Goal: Task Accomplishment & Management: Use online tool/utility

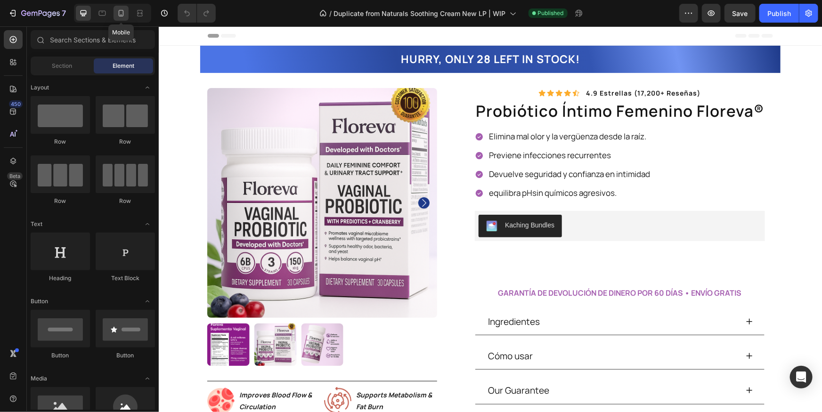
click at [117, 17] on icon at bounding box center [120, 12] width 9 height 9
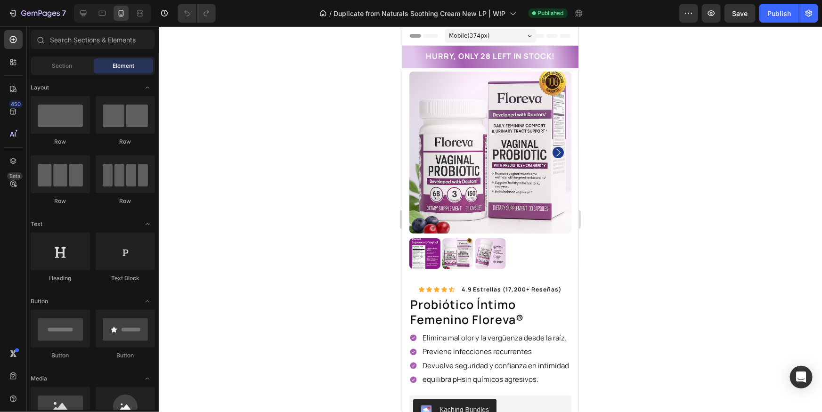
click at [561, 38] on div "Header" at bounding box center [489, 35] width 161 height 19
click at [770, 16] on div "Publish" at bounding box center [779, 13] width 24 height 10
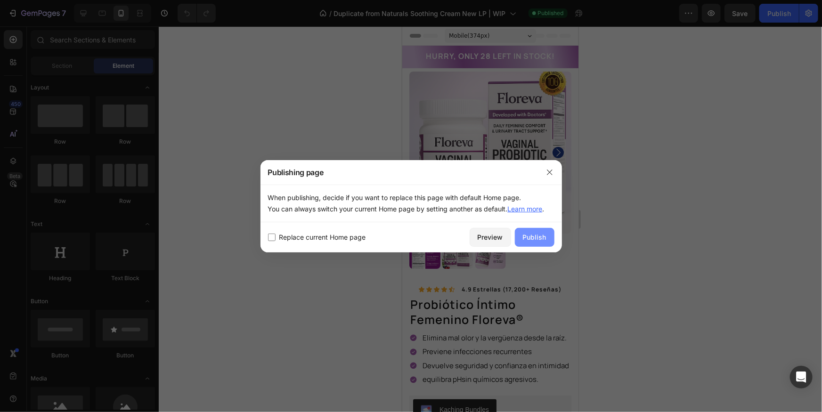
click at [538, 238] on div "Publish" at bounding box center [535, 237] width 24 height 10
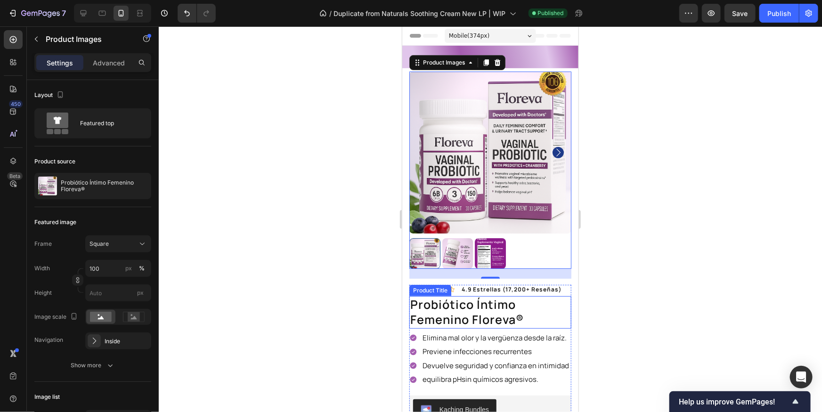
drag, startPoint x: 402, startPoint y: 26, endPoint x: 496, endPoint y: 172, distance: 174.2
click at [471, 296] on h1 "probiótico íntimo femenino floreva®" at bounding box center [490, 312] width 162 height 33
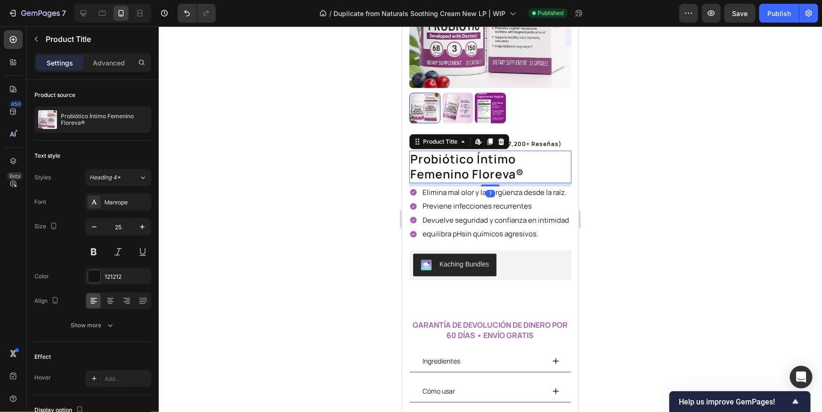
click at [525, 174] on h1 "probiótico íntimo femenino floreva®" at bounding box center [490, 166] width 162 height 33
click at [525, 173] on h1 "probiótico íntimo femenino floreva®" at bounding box center [490, 166] width 162 height 33
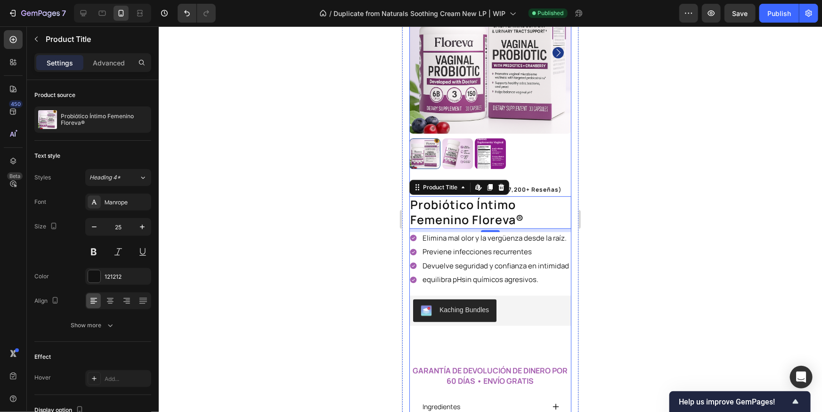
scroll to position [80, 0]
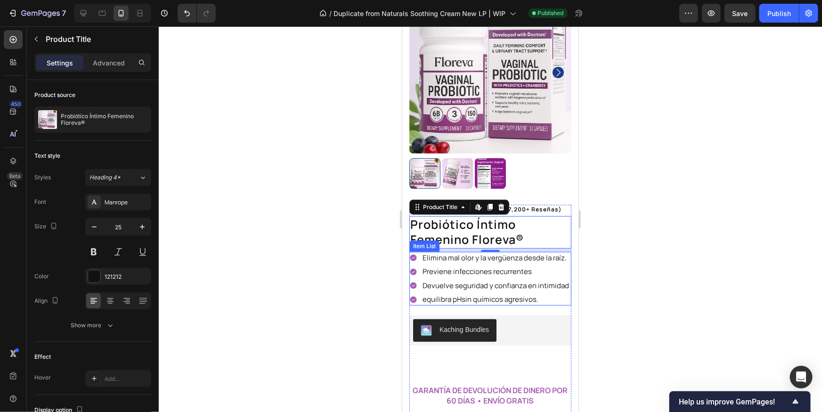
click at [475, 276] on div "Previene infecciones recurrentes" at bounding box center [495, 271] width 149 height 12
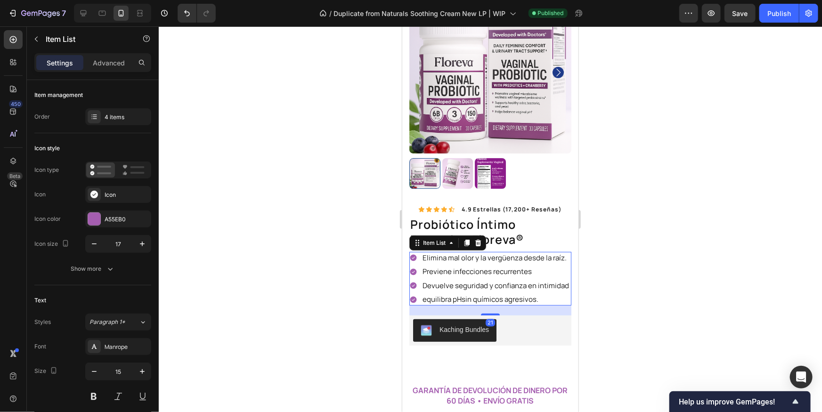
click at [500, 256] on p "Elimina mal olor y la vergüenza desde la raíz." at bounding box center [495, 257] width 146 height 9
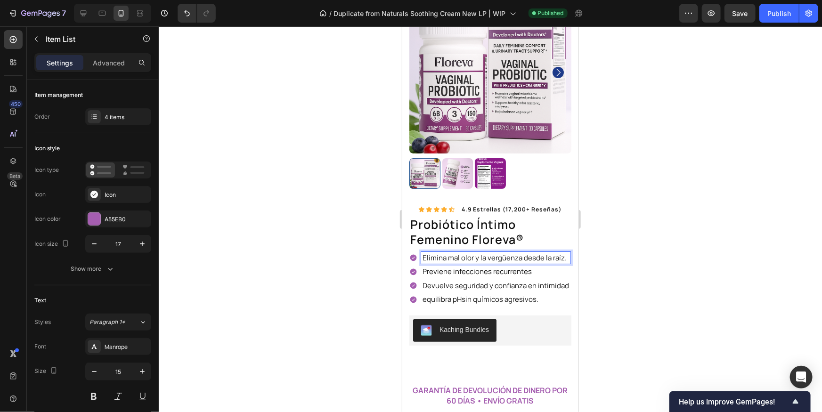
click at [487, 281] on p "Devuelve seguridad y confianza en intimidad" at bounding box center [495, 285] width 146 height 9
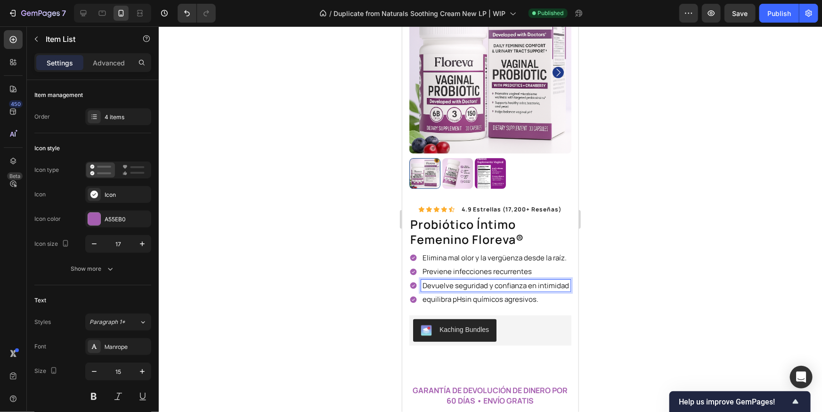
click at [486, 296] on p "equilibra pHsin químicos agresivos." at bounding box center [495, 298] width 146 height 9
click at [653, 287] on div at bounding box center [490, 219] width 663 height 386
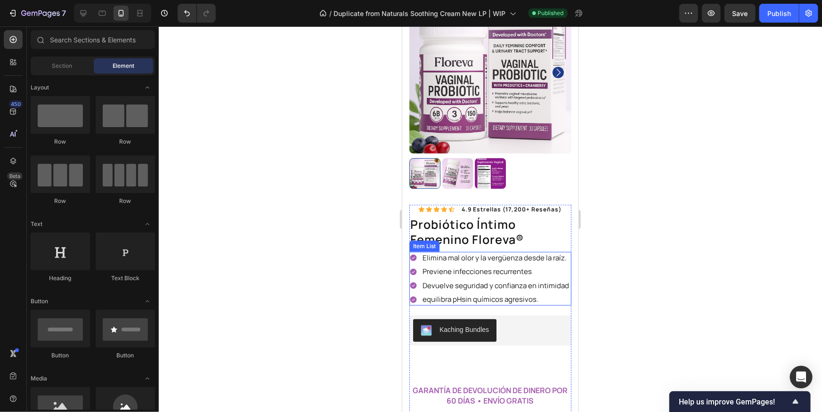
click at [504, 294] on p "equilibra pHsin químicos agresivos." at bounding box center [495, 298] width 146 height 9
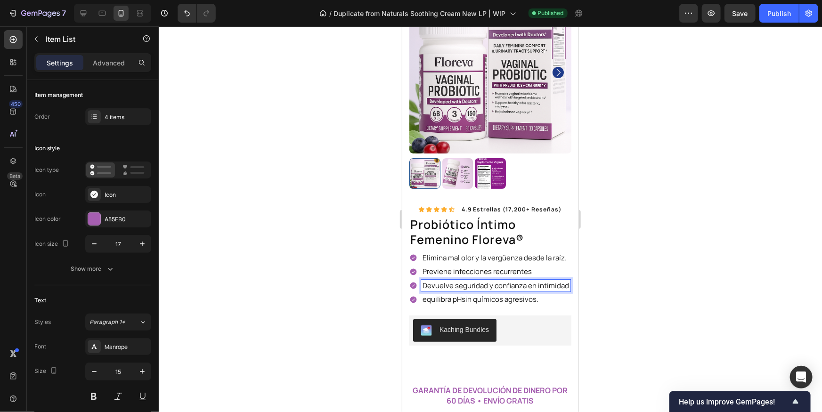
click at [502, 274] on p "Previene infecciones recurrentes" at bounding box center [495, 271] width 146 height 9
click at [504, 262] on div "Elimina mal olor y la vergüenza desde la raíz." at bounding box center [495, 258] width 149 height 12
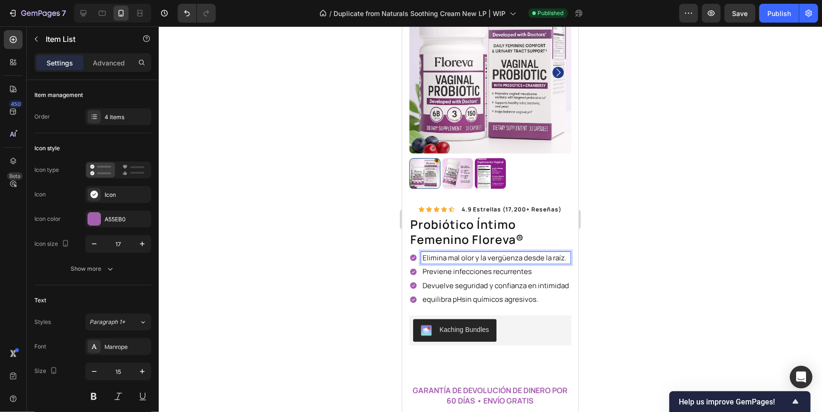
click at [488, 274] on p "Previene infecciones recurrentes" at bounding box center [495, 271] width 146 height 9
click at [472, 283] on p "Devuelve seguridad y confianza en intimidad" at bounding box center [495, 285] width 146 height 9
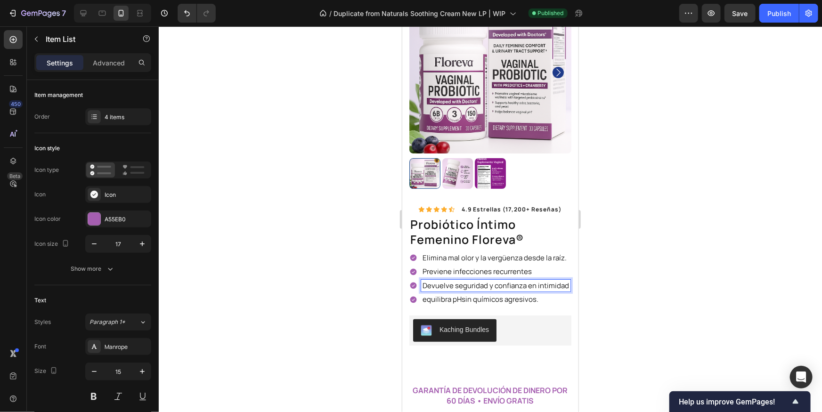
click at [474, 296] on p "equilibra pHsin químicos agresivos." at bounding box center [495, 298] width 146 height 9
click at [480, 285] on p "Devuelve seguridad y confianza en intimidad" at bounding box center [495, 285] width 146 height 9
click at [482, 275] on p "Previene infecciones recurrentes" at bounding box center [495, 271] width 146 height 9
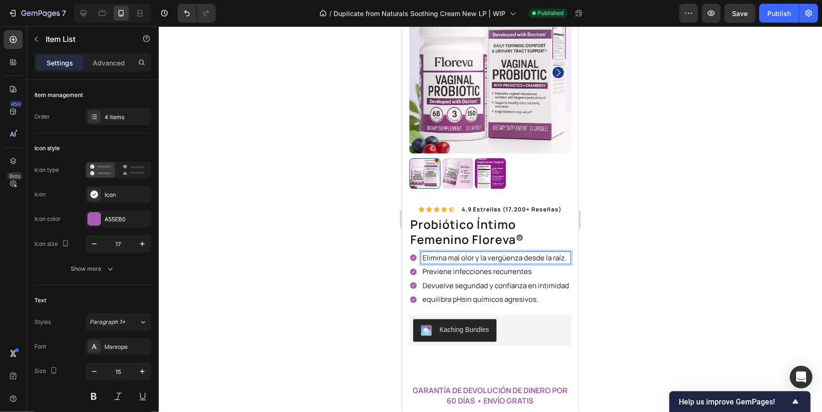
click at [494, 260] on p "Elimina mal olor y la vergüenza desde la raíz." at bounding box center [495, 257] width 146 height 9
click at [553, 260] on p "Elimina mal olor y la vergüenza desde la raíz." at bounding box center [495, 257] width 146 height 9
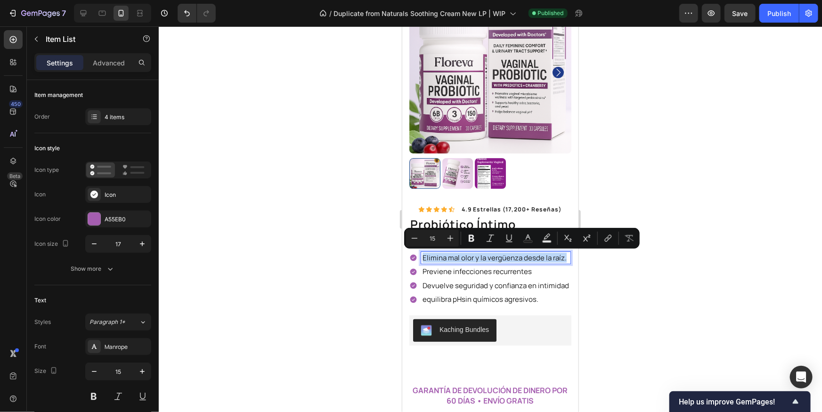
drag, startPoint x: 566, startPoint y: 260, endPoint x: 418, endPoint y: 260, distance: 147.4
click at [418, 260] on div "Elimina mal olor y la vergüenza desde la raíz." at bounding box center [489, 258] width 161 height 12
click at [438, 281] on p "Devuelve seguridad y confianza en intimidad" at bounding box center [495, 285] width 146 height 9
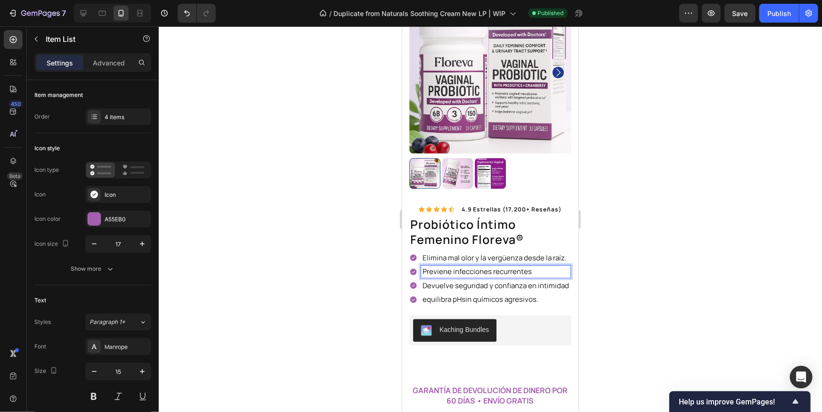
drag, startPoint x: 432, startPoint y: 274, endPoint x: 509, endPoint y: 267, distance: 77.1
click at [433, 274] on p "Previene infecciones recurrentes" at bounding box center [495, 271] width 146 height 9
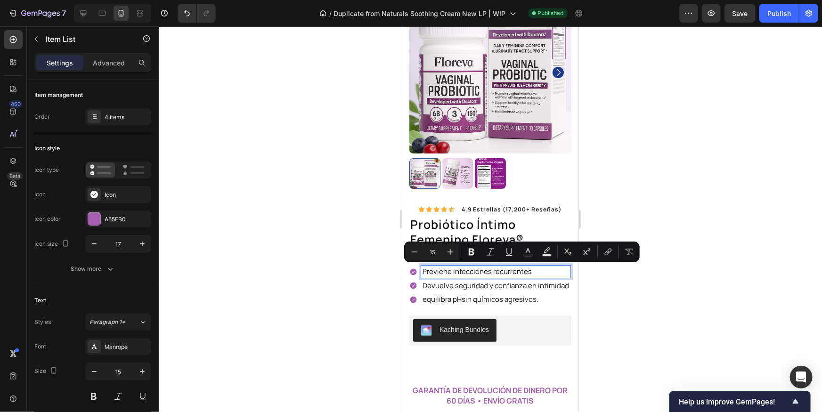
drag, startPoint x: 539, startPoint y: 269, endPoint x: 414, endPoint y: 269, distance: 125.3
click at [414, 269] on div "Previene infecciones recurrentes" at bounding box center [489, 271] width 161 height 12
drag, startPoint x: 463, startPoint y: 281, endPoint x: 485, endPoint y: 287, distance: 22.1
click at [463, 281] on p "Devuelve seguridad y confianza en intimidad" at bounding box center [495, 285] width 146 height 9
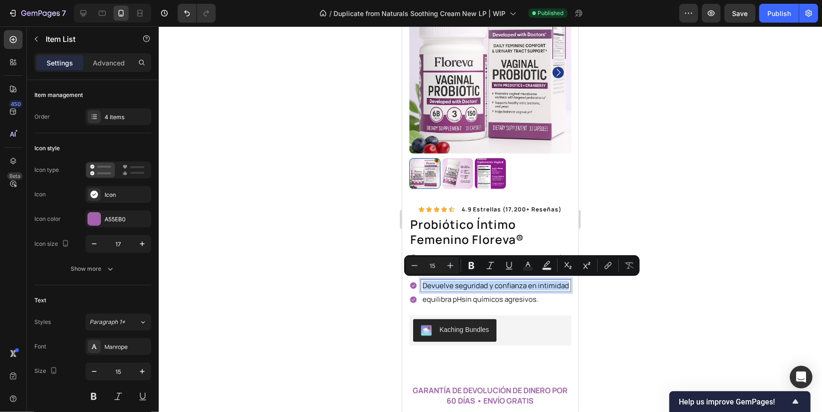
drag, startPoint x: 566, startPoint y: 287, endPoint x: 458, endPoint y: 296, distance: 108.3
click at [411, 289] on div "Devuelve seguridad y confianza en intimidad" at bounding box center [489, 285] width 161 height 12
click at [467, 297] on p "equilibra pHsin químicos agresivos." at bounding box center [495, 298] width 146 height 9
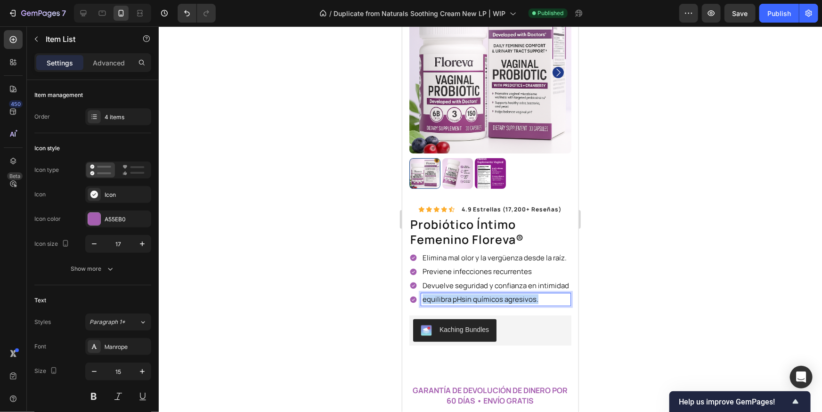
drag, startPoint x: 541, startPoint y: 298, endPoint x: 412, endPoint y: 295, distance: 129.1
click at [411, 294] on div "equilibra pHsin químicos agresivos." at bounding box center [489, 299] width 161 height 12
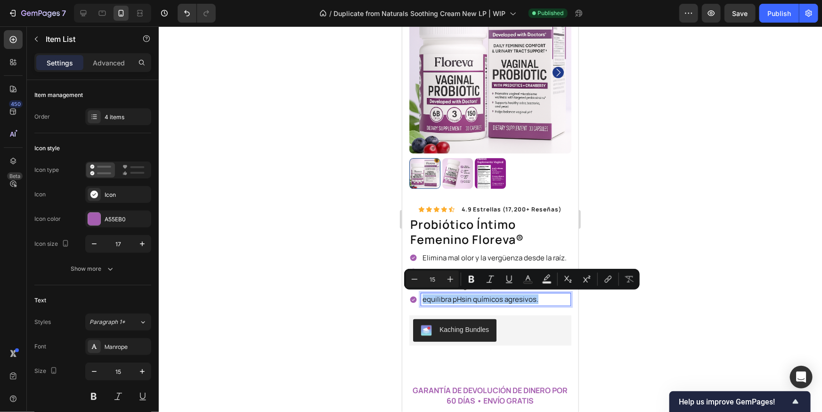
click at [361, 294] on div at bounding box center [490, 219] width 663 height 386
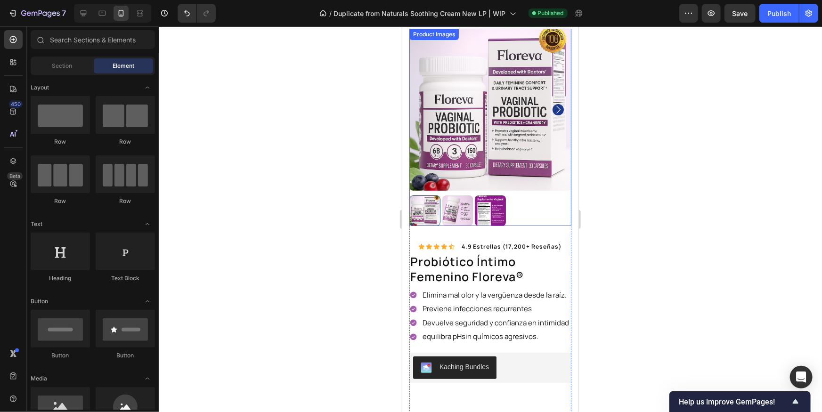
scroll to position [0, 0]
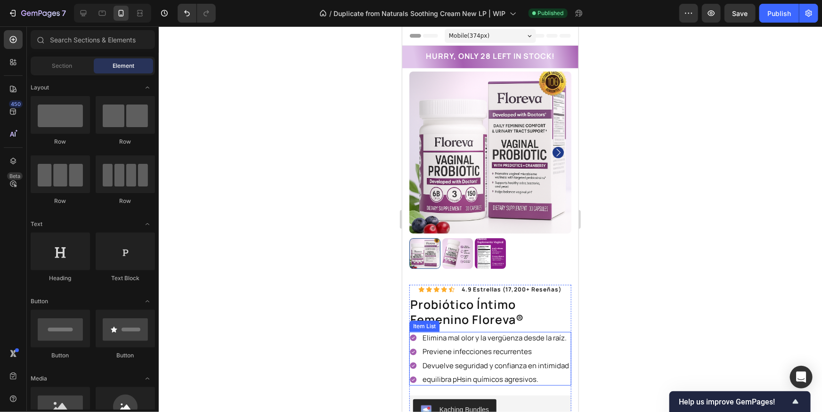
click at [543, 337] on p "Elimina mal olor y la vergüenza desde la raíz." at bounding box center [495, 337] width 146 height 9
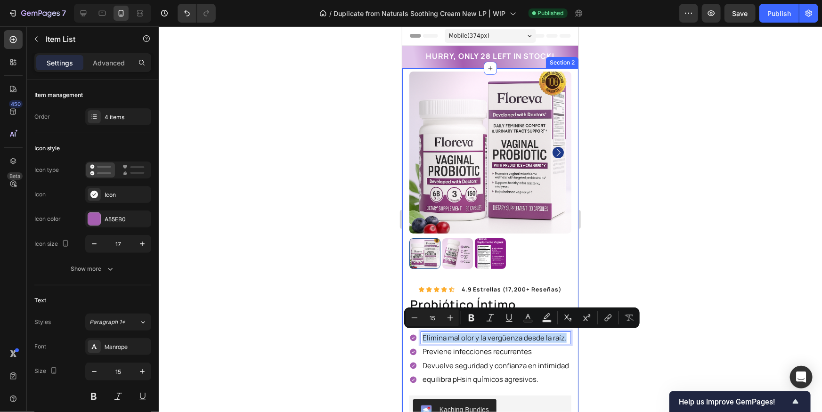
drag, startPoint x: 563, startPoint y: 338, endPoint x: 407, endPoint y: 338, distance: 156.4
click at [407, 338] on div "Product Images Image Improves Blood Flow & Circulation Text Block Row Image Sup…" at bounding box center [490, 339] width 176 height 543
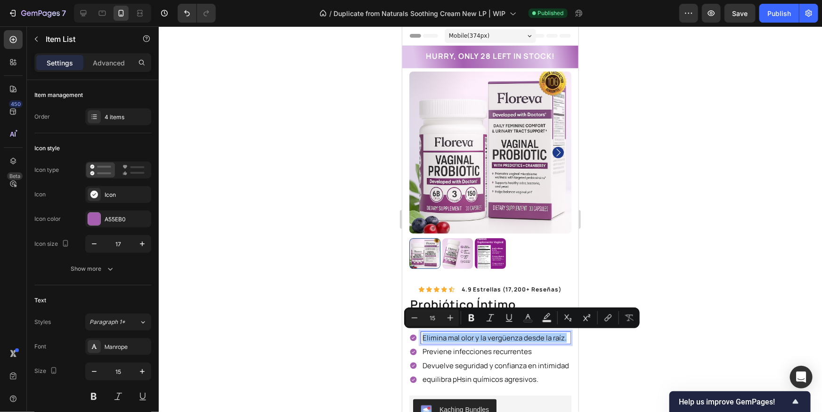
click at [600, 345] on div at bounding box center [490, 219] width 663 height 386
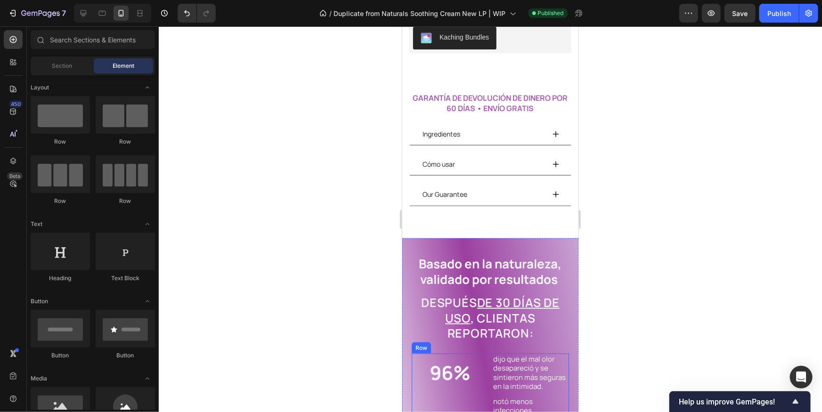
scroll to position [721, 0]
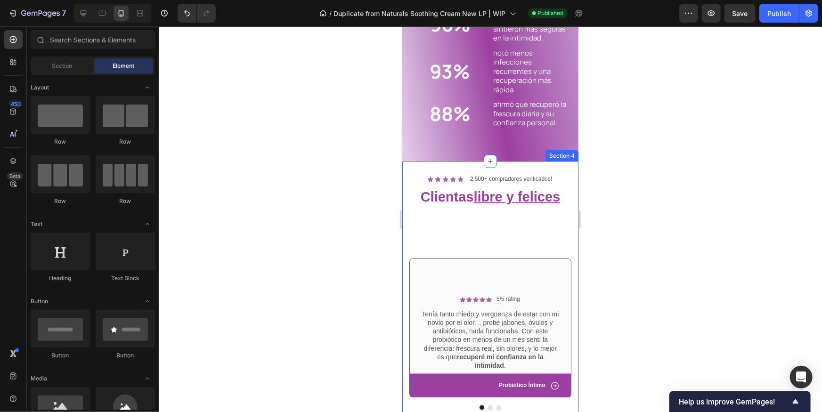
click at [537, 171] on div "Icon Icon Icon Icon Icon Icon List 2,500+ compradores verificados! Text Block R…" at bounding box center [490, 302] width 176 height 282
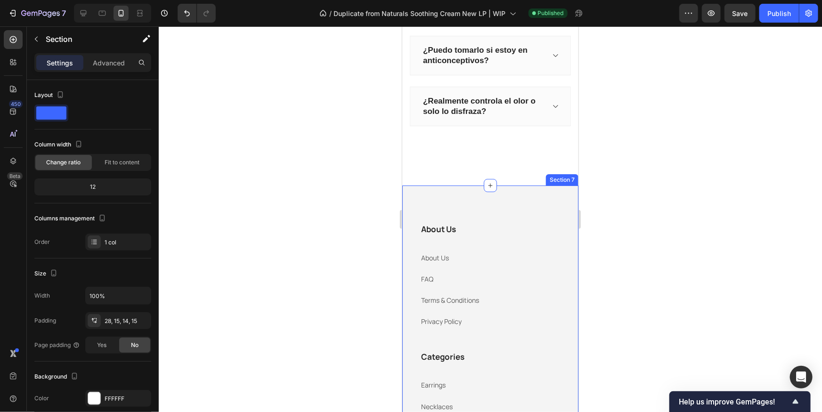
scroll to position [149, 0]
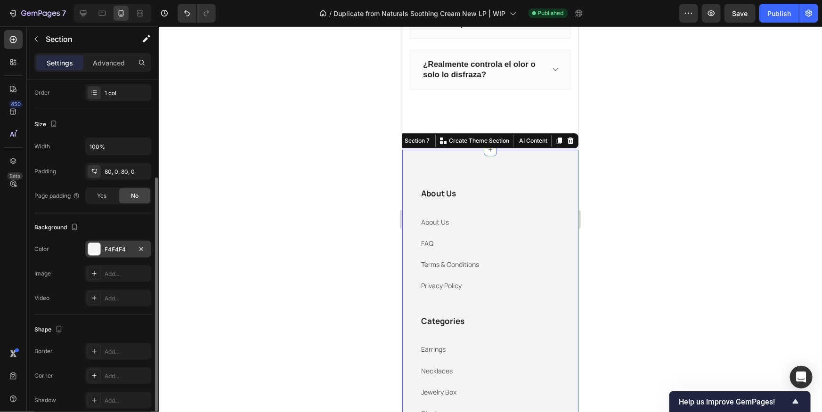
scroll to position [151, 0]
click at [95, 246] on div at bounding box center [94, 248] width 12 height 12
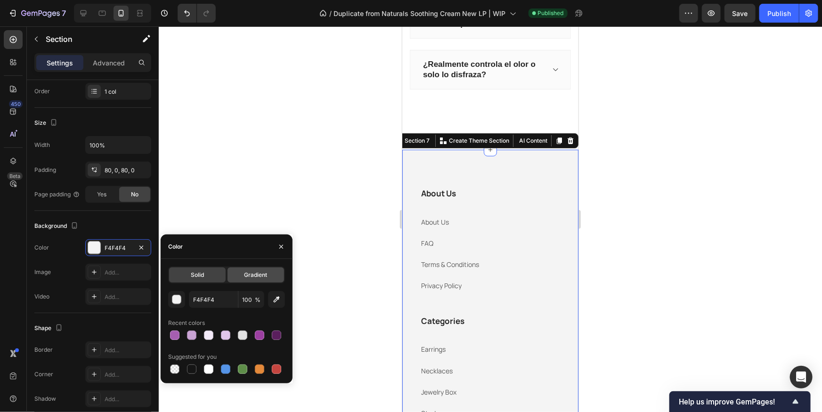
click at [259, 278] on span "Gradient" at bounding box center [255, 275] width 23 height 8
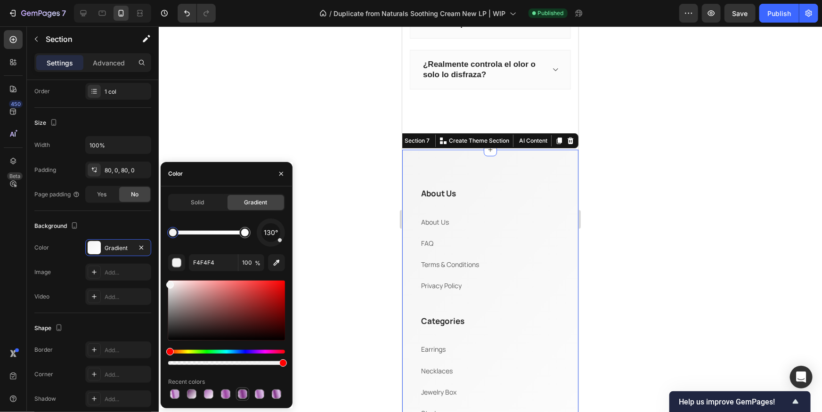
click at [238, 394] on div at bounding box center [242, 394] width 9 height 9
type input "C9A3D4"
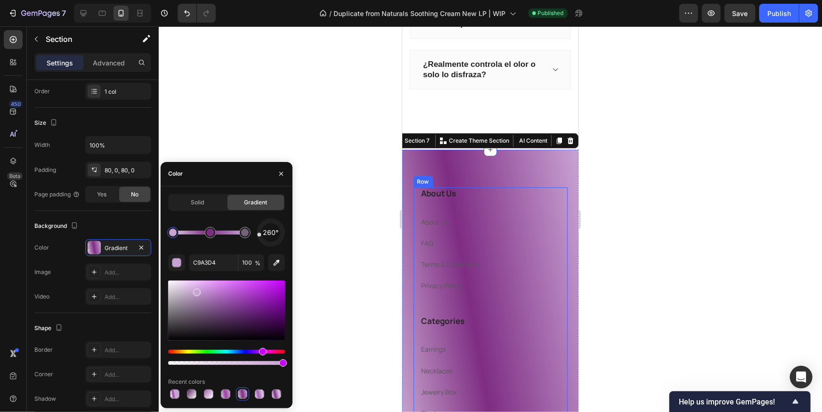
click at [495, 206] on div "About Us Heading About Us Text block FAQ Text block Terms & Conditions Text blo…" at bounding box center [490, 251] width 140 height 128
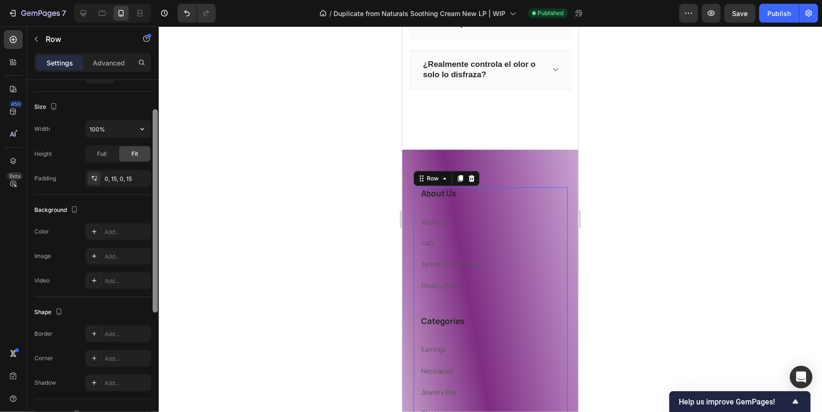
scroll to position [35, 0]
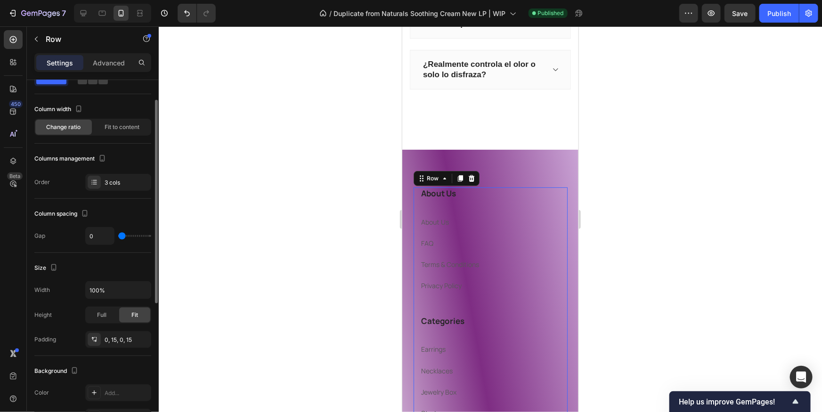
click at [447, 194] on h3 "About Us" at bounding box center [490, 193] width 140 height 12
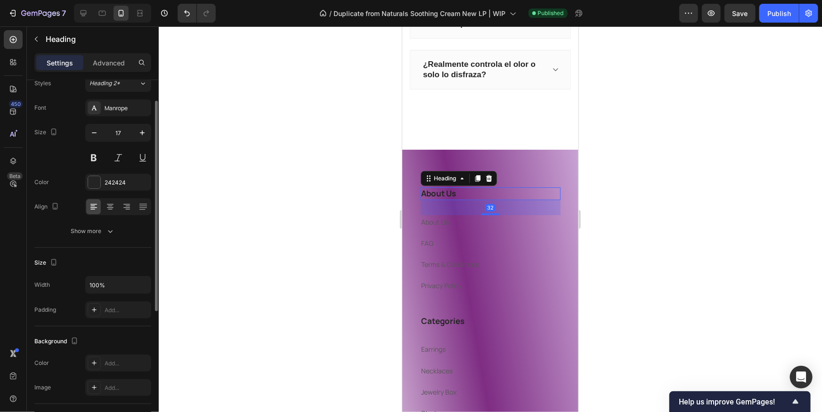
scroll to position [0, 0]
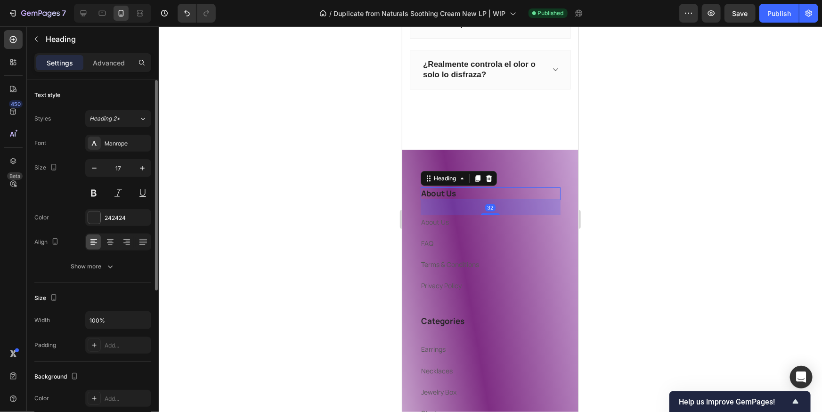
drag, startPoint x: 106, startPoint y: 211, endPoint x: 135, endPoint y: 226, distance: 31.6
click at [106, 211] on div "242424" at bounding box center [118, 217] width 66 height 17
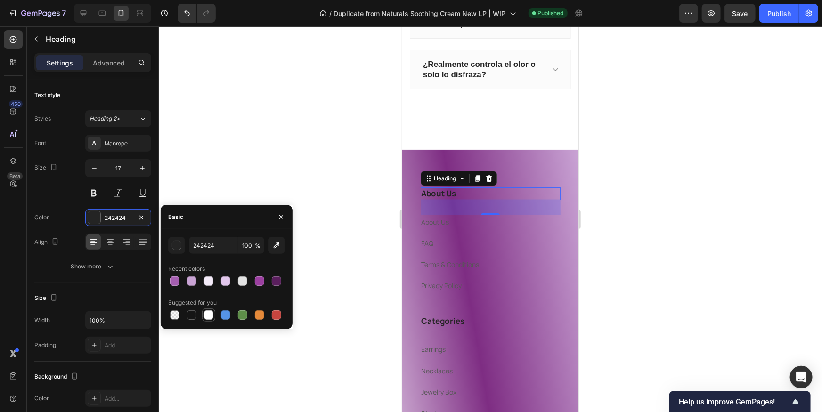
click at [210, 317] on div at bounding box center [208, 314] width 9 height 9
type input "FFFFFF"
click at [439, 221] on link "About Us" at bounding box center [435, 221] width 28 height 9
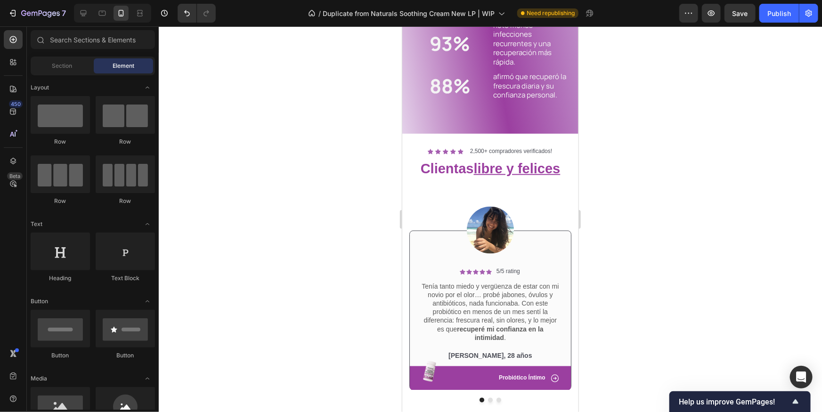
scroll to position [1131, 0]
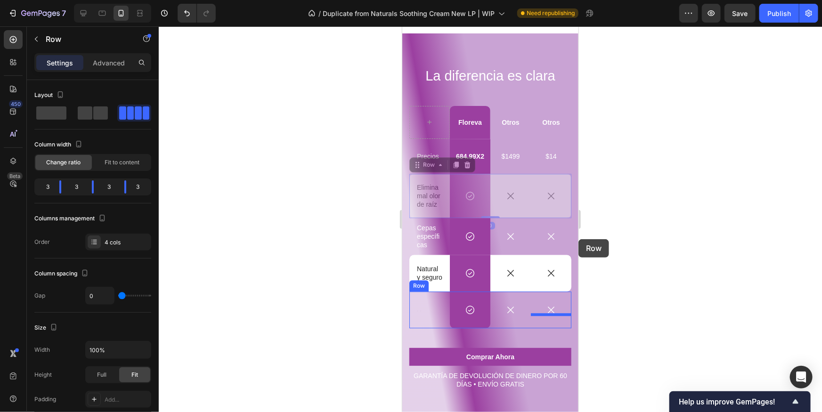
drag, startPoint x: 576, startPoint y: 123, endPoint x: 577, endPoint y: 239, distance: 115.9
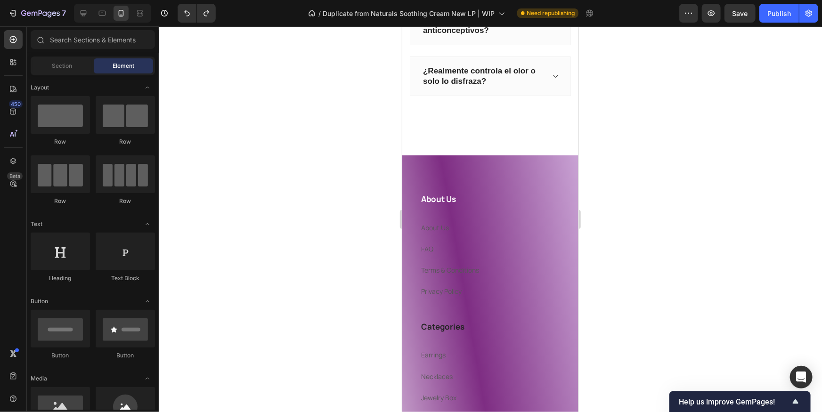
scroll to position [1797, 0]
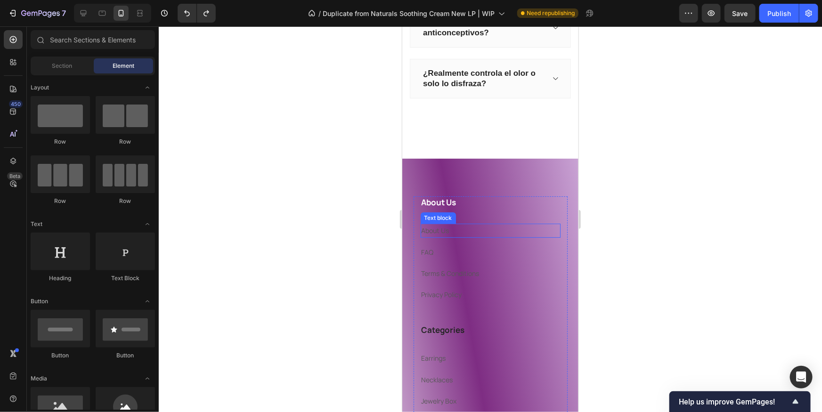
click at [431, 231] on link "About Us" at bounding box center [435, 230] width 28 height 9
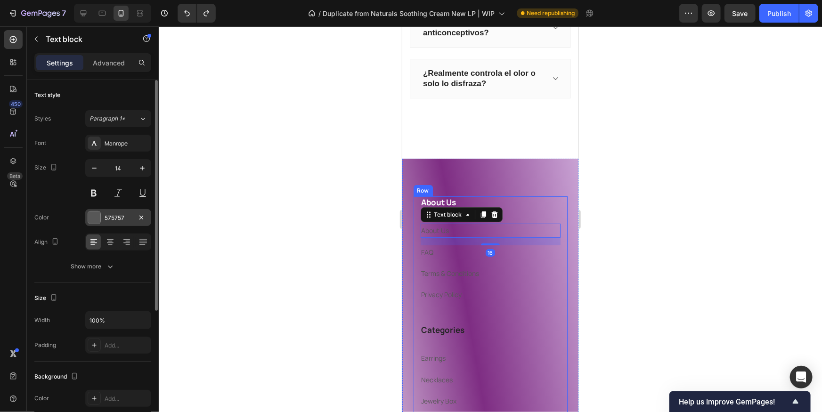
click at [95, 217] on div at bounding box center [94, 217] width 12 height 12
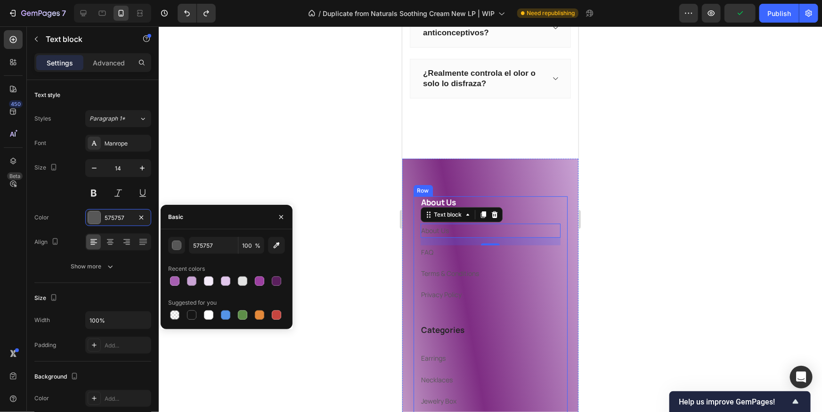
click at [198, 323] on div "575757 100 % Recent colors Suggested for you" at bounding box center [227, 279] width 132 height 100
click at [203, 320] on div at bounding box center [208, 315] width 13 height 13
type input "FFFFFF"
click at [444, 249] on p "FAQ" at bounding box center [490, 252] width 138 height 12
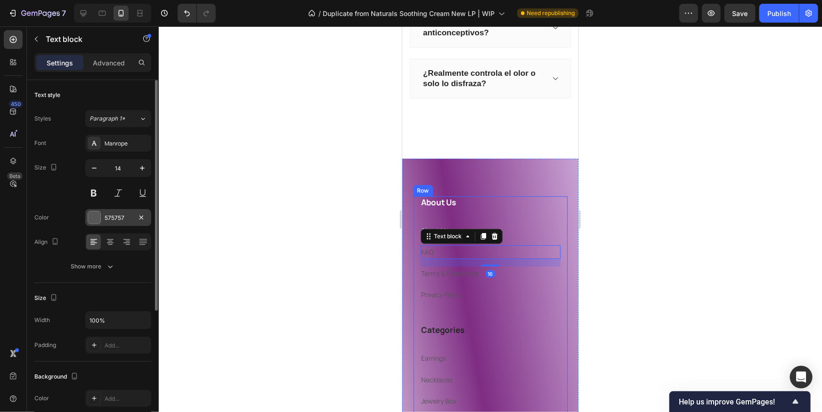
click at [105, 220] on div "575757" at bounding box center [118, 218] width 27 height 8
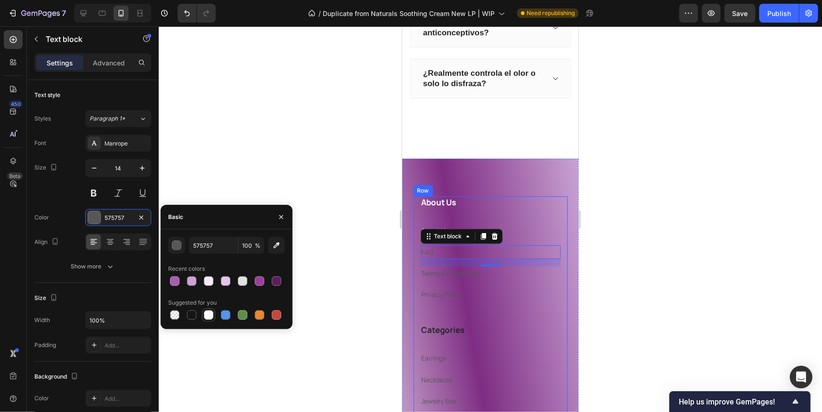
drag, startPoint x: 205, startPoint y: 320, endPoint x: 211, endPoint y: 317, distance: 6.1
click at [206, 319] on div at bounding box center [208, 314] width 11 height 11
type input "FFFFFF"
click at [462, 271] on link "Terms & Conditions" at bounding box center [450, 272] width 58 height 9
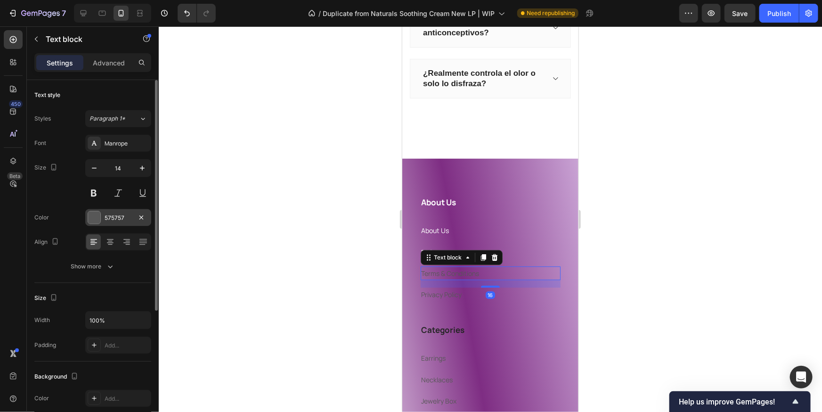
click at [92, 215] on div at bounding box center [94, 217] width 12 height 12
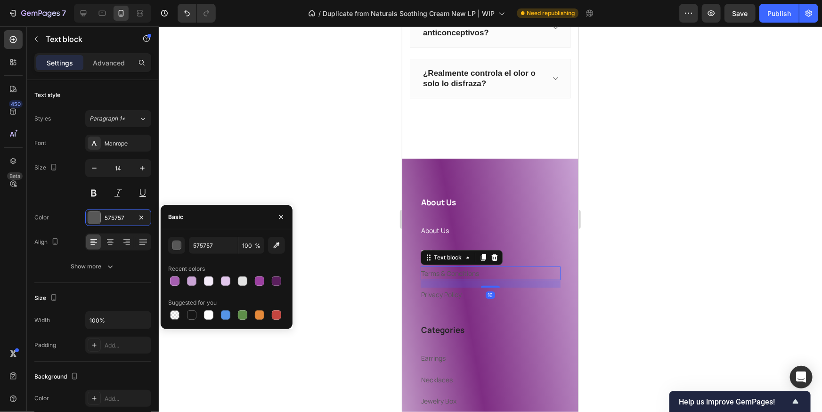
drag, startPoint x: 213, startPoint y: 320, endPoint x: 325, endPoint y: 301, distance: 114.1
click at [213, 319] on div at bounding box center [208, 314] width 11 height 11
type input "FFFFFF"
click at [456, 290] on link "Privacy Policy" at bounding box center [441, 294] width 41 height 9
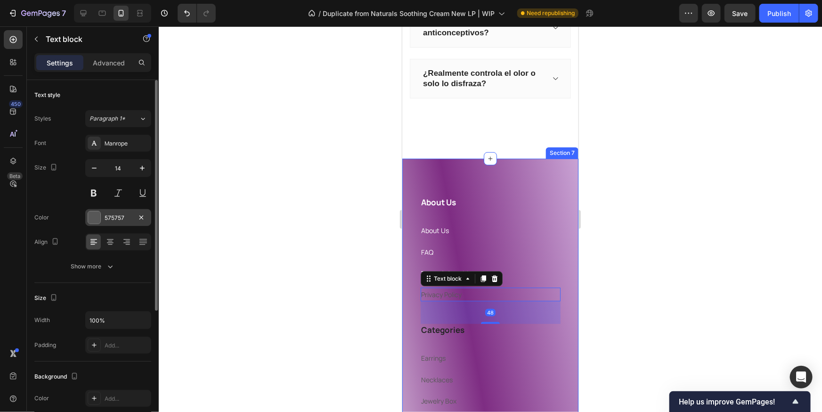
click at [101, 223] on div "575757" at bounding box center [118, 217] width 66 height 17
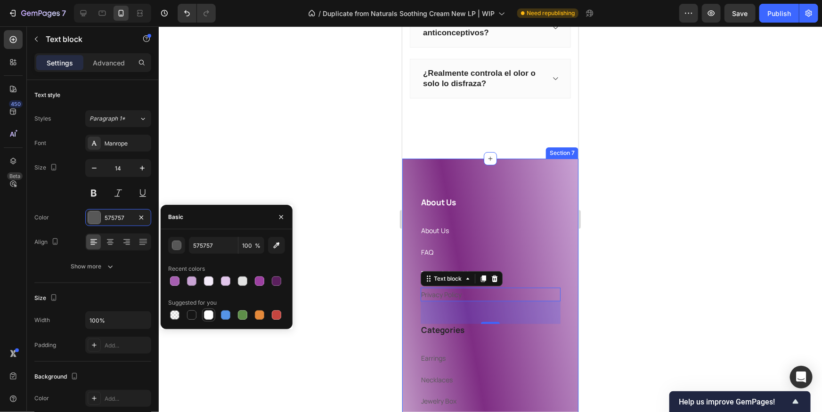
click at [211, 317] on div at bounding box center [208, 314] width 9 height 9
type input "FFFFFF"
click at [456, 337] on div "Categories Heading Earrings Text block Necklaces Text block Jewelry Box Text bl…" at bounding box center [490, 388] width 140 height 128
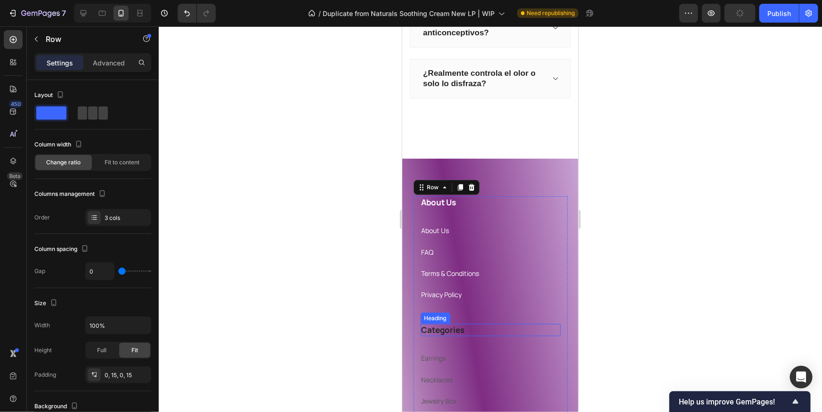
click at [457, 334] on h3 "Categories" at bounding box center [490, 330] width 140 height 12
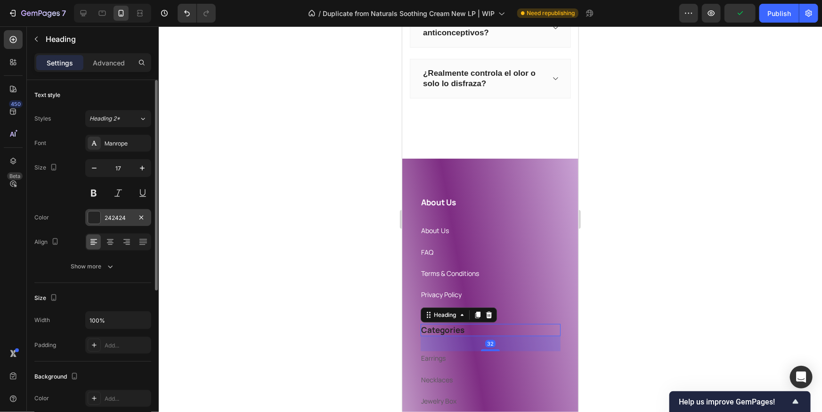
click at [92, 221] on div at bounding box center [94, 217] width 12 height 12
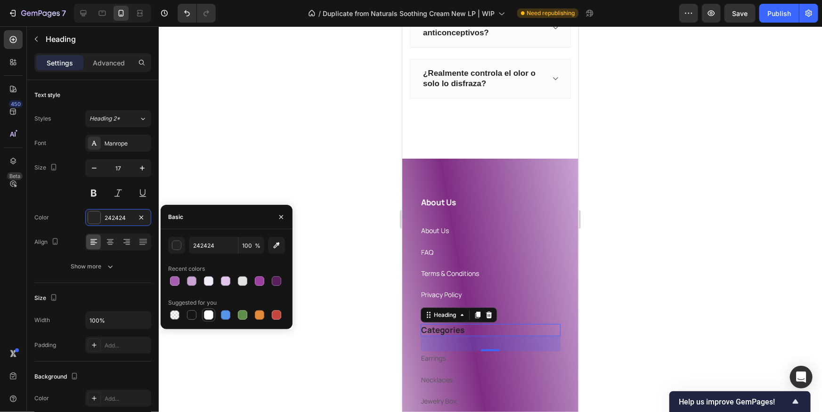
click at [212, 318] on div at bounding box center [208, 314] width 9 height 9
type input "FFFFFF"
drag, startPoint x: 332, startPoint y: 354, endPoint x: 399, endPoint y: 365, distance: 68.2
click at [333, 354] on div at bounding box center [490, 219] width 663 height 386
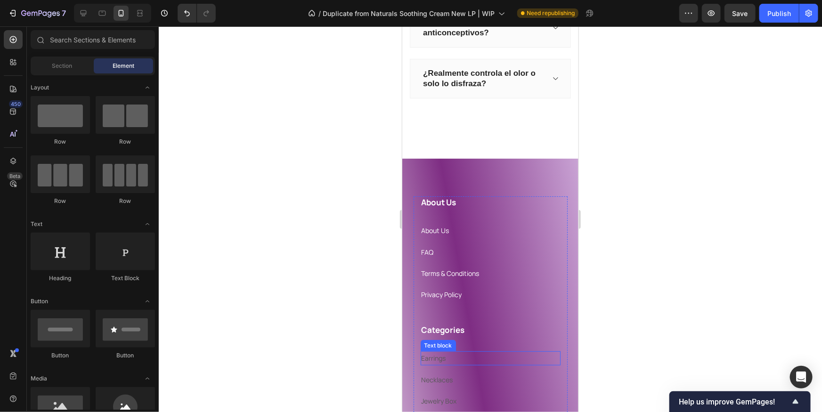
click at [446, 357] on p "Earrings" at bounding box center [490, 358] width 138 height 12
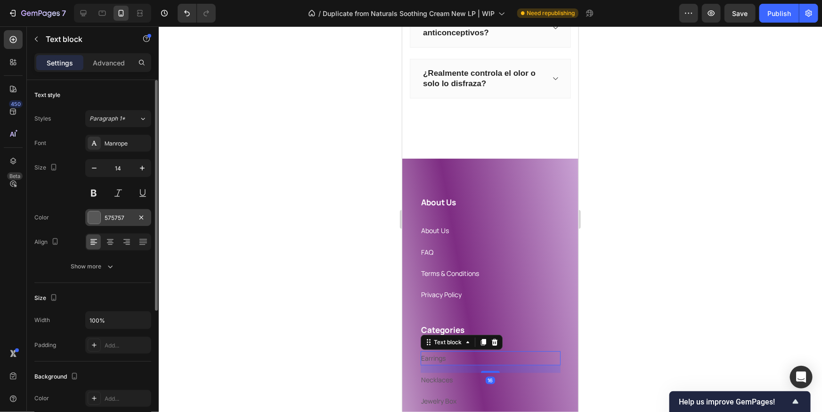
click at [94, 220] on div at bounding box center [94, 217] width 12 height 12
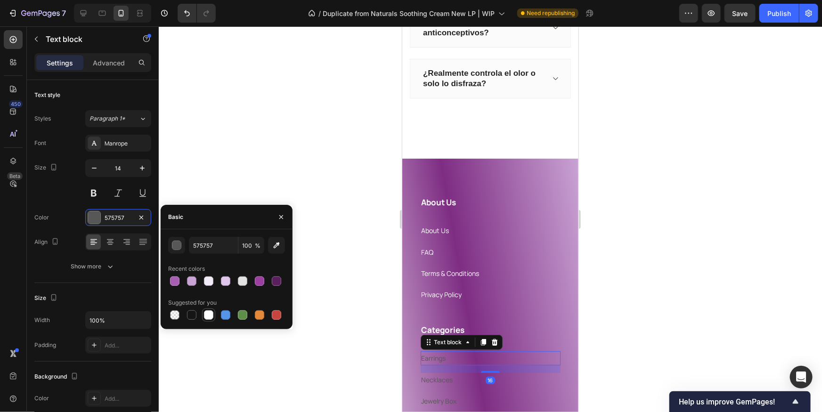
click at [207, 311] on div at bounding box center [208, 314] width 9 height 9
type input "FFFFFF"
drag, startPoint x: 330, startPoint y: 331, endPoint x: 341, endPoint y: 333, distance: 11.0
click at [330, 331] on div at bounding box center [490, 219] width 663 height 386
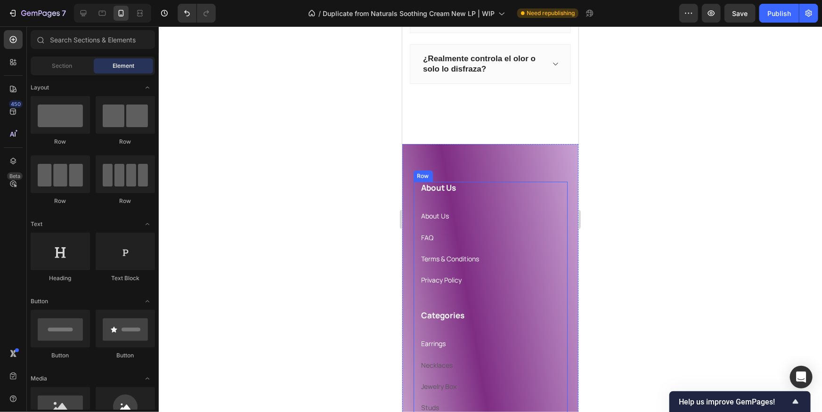
scroll to position [1831, 0]
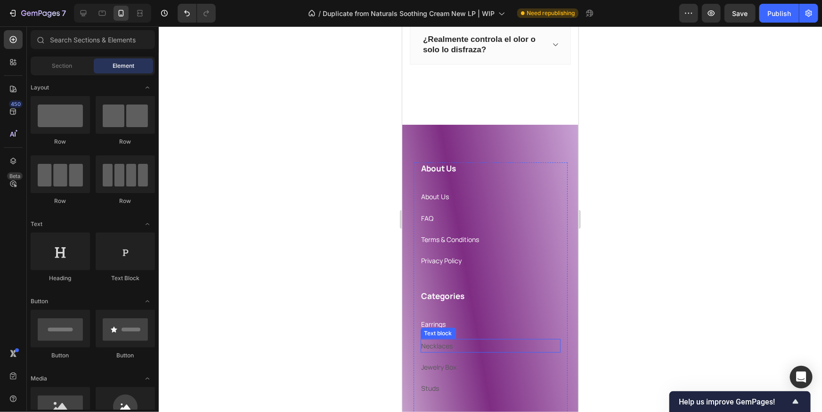
click at [443, 350] on p "Necklaces" at bounding box center [490, 346] width 138 height 12
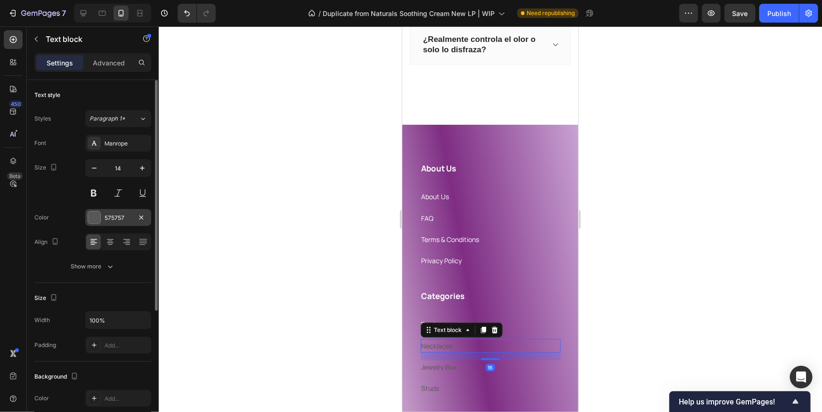
click at [92, 220] on div at bounding box center [94, 217] width 12 height 12
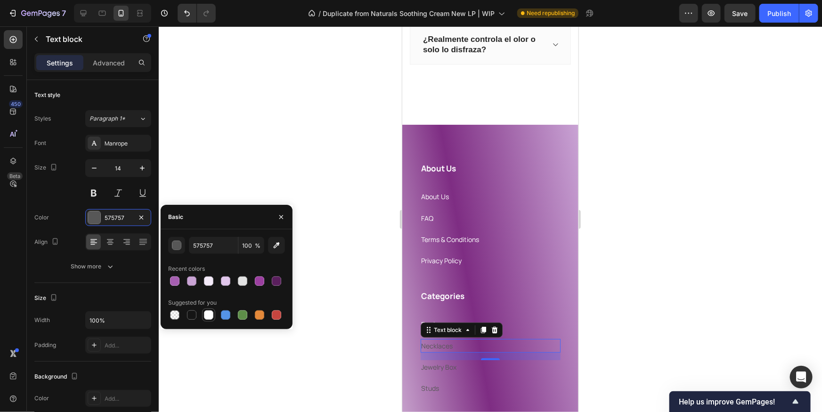
click at [207, 318] on div at bounding box center [208, 314] width 9 height 9
type input "FFFFFF"
click at [371, 338] on div at bounding box center [490, 219] width 663 height 386
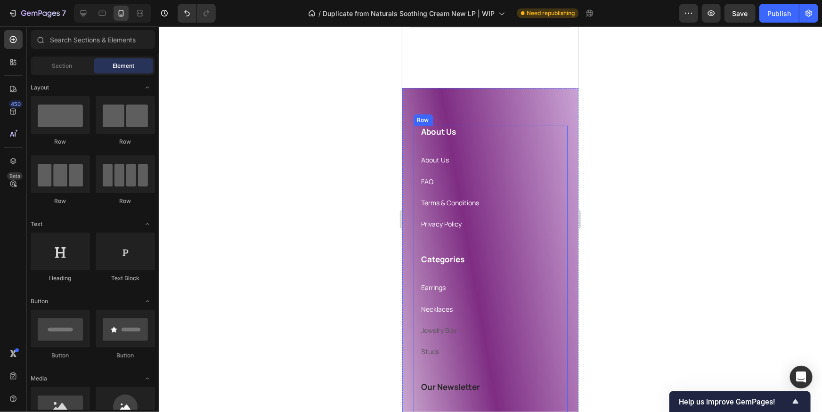
scroll to position [1870, 0]
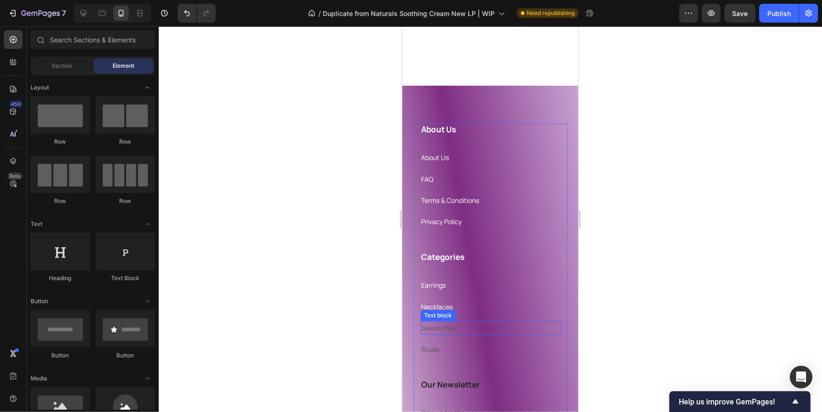
click at [439, 329] on link "Jewelry Box" at bounding box center [438, 327] width 35 height 9
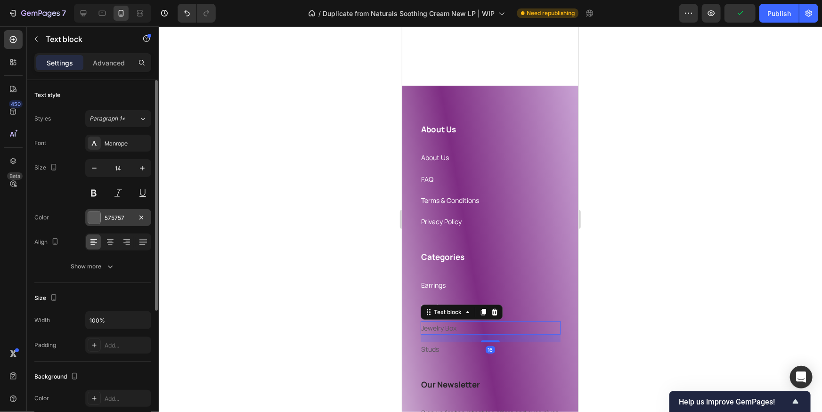
click at [93, 223] on div at bounding box center [94, 217] width 12 height 12
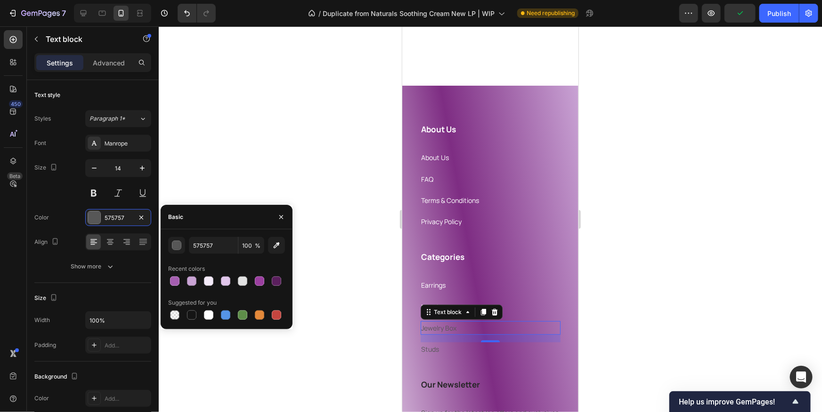
click at [200, 312] on div at bounding box center [226, 315] width 117 height 13
drag, startPoint x: 206, startPoint y: 317, endPoint x: 215, endPoint y: 316, distance: 9.5
click at [207, 317] on div at bounding box center [208, 314] width 9 height 9
type input "FFFFFF"
click at [433, 349] on link "Studs" at bounding box center [430, 348] width 18 height 9
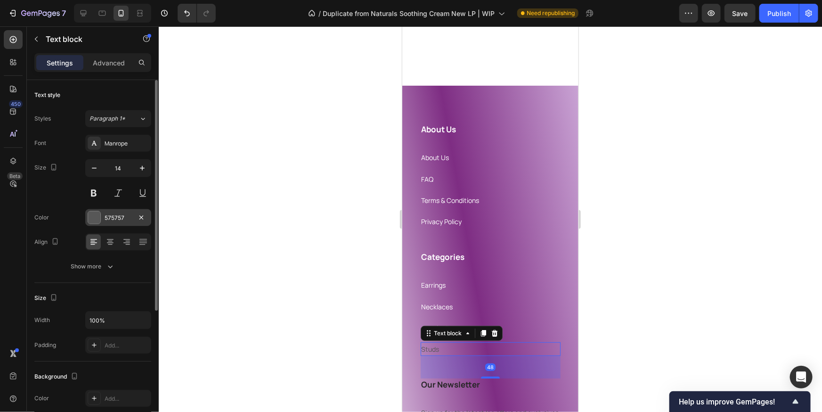
click at [91, 222] on div at bounding box center [94, 217] width 12 height 12
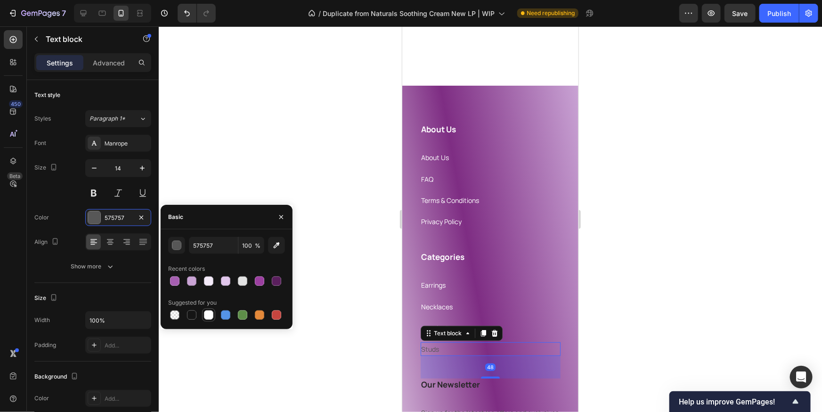
click at [205, 318] on div at bounding box center [208, 314] width 9 height 9
type input "FFFFFF"
click at [361, 342] on div at bounding box center [490, 219] width 663 height 386
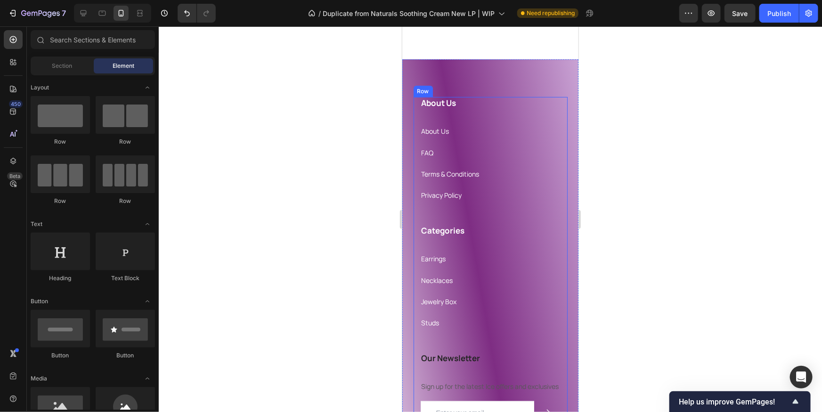
scroll to position [1911, 0]
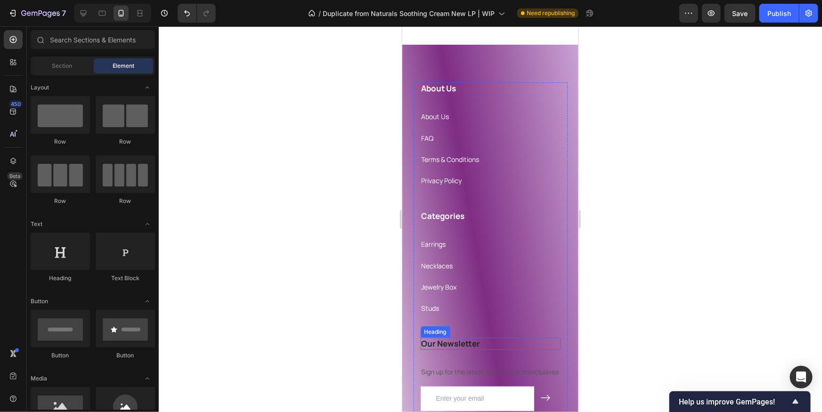
click at [461, 342] on h3 "Our Newsletter" at bounding box center [490, 343] width 140 height 12
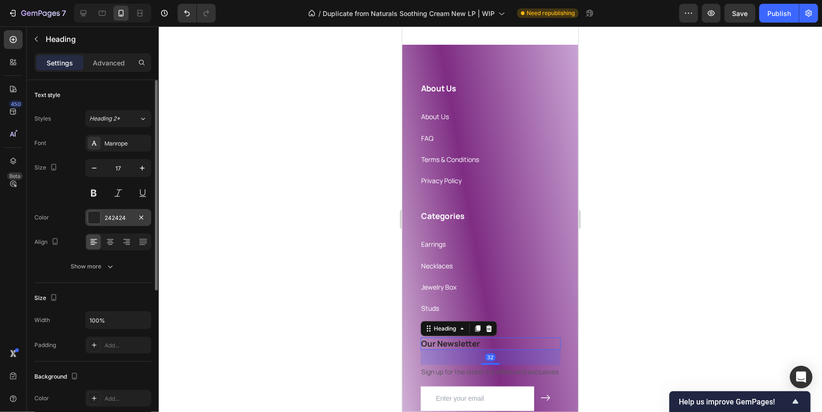
click at [93, 221] on div at bounding box center [94, 217] width 12 height 12
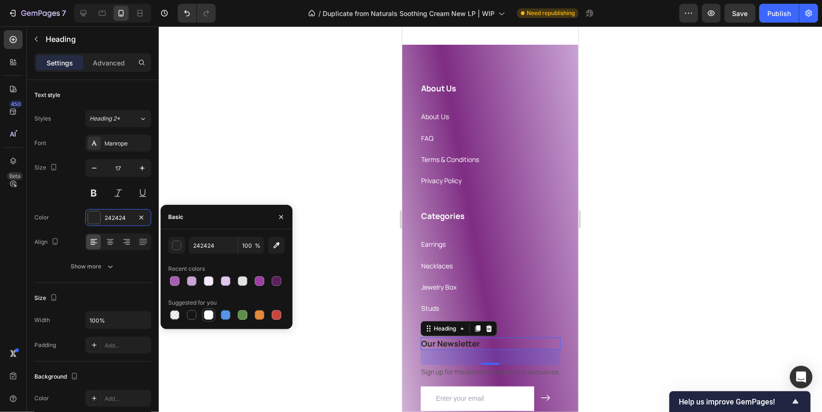
click at [213, 316] on div at bounding box center [208, 314] width 11 height 11
type input "FFFFFF"
click at [363, 367] on div at bounding box center [490, 219] width 663 height 386
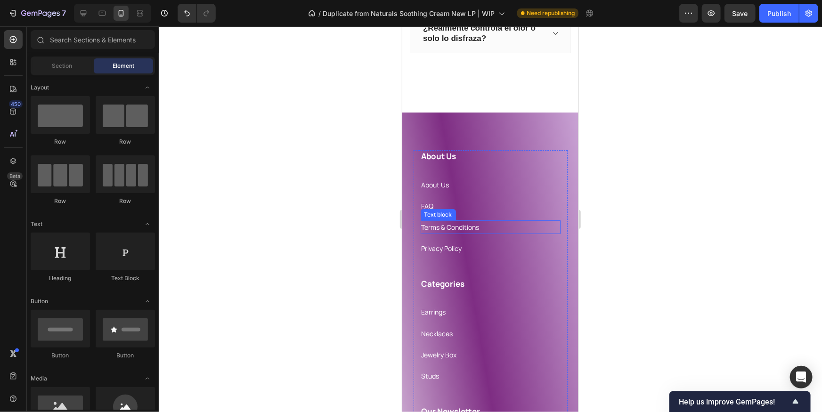
scroll to position [1839, 0]
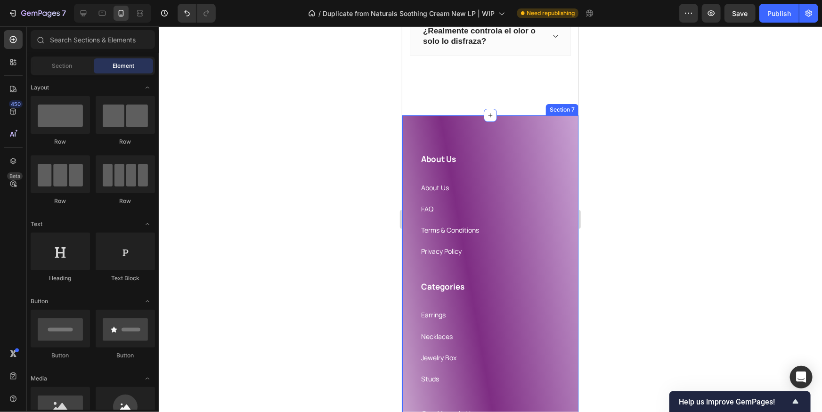
click at [473, 126] on div "About Us Heading About Us Text block FAQ Text block Terms & Conditions Text blo…" at bounding box center [490, 367] width 176 height 505
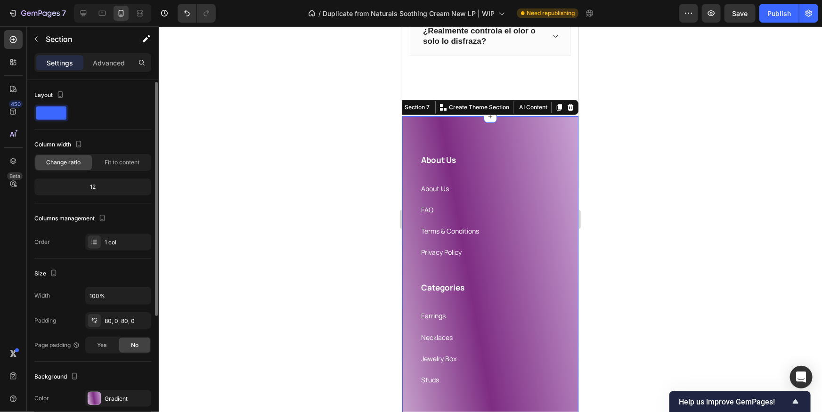
scroll to position [19, 0]
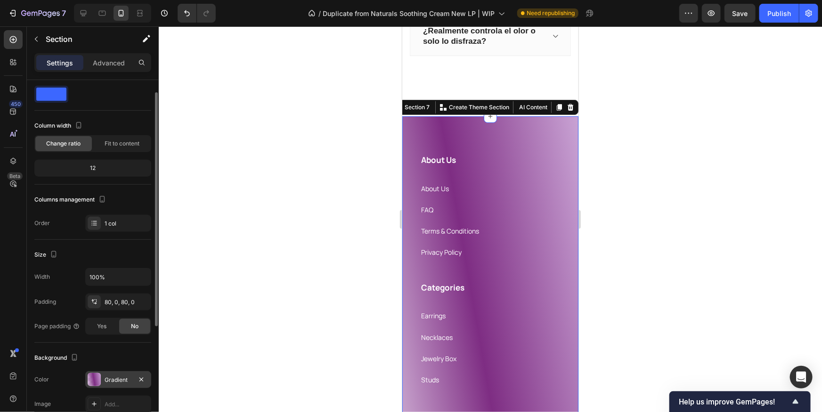
click at [97, 377] on div at bounding box center [94, 379] width 13 height 13
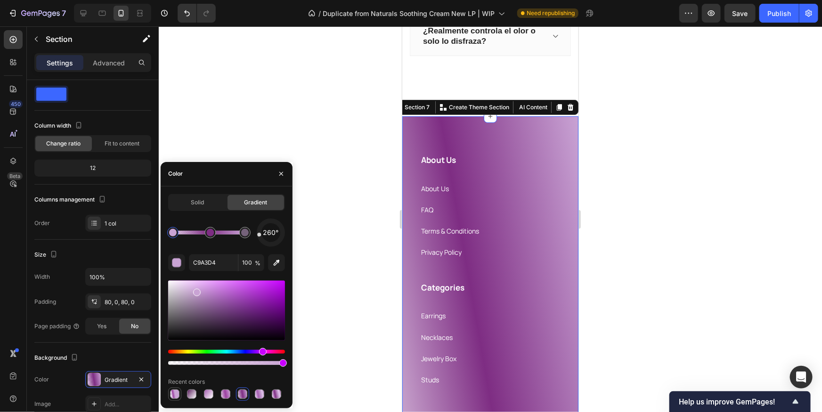
click at [179, 396] on div at bounding box center [174, 394] width 9 height 9
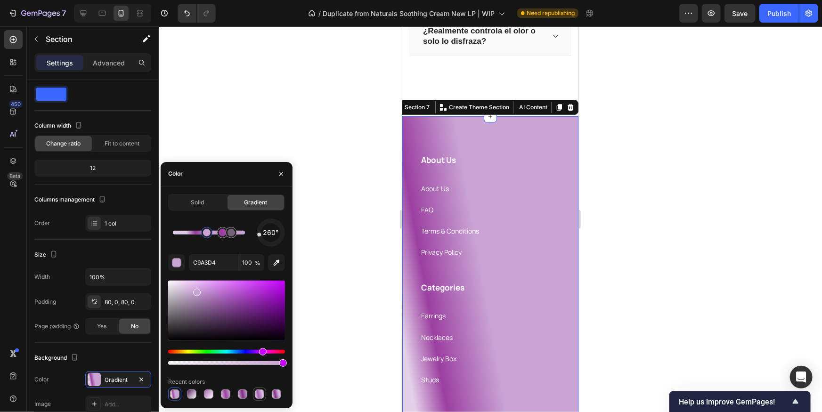
click at [262, 391] on div at bounding box center [259, 394] width 9 height 9
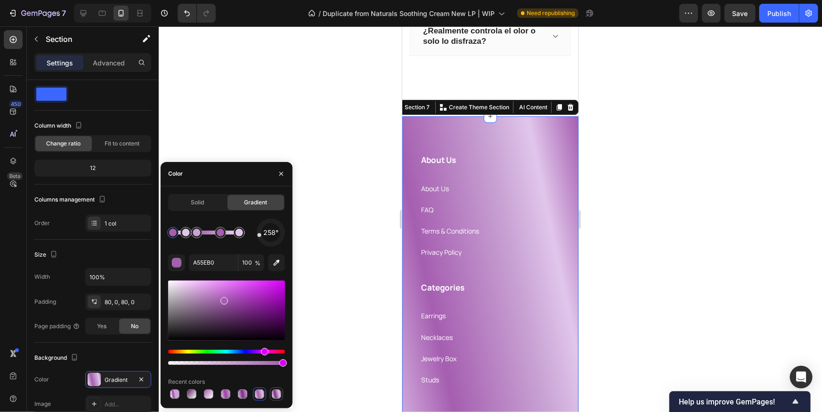
click at [272, 393] on div at bounding box center [276, 394] width 9 height 9
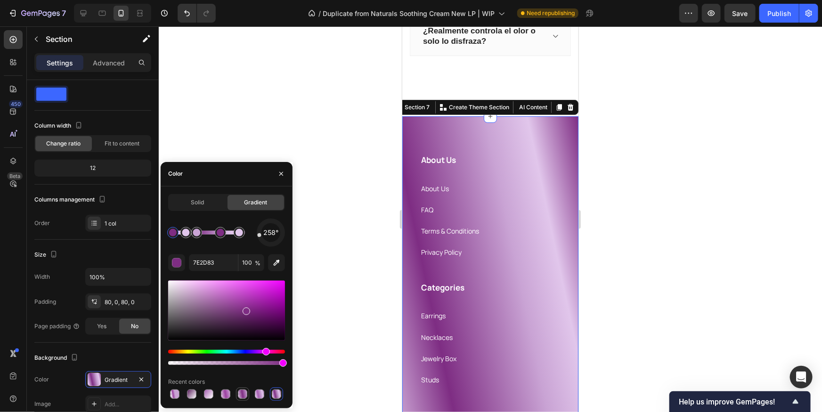
click at [248, 393] on div at bounding box center [242, 394] width 13 height 13
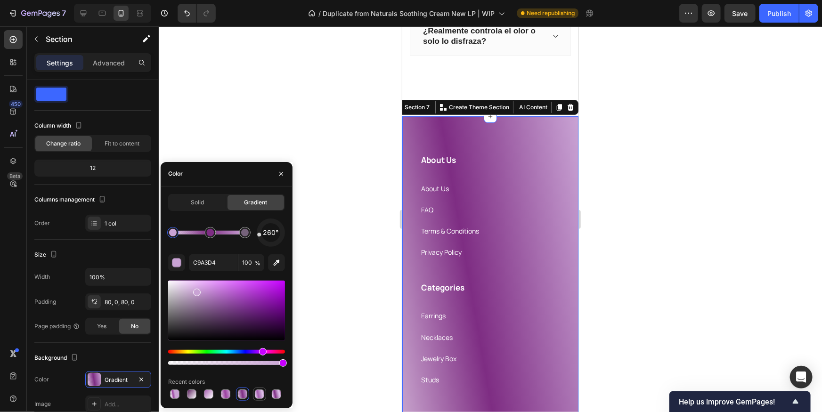
click at [259, 393] on div at bounding box center [259, 394] width 9 height 9
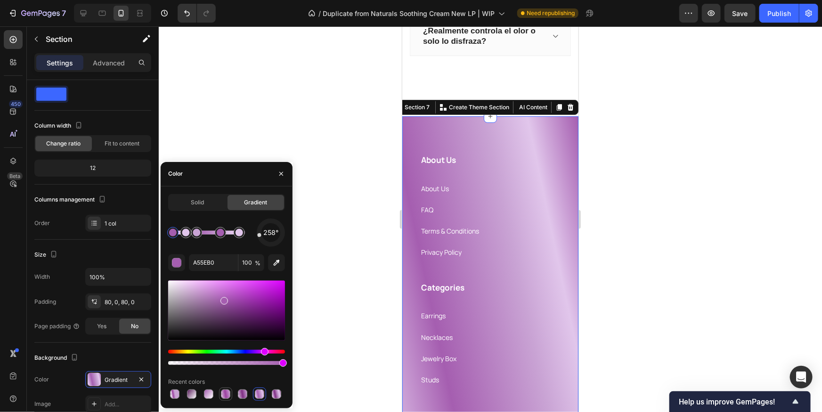
click at [228, 393] on div at bounding box center [225, 394] width 9 height 9
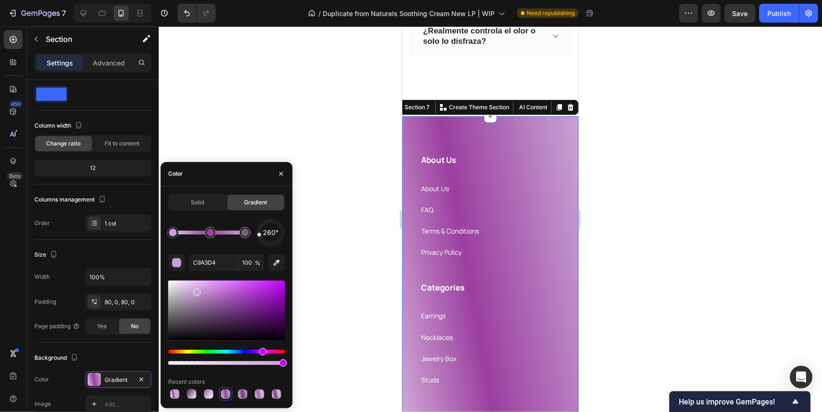
drag, startPoint x: 266, startPoint y: 392, endPoint x: 295, endPoint y: 381, distance: 31.3
click at [266, 392] on div at bounding box center [226, 394] width 117 height 13
click at [266, 393] on div at bounding box center [226, 394] width 117 height 13
click at [265, 393] on div at bounding box center [259, 394] width 13 height 13
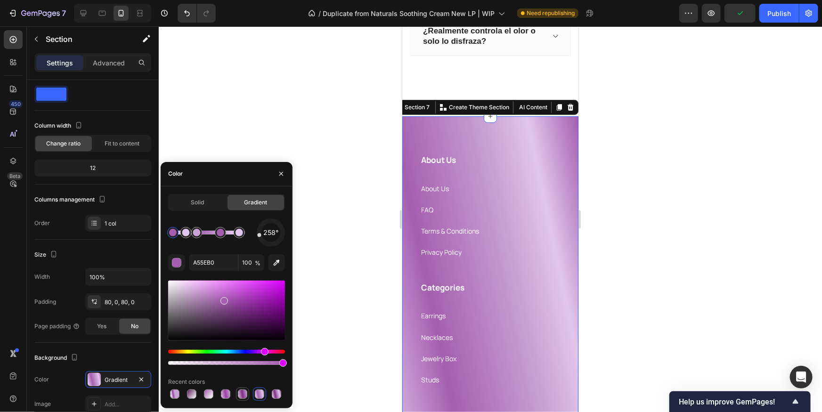
click at [246, 392] on div at bounding box center [242, 394] width 9 height 9
type input "C9A3D4"
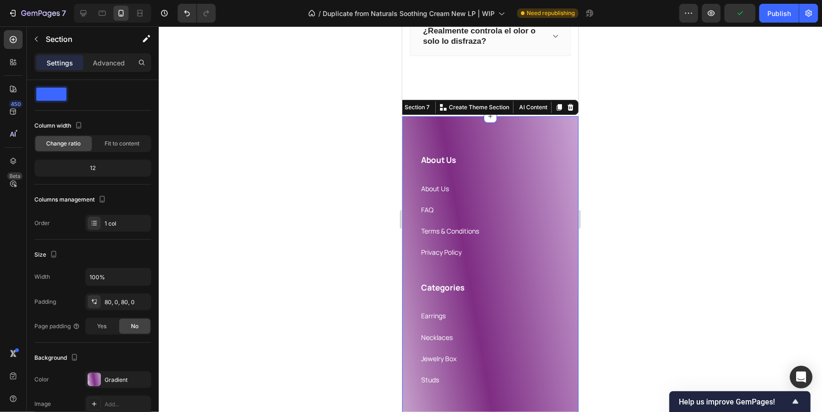
click at [765, 218] on div at bounding box center [490, 219] width 663 height 386
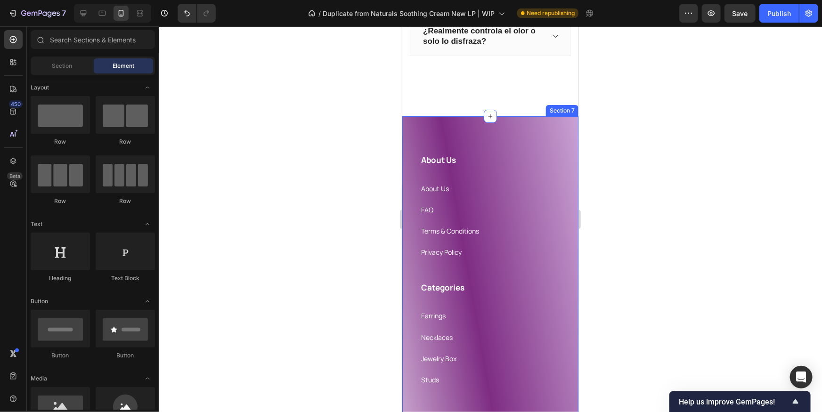
click at [543, 146] on div "About Us Heading About Us Text block FAQ Text block Terms & Conditions Text blo…" at bounding box center [490, 368] width 176 height 505
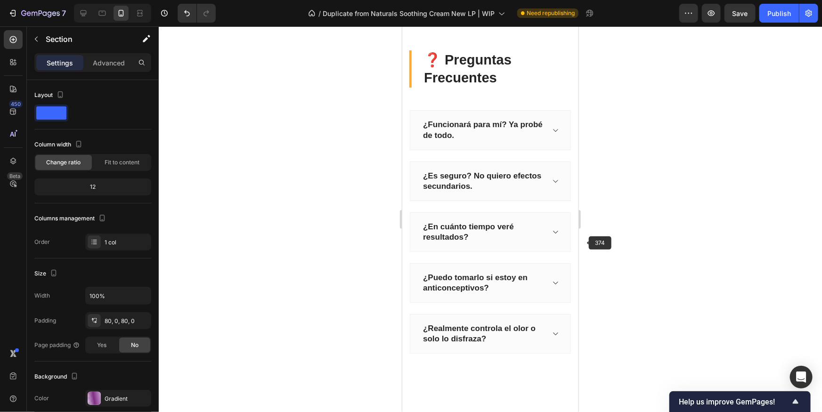
scroll to position [1882, 0]
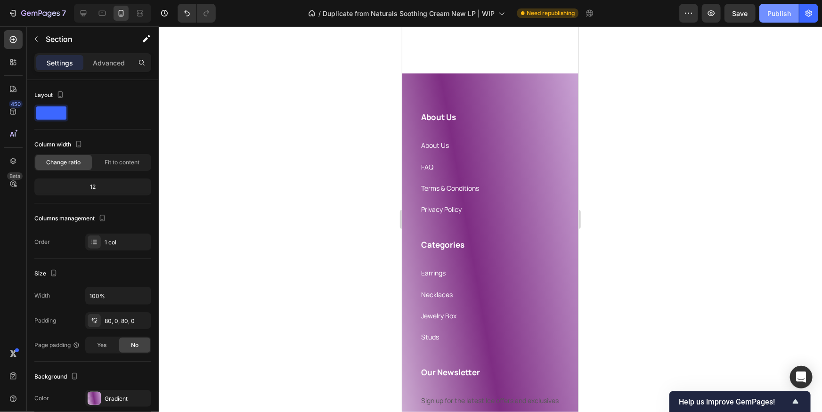
click at [774, 16] on div "Publish" at bounding box center [779, 13] width 24 height 10
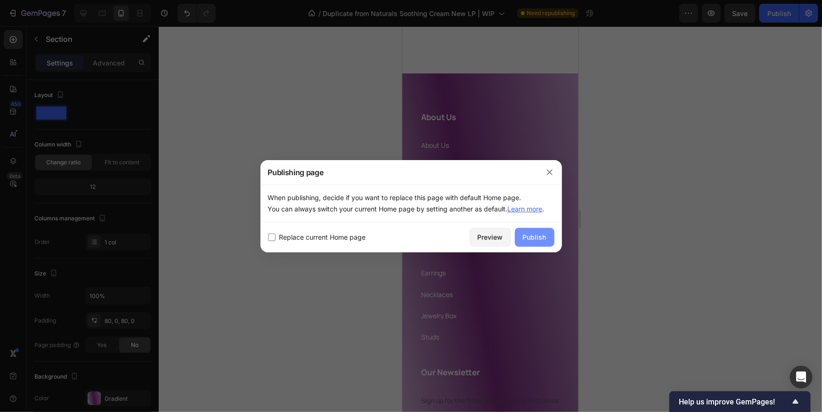
click at [527, 242] on div "Publish" at bounding box center [535, 237] width 24 height 10
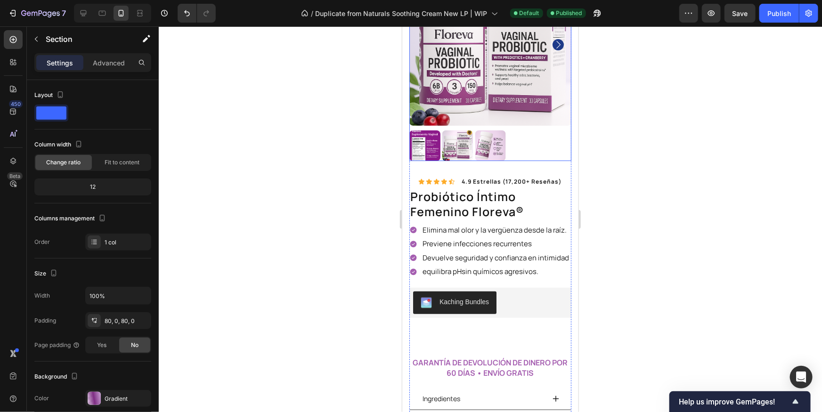
scroll to position [114, 0]
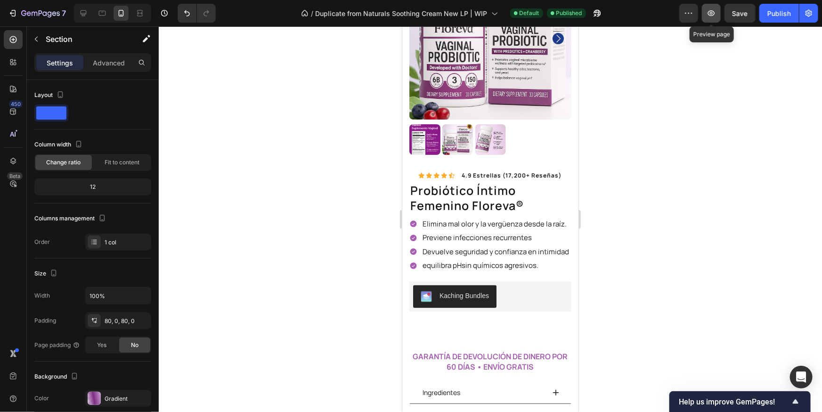
click at [715, 11] on icon "button" at bounding box center [711, 12] width 9 height 9
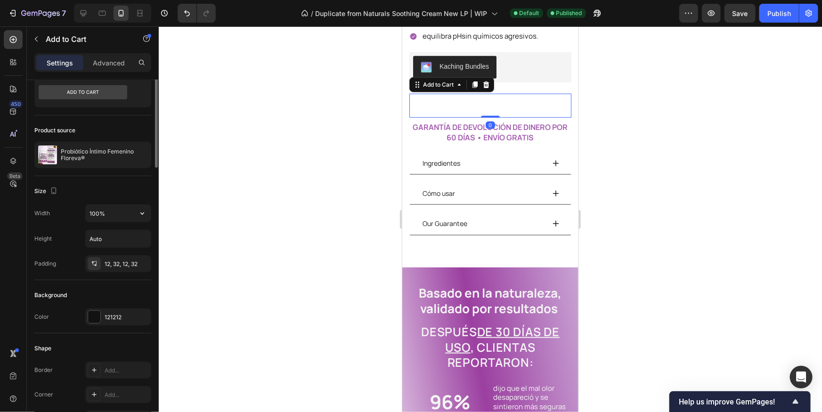
scroll to position [112, 0]
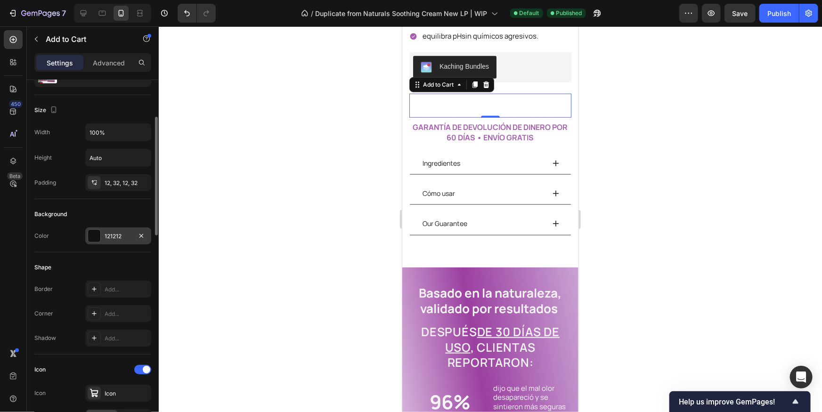
click at [106, 236] on div "121212" at bounding box center [118, 236] width 27 height 8
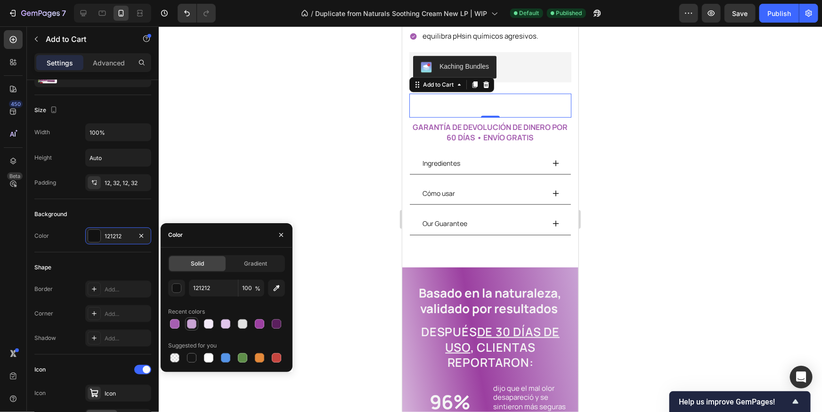
click at [189, 324] on div at bounding box center [191, 323] width 9 height 9
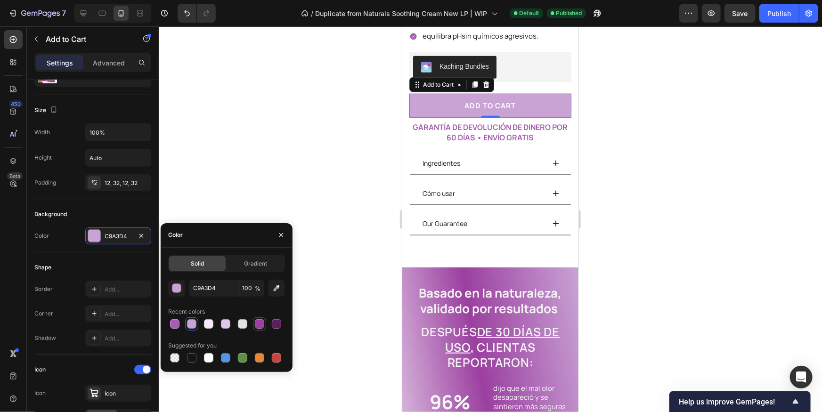
click at [255, 319] on div at bounding box center [259, 323] width 11 height 11
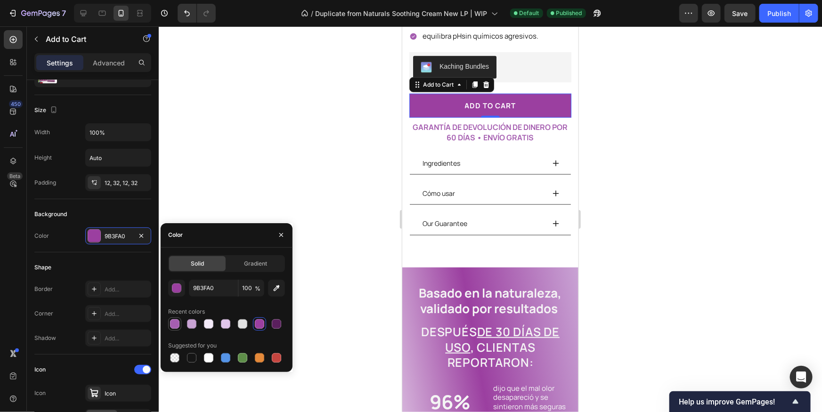
click at [176, 325] on div at bounding box center [174, 323] width 9 height 9
type input "A55EB0"
click at [504, 99] on div "Add to cart" at bounding box center [489, 105] width 51 height 13
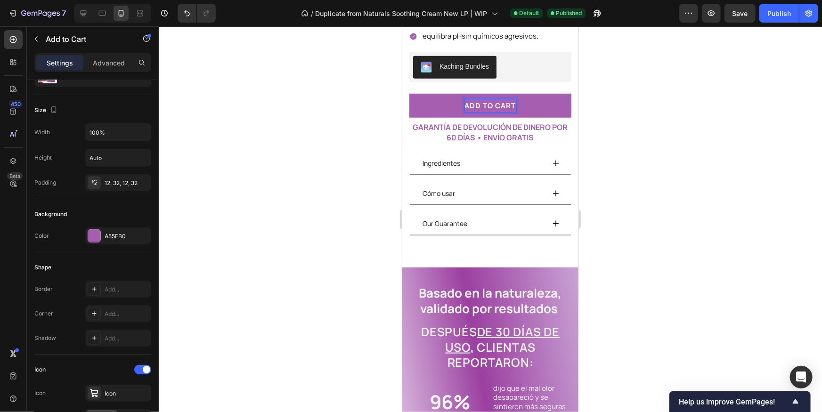
click at [504, 100] on p "Add to cart" at bounding box center [489, 105] width 51 height 13
click at [409, 93] on button "agregar" at bounding box center [490, 105] width 162 height 24
click at [409, 93] on button "agregar aL" at bounding box center [490, 105] width 162 height 24
click at [565, 101] on button "agregar aL CARRITO" at bounding box center [490, 105] width 162 height 24
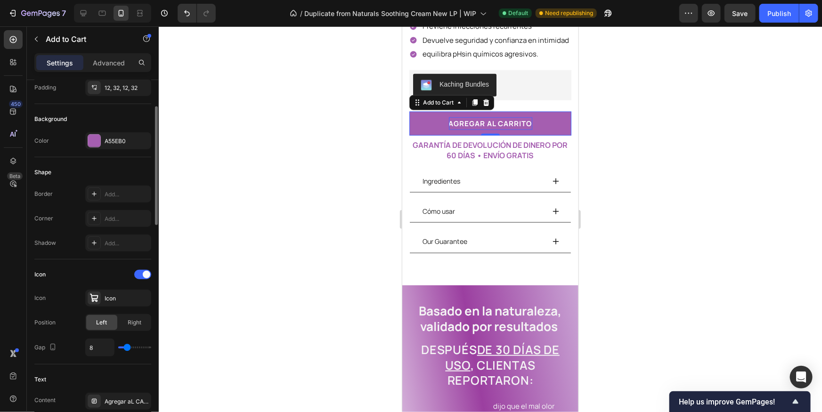
scroll to position [296, 0]
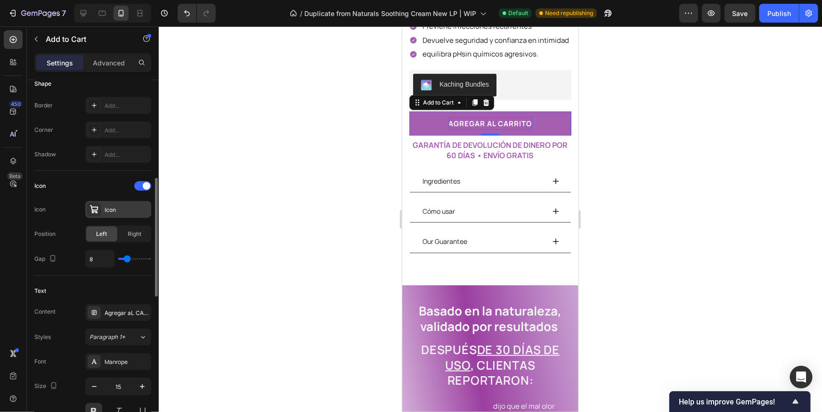
click at [95, 208] on icon at bounding box center [93, 209] width 9 height 9
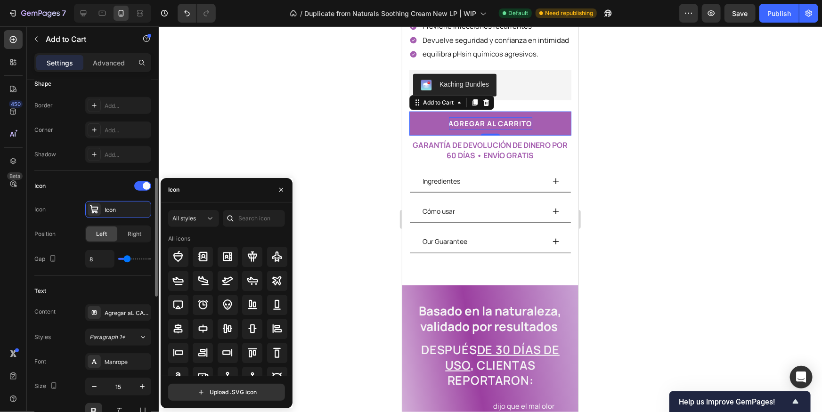
click at [53, 220] on div "Icon Icon Icon Position Left Right Gap 8" at bounding box center [92, 223] width 117 height 89
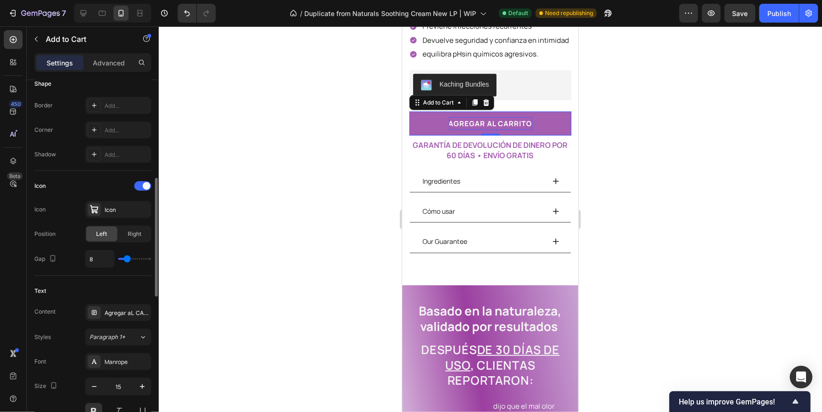
type input "15"
type input "16"
type input "17"
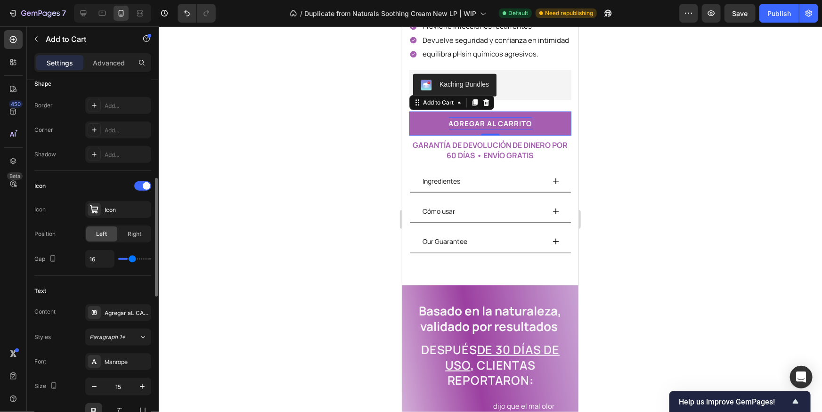
type input "17"
type input "18"
type input "19"
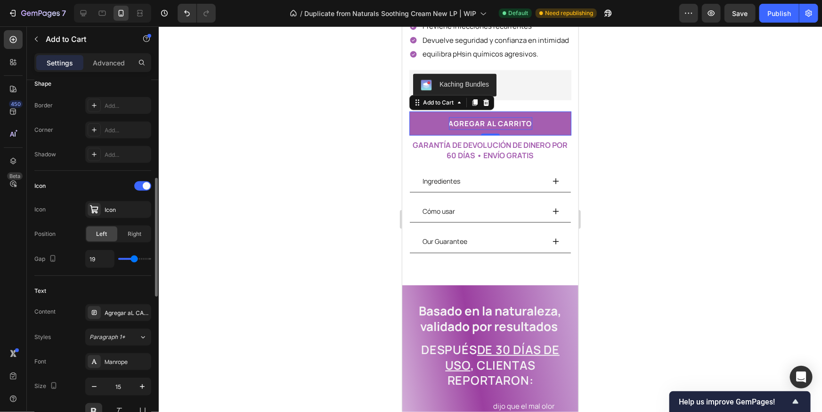
type input "20"
type input "21"
type input "22"
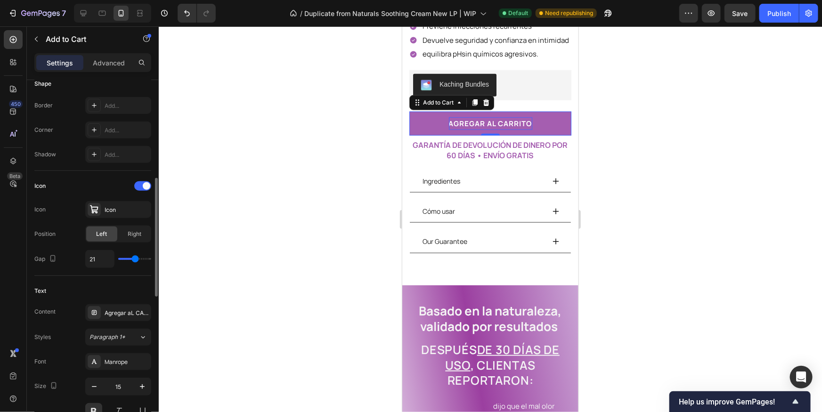
type input "22"
type input "23"
type input "24"
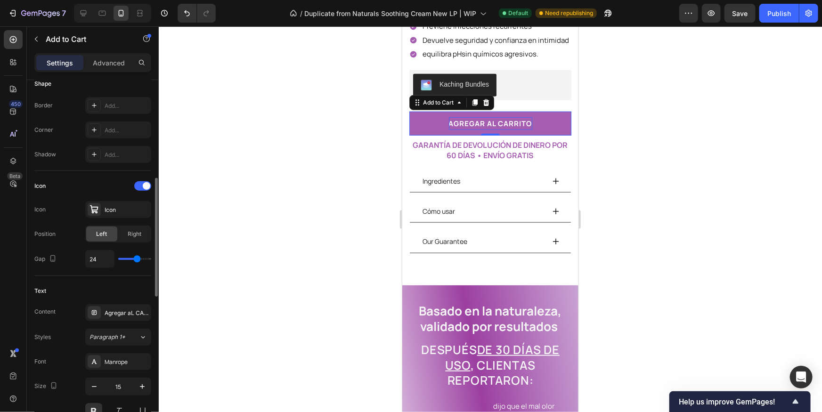
type input "23"
type input "22"
drag, startPoint x: 130, startPoint y: 259, endPoint x: 135, endPoint y: 258, distance: 4.8
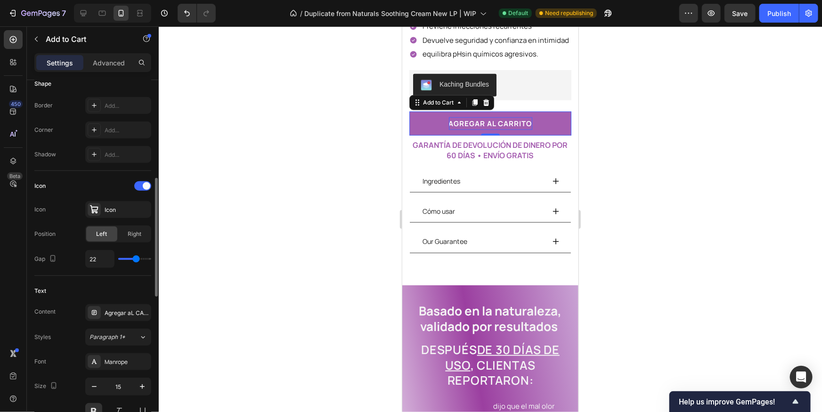
click at [136, 258] on input "range" at bounding box center [134, 259] width 33 height 2
type input "21"
type input "20"
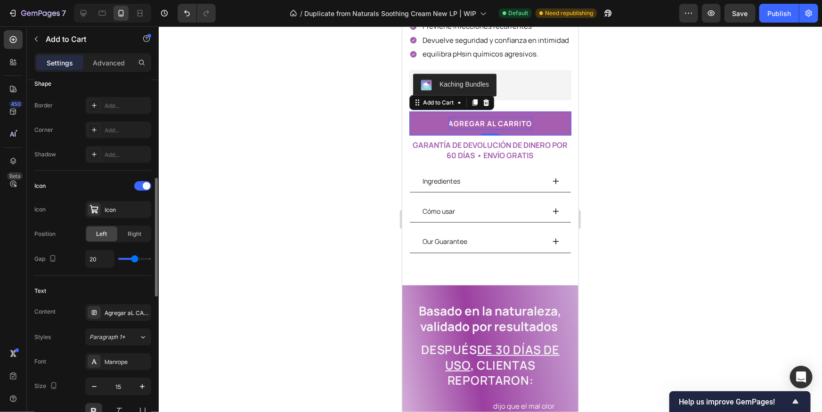
type input "19"
type input "18"
type input "17"
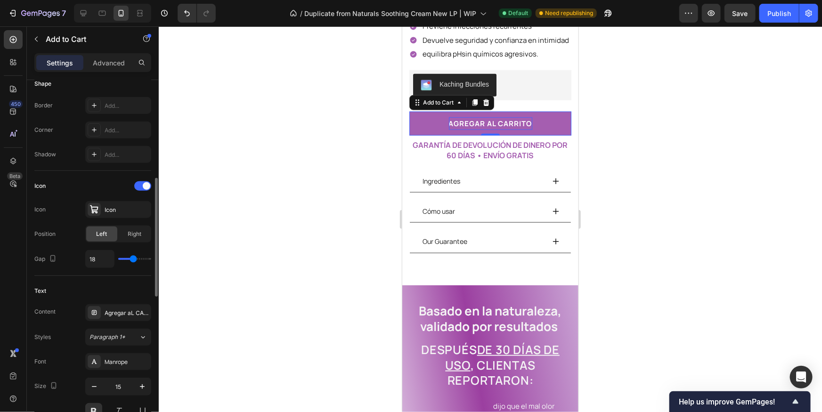
type input "17"
type input "16"
type input "15"
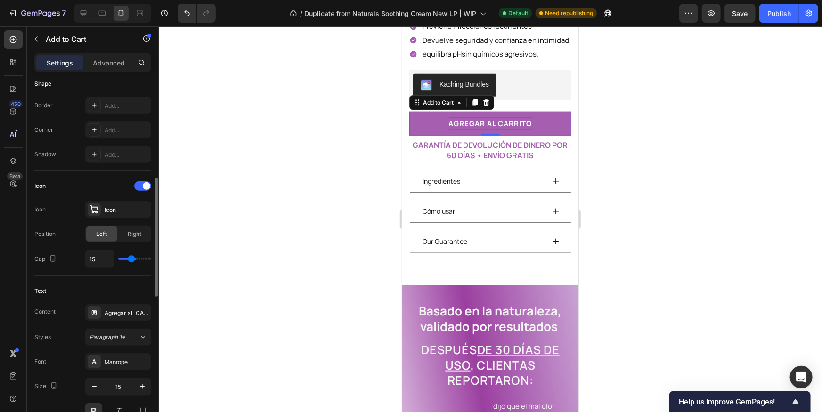
type input "14"
type input "13"
type input "12"
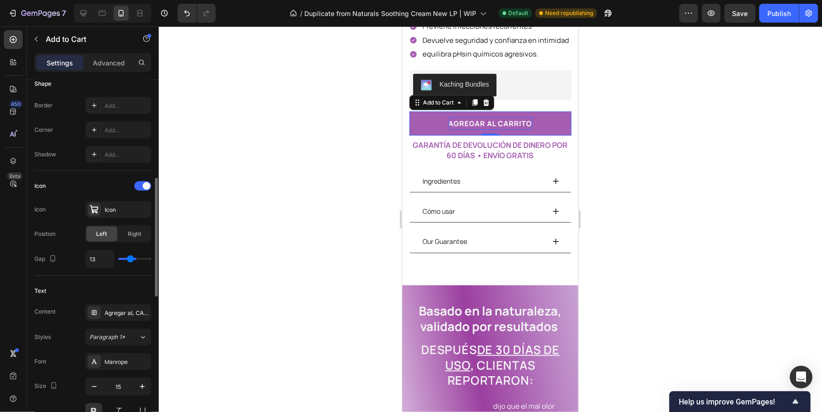
type input "12"
type input "11"
type input "10"
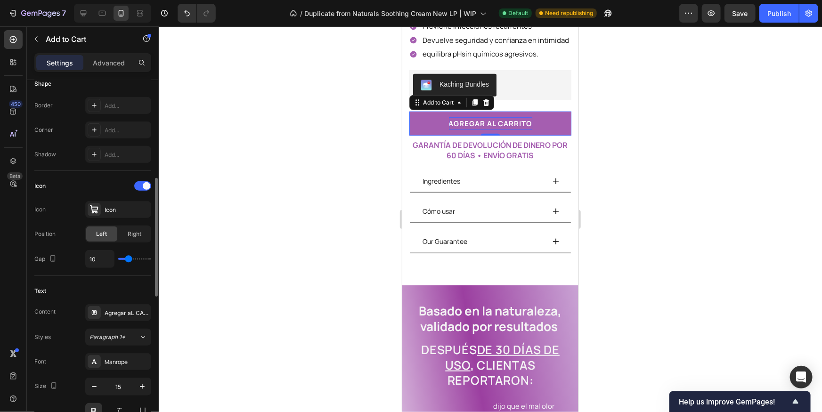
type input "9"
type input "8"
type input "7"
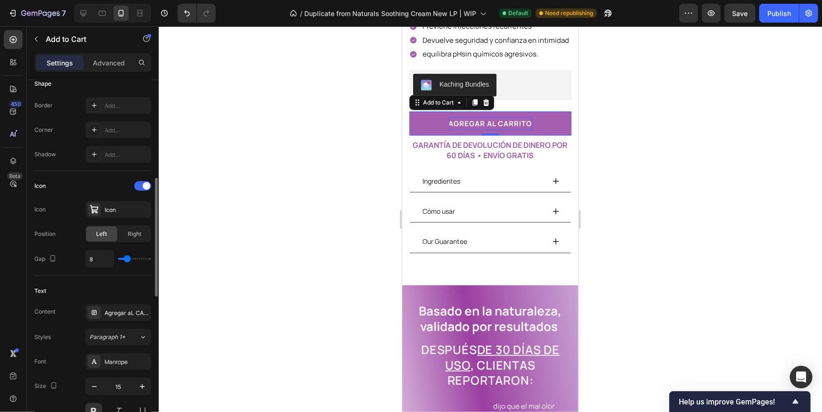
type input "7"
type input "6"
type input "5"
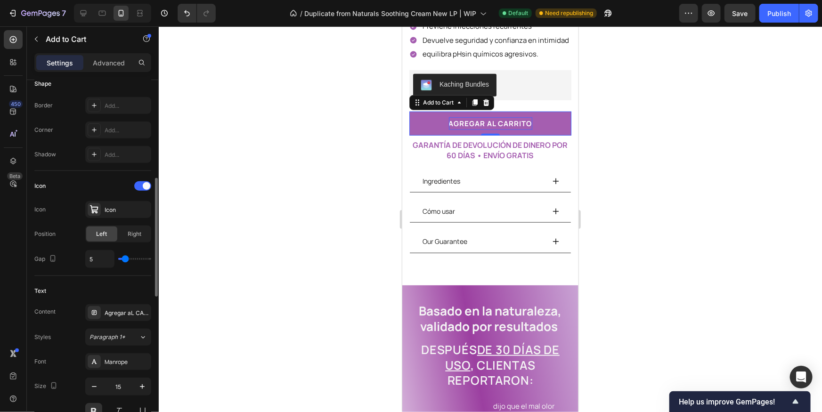
type input "6"
type input "7"
type input "8"
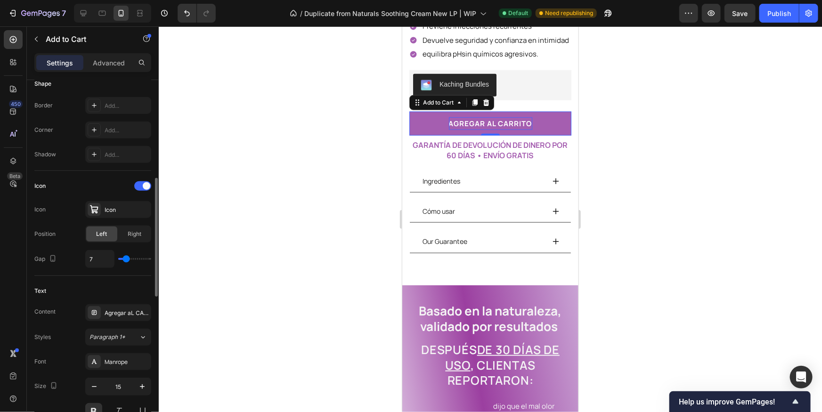
type input "8"
type input "9"
type input "10"
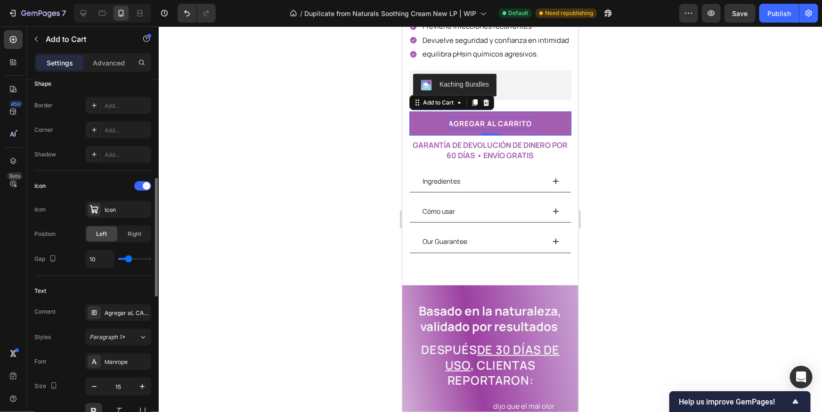
type input "11"
type input "12"
type input "13"
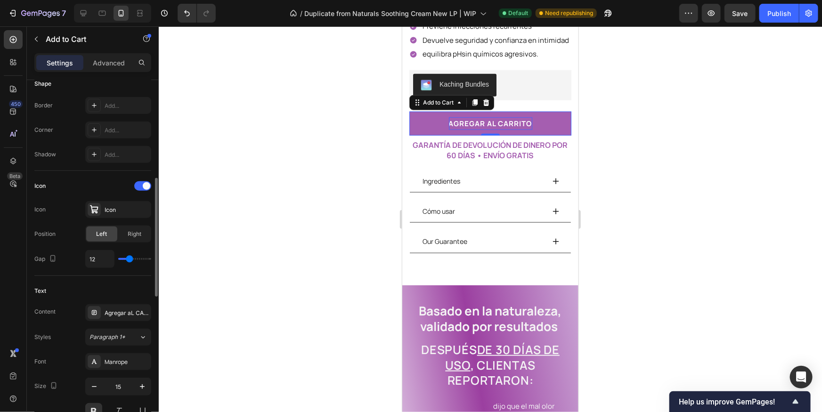
type input "13"
type input "14"
type input "13"
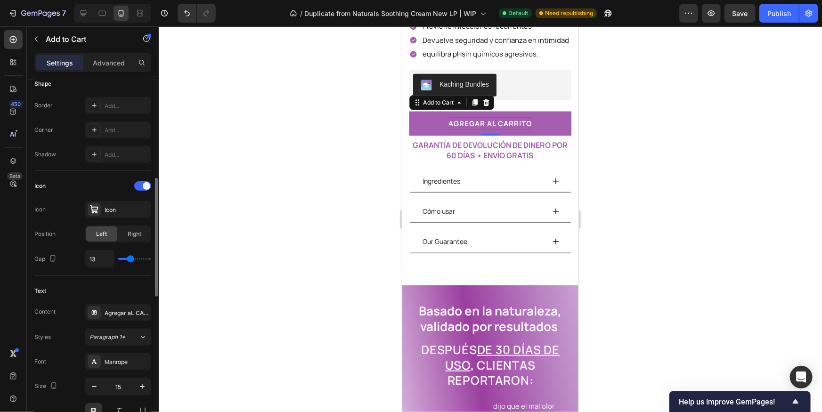
type input "12"
drag, startPoint x: 135, startPoint y: 258, endPoint x: 130, endPoint y: 258, distance: 5.7
type input "12"
click at [130, 258] on input "range" at bounding box center [134, 259] width 33 height 2
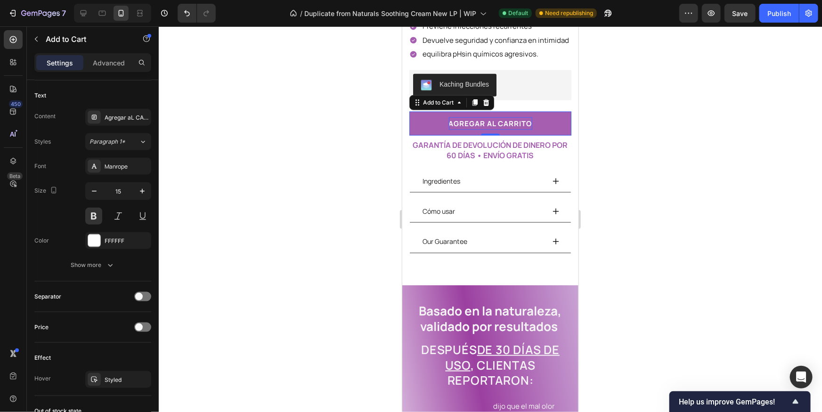
scroll to position [724, 0]
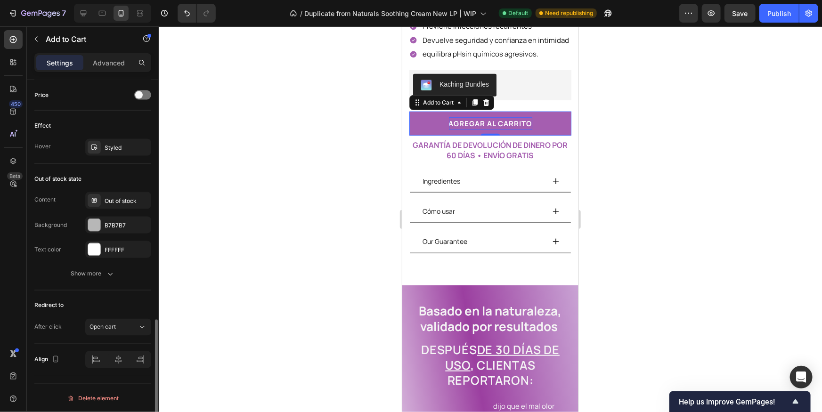
click at [415, 122] on button "agregar aL CARRITO" at bounding box center [490, 123] width 162 height 24
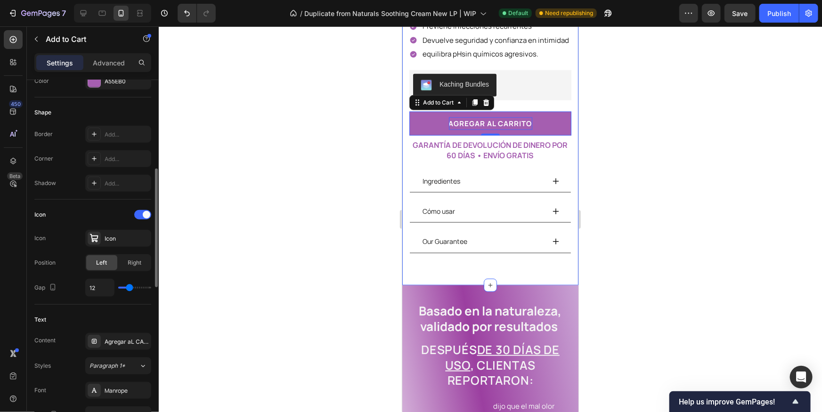
scroll to position [0, 0]
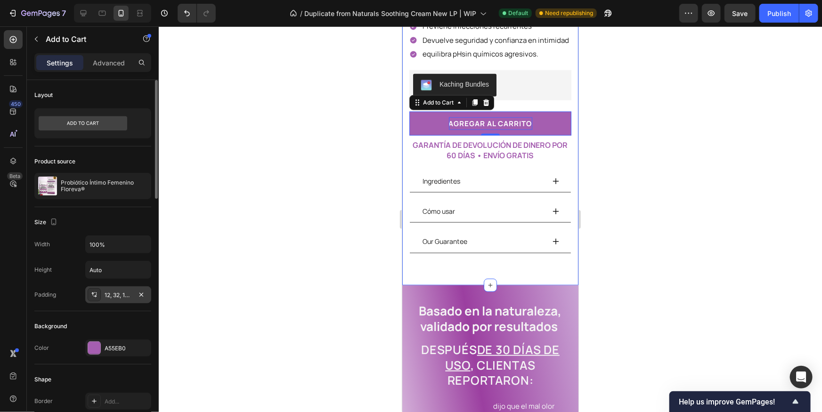
click at [114, 292] on div "12, 32, 12, 32" at bounding box center [118, 295] width 27 height 8
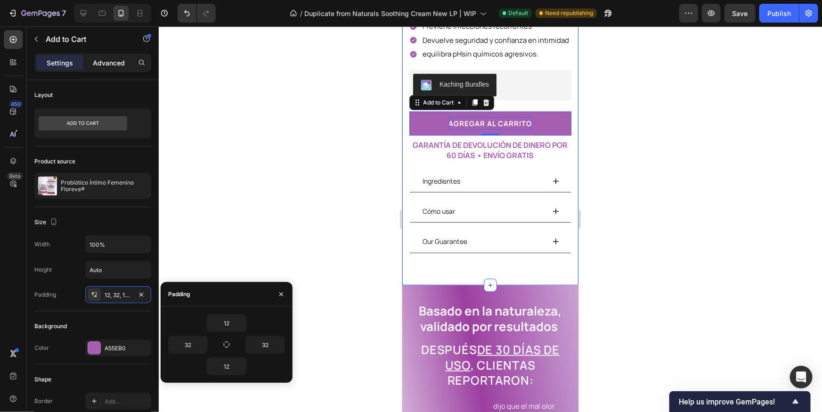
click at [121, 60] on p "Advanced" at bounding box center [109, 63] width 32 height 10
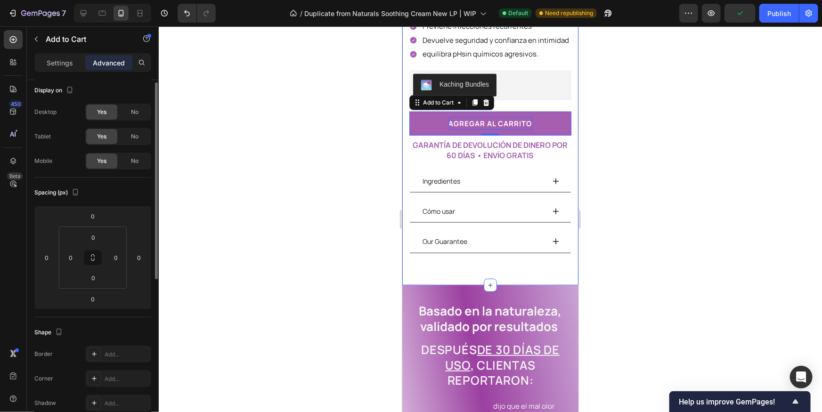
scroll to position [294, 0]
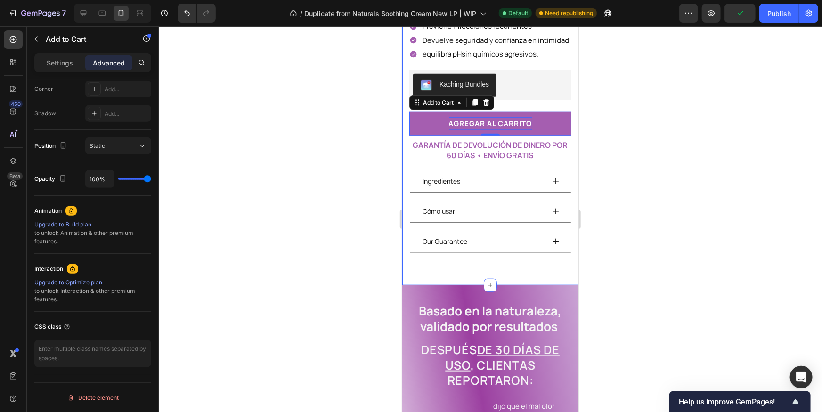
click at [78, 63] on div "Settings" at bounding box center [59, 62] width 47 height 15
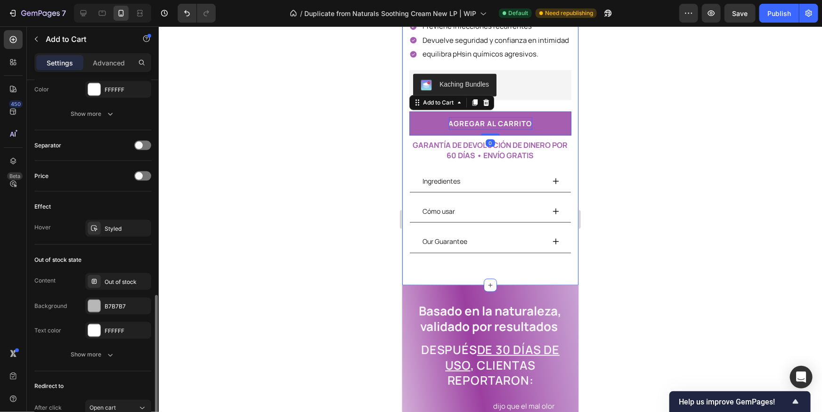
scroll to position [724, 0]
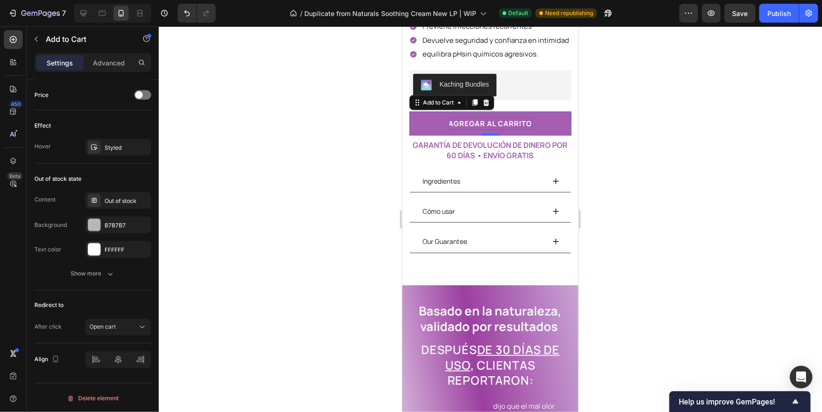
click at [607, 113] on div at bounding box center [490, 219] width 663 height 386
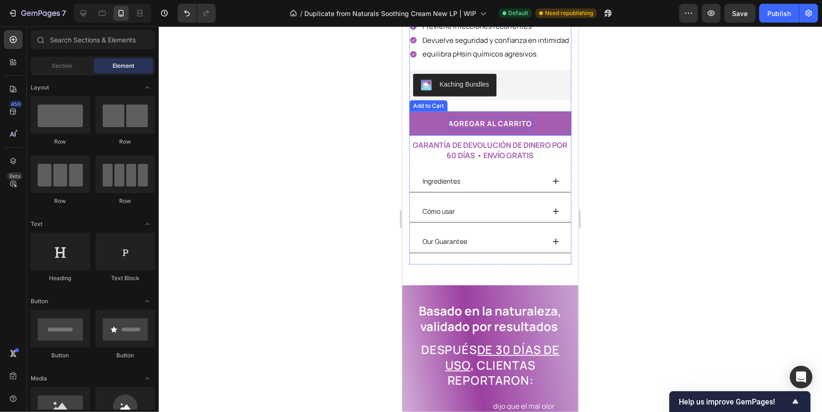
click at [546, 126] on button "agregar aL CARRITO" at bounding box center [490, 123] width 162 height 24
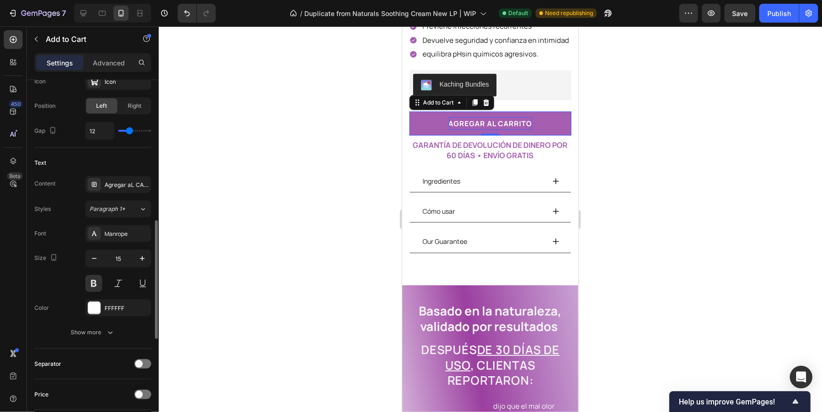
scroll to position [272, 0]
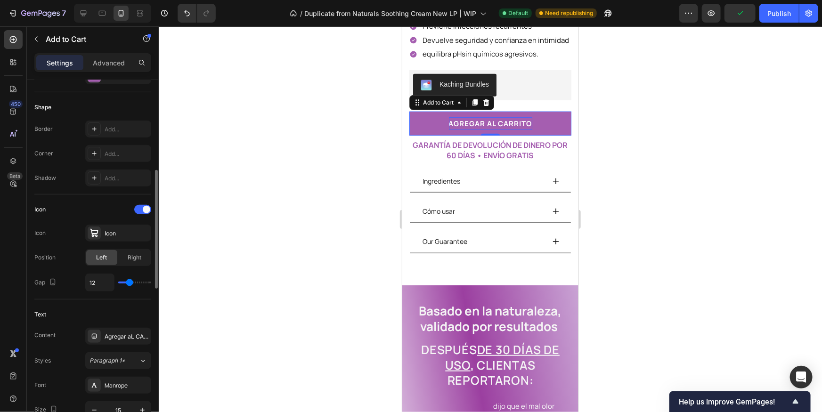
click at [48, 215] on div "Icon" at bounding box center [92, 209] width 117 height 15
drag, startPoint x: 48, startPoint y: 212, endPoint x: 33, endPoint y: 212, distance: 15.5
click at [33, 212] on div "Layout Product source Probiótico Íntimo Femenino Floreva® Size Width 100% Heigh…" at bounding box center [93, 350] width 132 height 1084
click at [34, 214] on div "Layout Product source Probiótico Íntimo Femenino Floreva® Size Width 100% Heigh…" at bounding box center [93, 350] width 132 height 1084
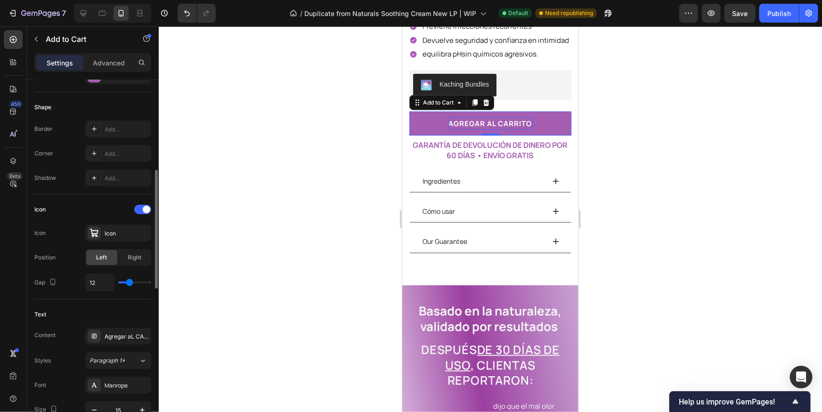
click at [34, 212] on div "Icon" at bounding box center [39, 209] width 11 height 8
drag, startPoint x: 34, startPoint y: 209, endPoint x: 52, endPoint y: 286, distance: 79.8
click at [52, 288] on div "Icon Icon Icon Position Left Right Gap 12" at bounding box center [92, 246] width 117 height 89
drag, startPoint x: 57, startPoint y: 303, endPoint x: 52, endPoint y: 300, distance: 5.9
click at [57, 303] on div "Text Content Agregar aL CARRITO Styles Paragraph 1* Font Manrope Size 15 Color …" at bounding box center [92, 400] width 117 height 201
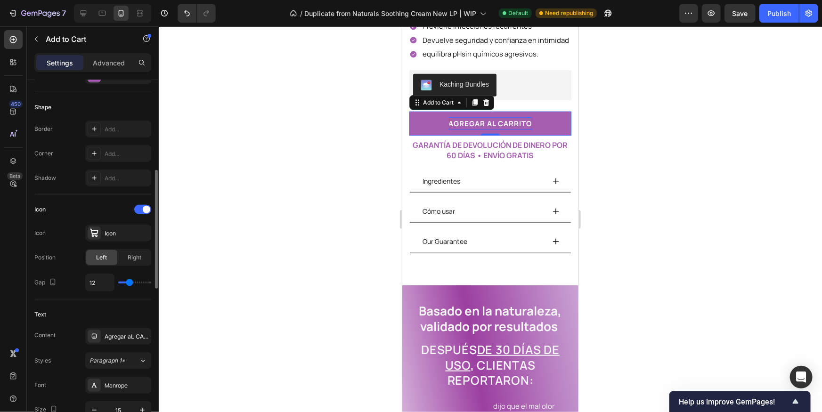
scroll to position [423, 0]
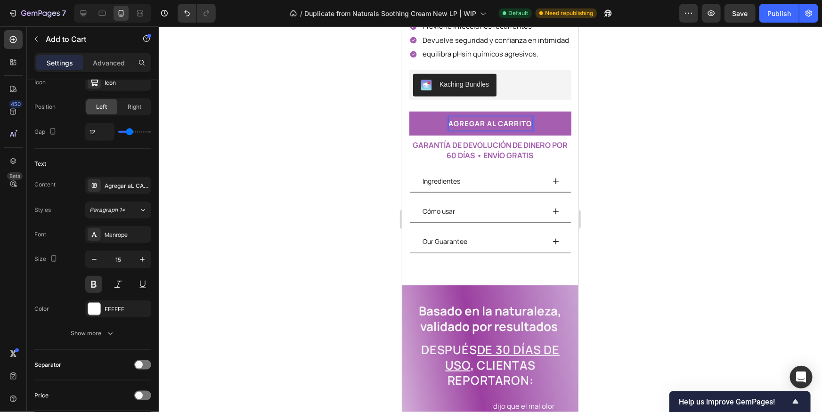
click at [419, 122] on button "agregar aL CARRITO" at bounding box center [490, 123] width 162 height 24
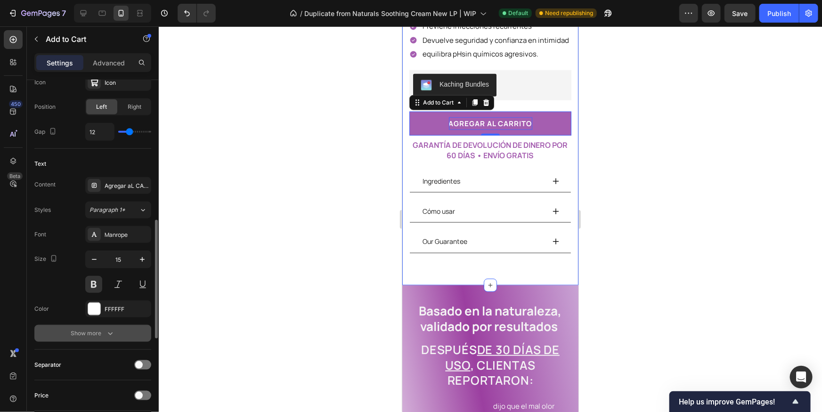
click at [103, 340] on button "Show more" at bounding box center [92, 333] width 117 height 17
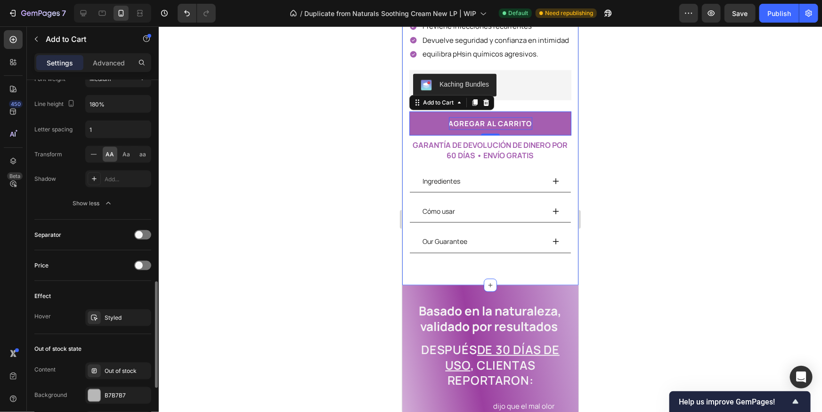
scroll to position [848, 0]
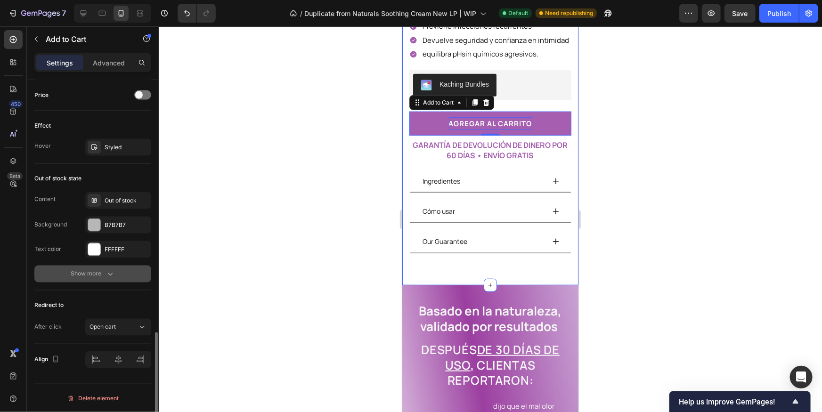
click at [99, 276] on div "Show more" at bounding box center [93, 273] width 44 height 9
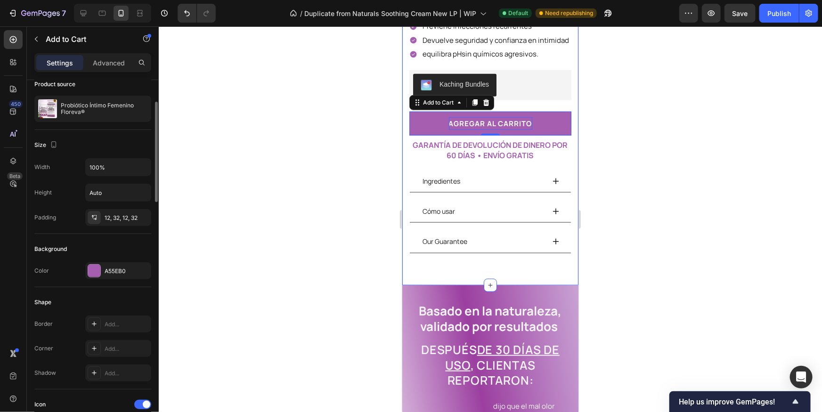
scroll to position [0, 0]
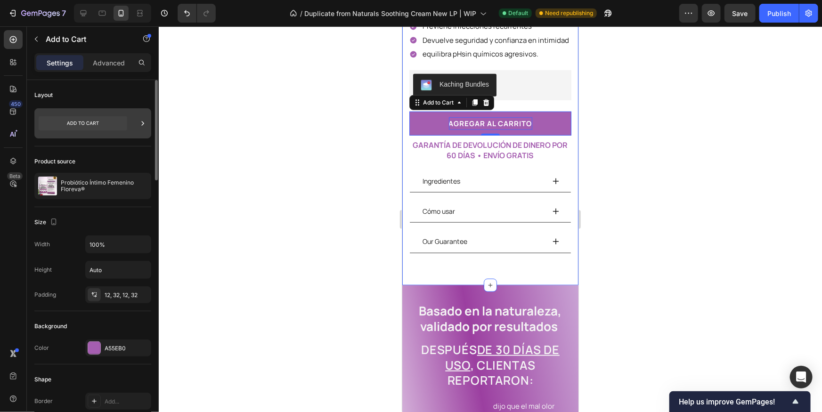
click at [123, 122] on icon at bounding box center [83, 123] width 89 height 14
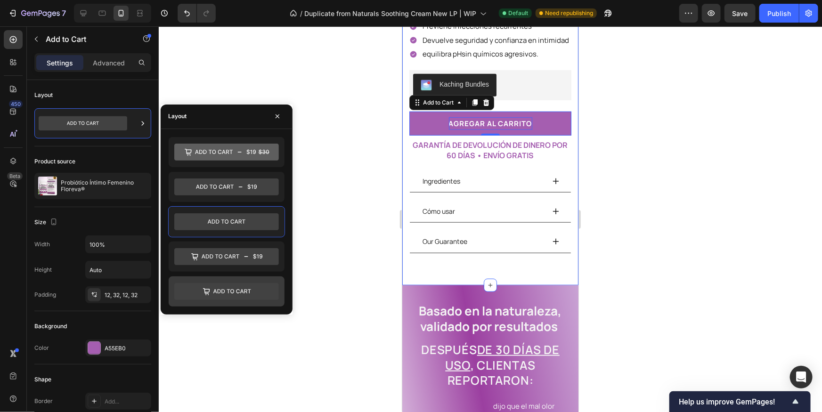
click at [265, 290] on icon at bounding box center [226, 291] width 105 height 17
click at [251, 219] on icon at bounding box center [226, 221] width 105 height 17
click at [242, 294] on icon at bounding box center [226, 291] width 105 height 17
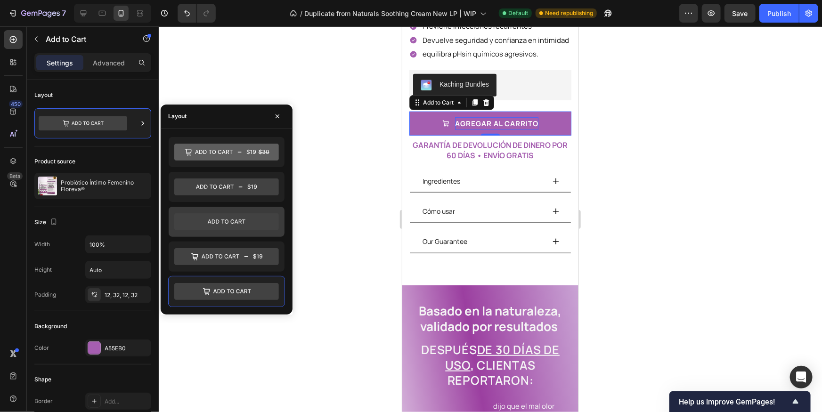
click at [260, 215] on icon at bounding box center [226, 221] width 105 height 17
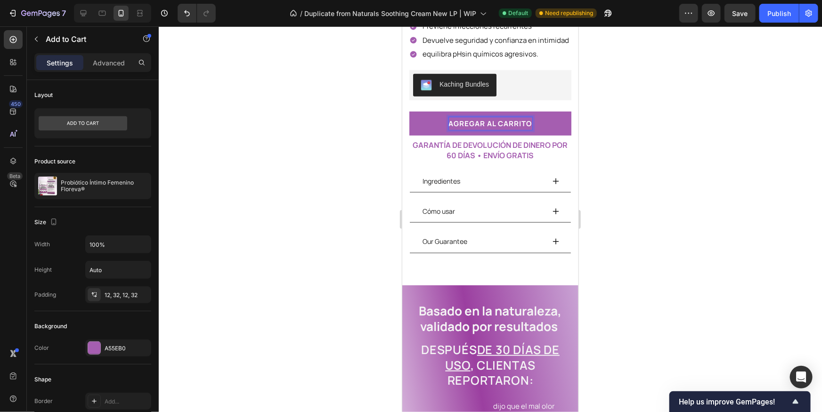
click at [551, 120] on button "agregar aL CARRITO" at bounding box center [490, 123] width 162 height 24
drag, startPoint x: 652, startPoint y: 203, endPoint x: 742, endPoint y: 75, distance: 156.2
click at [652, 202] on div at bounding box center [490, 219] width 663 height 386
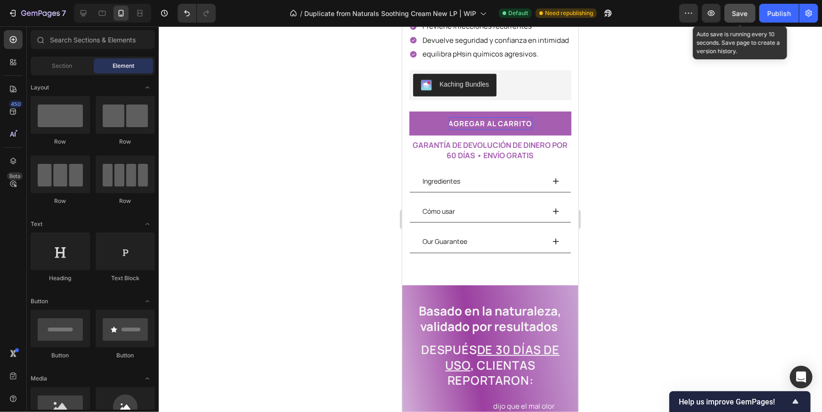
drag, startPoint x: 738, startPoint y: 10, endPoint x: 733, endPoint y: 9, distance: 4.9
click at [738, 10] on span "Save" at bounding box center [740, 13] width 16 height 8
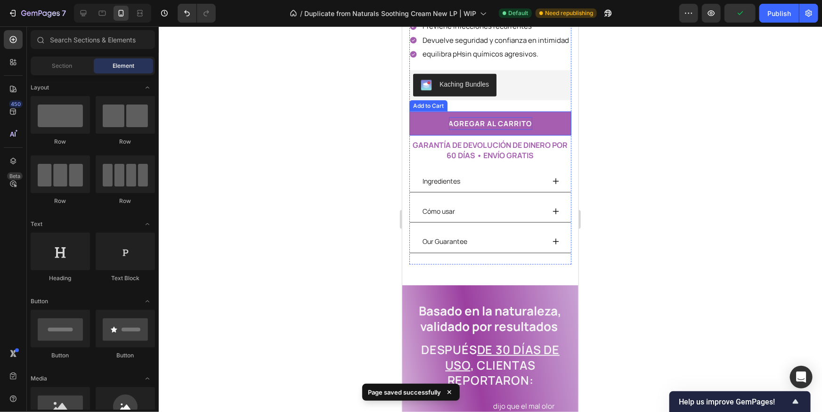
click at [415, 122] on button "agregar aL CARRITO" at bounding box center [490, 123] width 162 height 24
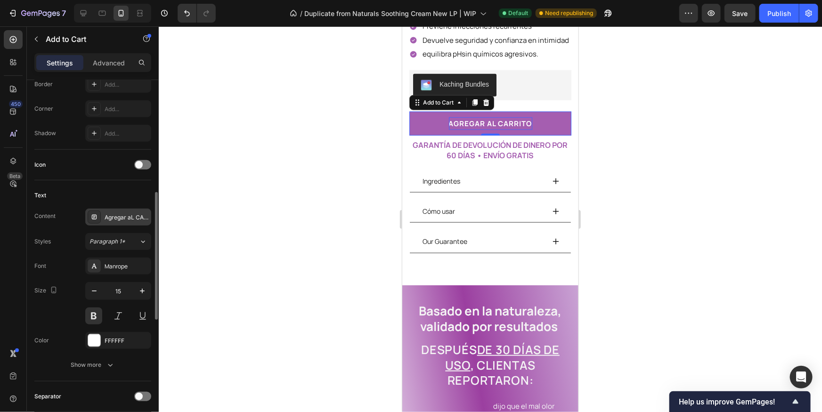
scroll to position [316, 0]
click at [97, 367] on div "Show more" at bounding box center [93, 365] width 44 height 9
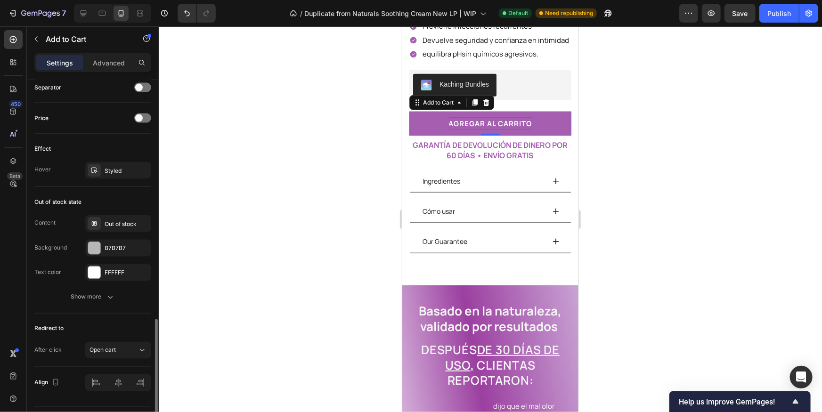
scroll to position [773, 0]
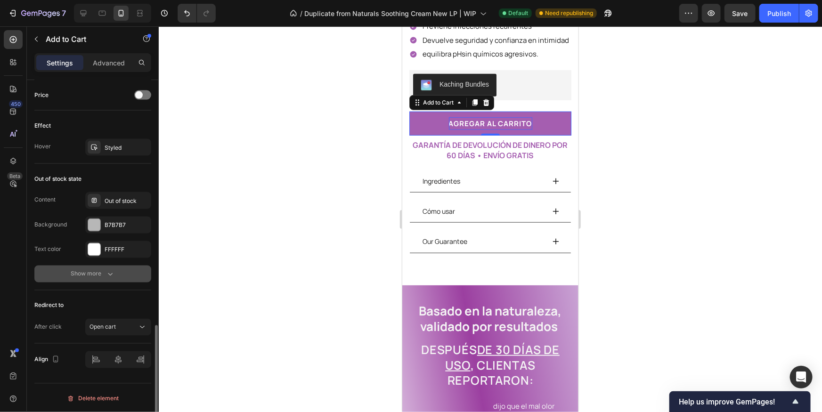
click at [110, 270] on icon "button" at bounding box center [110, 273] width 9 height 9
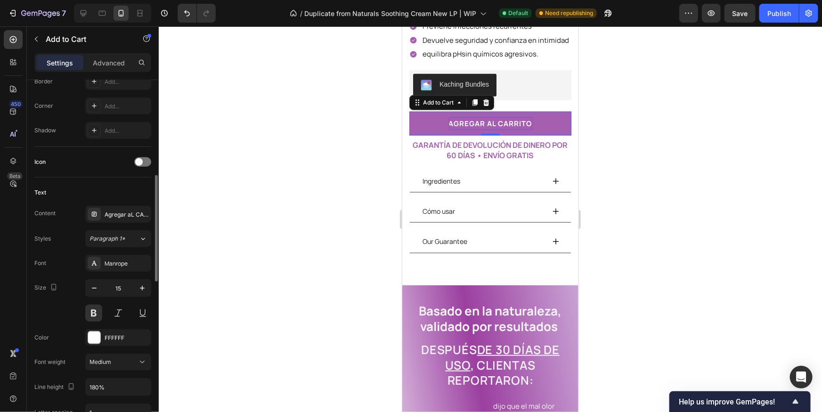
scroll to position [0, 0]
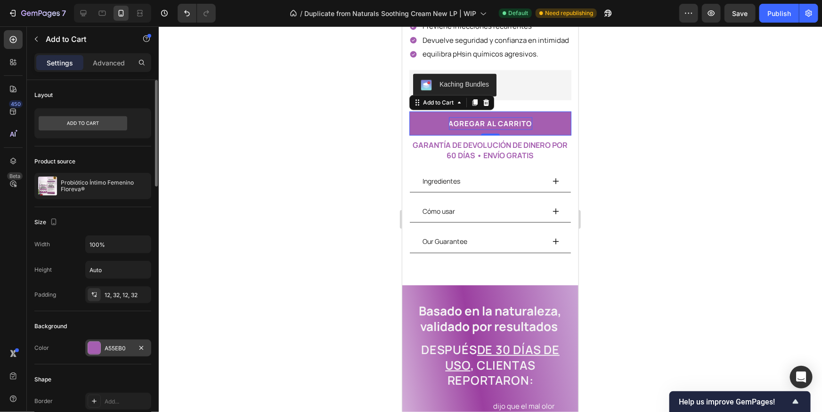
click at [108, 344] on div "A55EB0" at bounding box center [118, 348] width 27 height 8
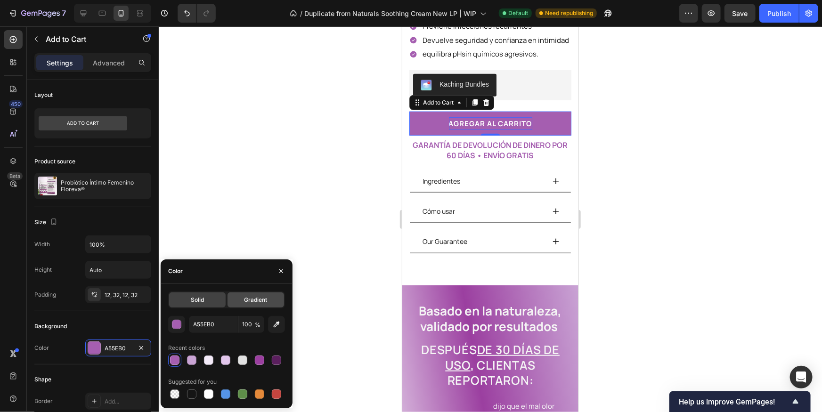
click at [246, 305] on div "Gradient" at bounding box center [256, 300] width 57 height 15
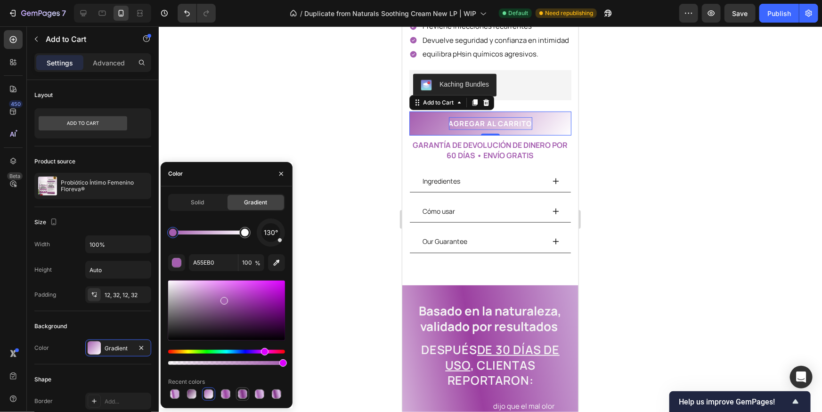
click at [243, 394] on div at bounding box center [242, 394] width 9 height 9
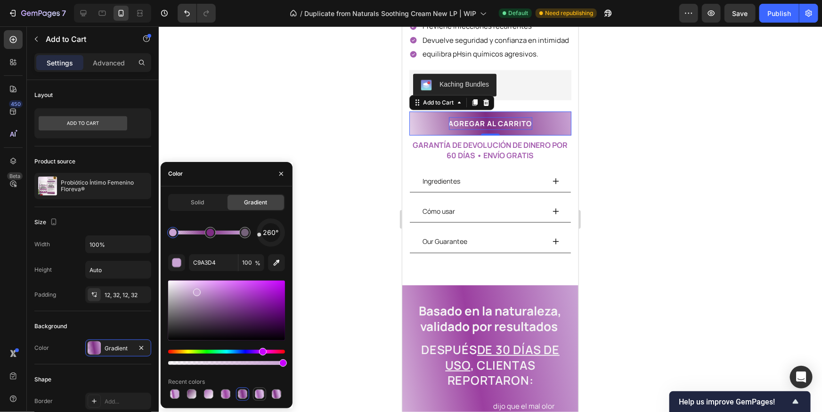
click at [263, 394] on div at bounding box center [259, 394] width 9 height 9
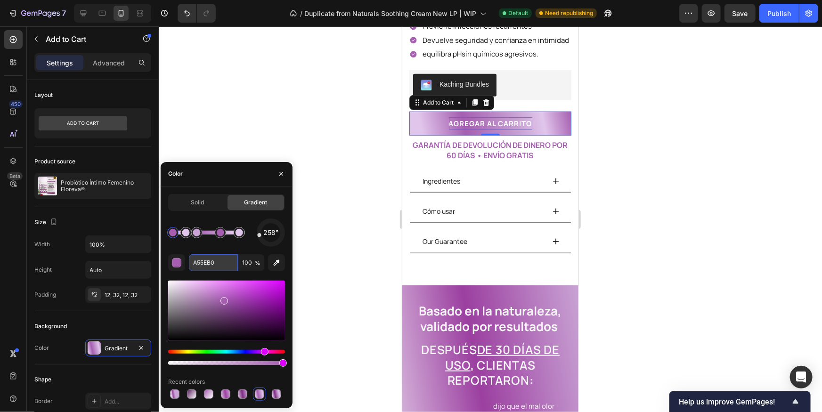
click at [211, 270] on input "A55EB0" at bounding box center [213, 262] width 49 height 17
paste input "E1C6EB"
click at [227, 250] on div "258° E1C6EB 100 % Recent colors" at bounding box center [226, 310] width 117 height 182
click at [186, 233] on div at bounding box center [186, 233] width 8 height 8
click at [209, 265] on input "E1C6EB" at bounding box center [213, 262] width 49 height 17
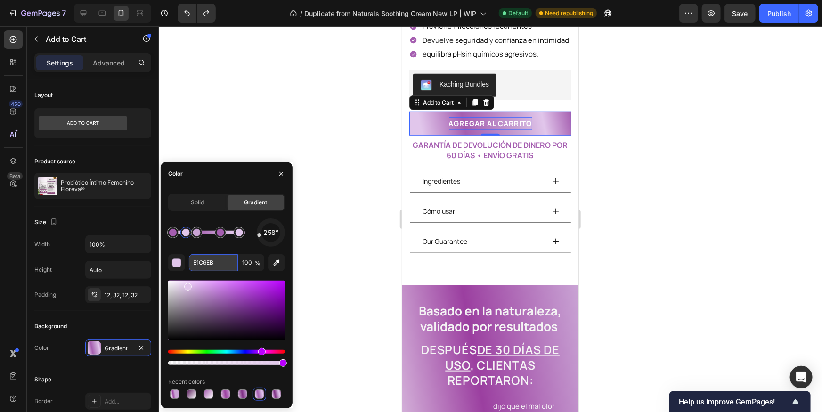
paste input "C9A3D4"
click at [221, 247] on div "258° C9A3D4 100 % Recent colors" at bounding box center [226, 310] width 117 height 182
click at [241, 236] on div at bounding box center [240, 233] width 8 height 8
click at [231, 262] on input "E1C6EB" at bounding box center [213, 262] width 49 height 17
paste input "C9A3D4"
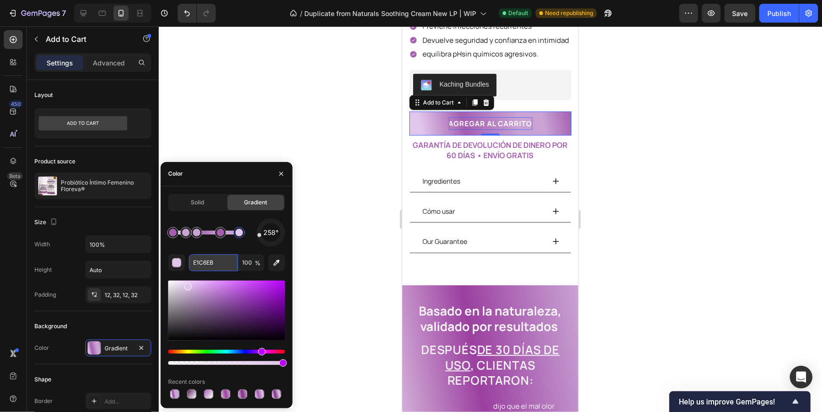
type input "C9A3D4"
click at [636, 188] on div at bounding box center [490, 219] width 663 height 386
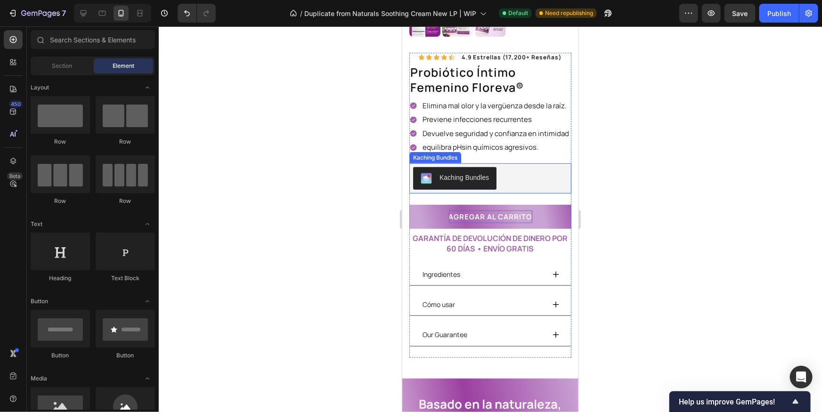
scroll to position [217, 0]
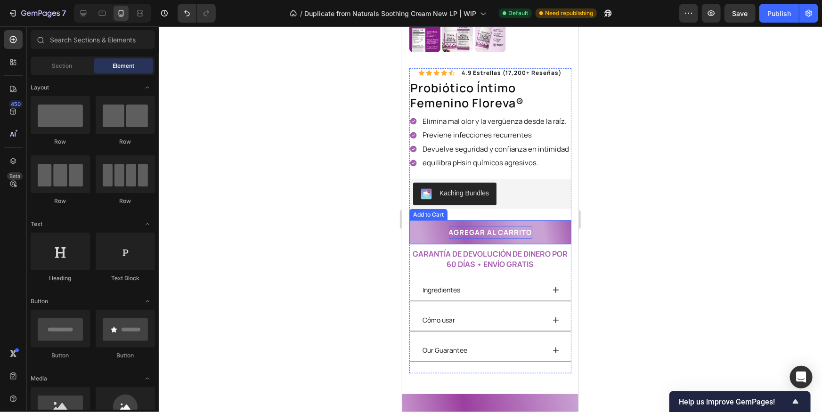
click at [552, 231] on button "agregar aL CARRITO" at bounding box center [490, 232] width 162 height 24
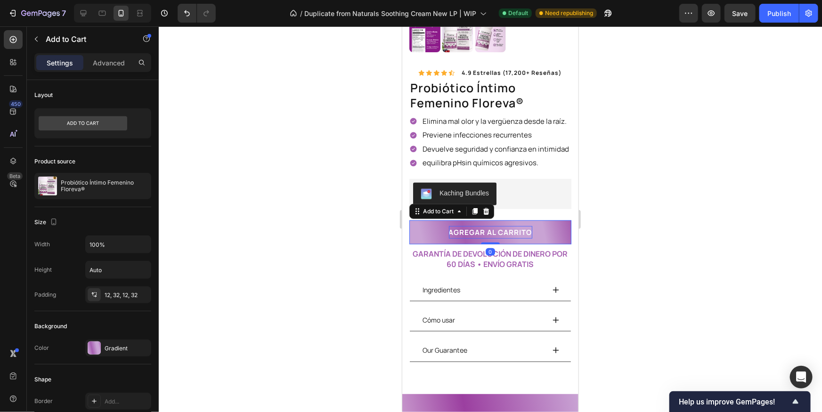
click at [670, 260] on div at bounding box center [490, 219] width 663 height 386
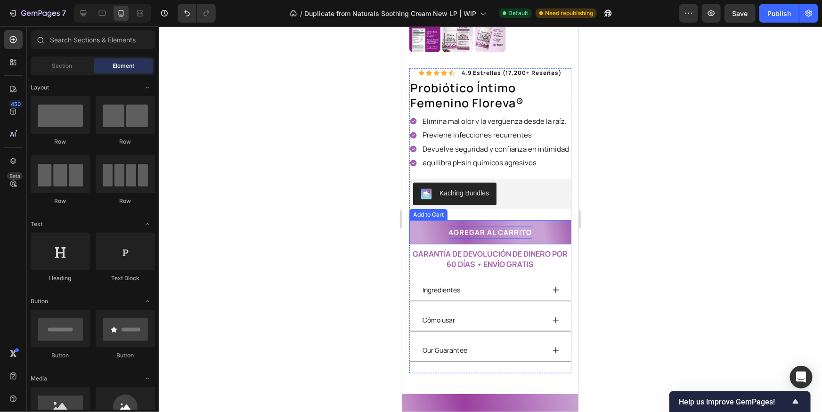
click at [560, 231] on button "agregar aL CARRITO" at bounding box center [490, 232] width 162 height 24
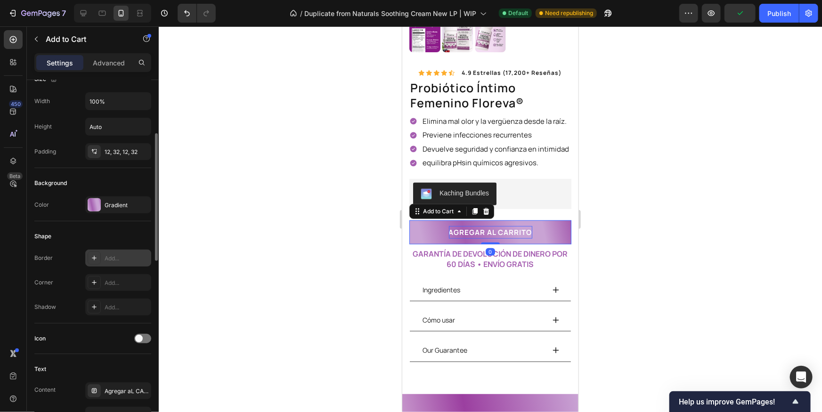
scroll to position [145, 0]
click at [101, 279] on div "Add..." at bounding box center [118, 280] width 66 height 17
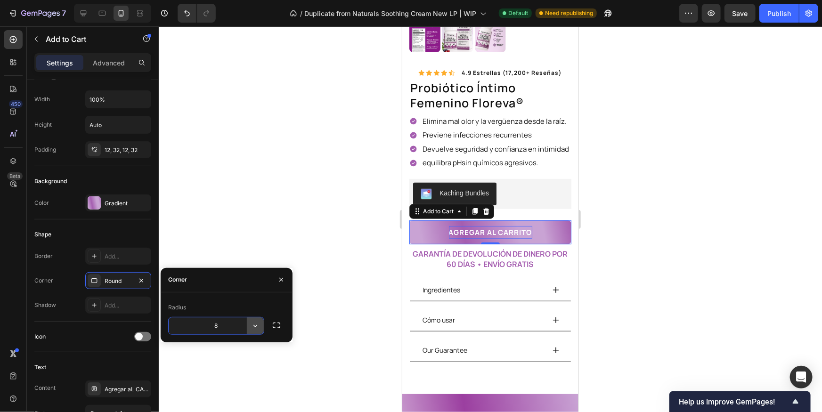
click at [252, 326] on icon "button" at bounding box center [255, 325] width 9 height 9
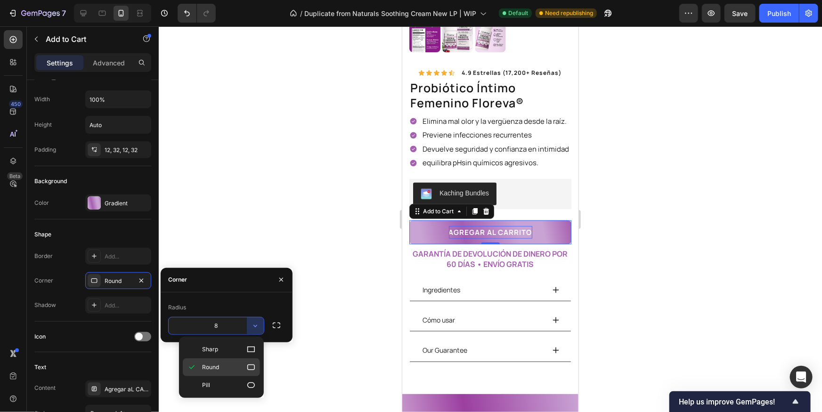
click at [226, 368] on p "Round" at bounding box center [229, 367] width 54 height 9
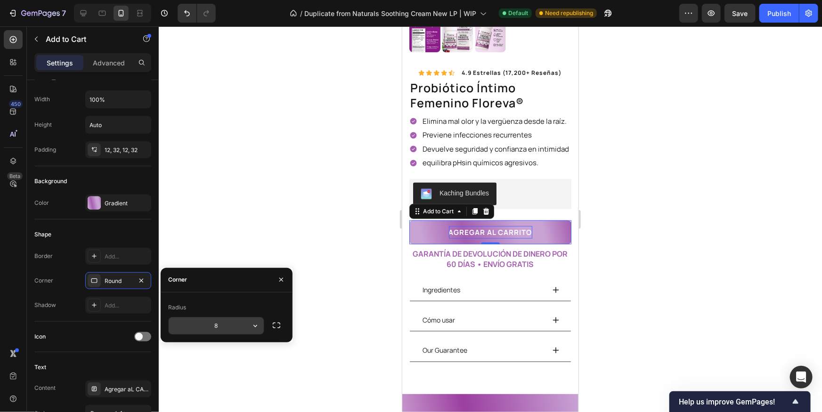
click at [219, 325] on input "8" at bounding box center [216, 325] width 95 height 17
type input "12"
click at [279, 167] on div at bounding box center [490, 219] width 663 height 386
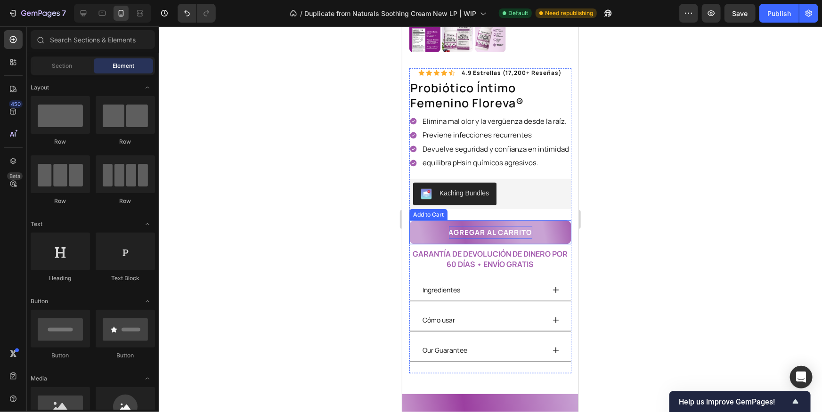
click at [437, 235] on button "agregar aL CARRITO" at bounding box center [490, 232] width 162 height 24
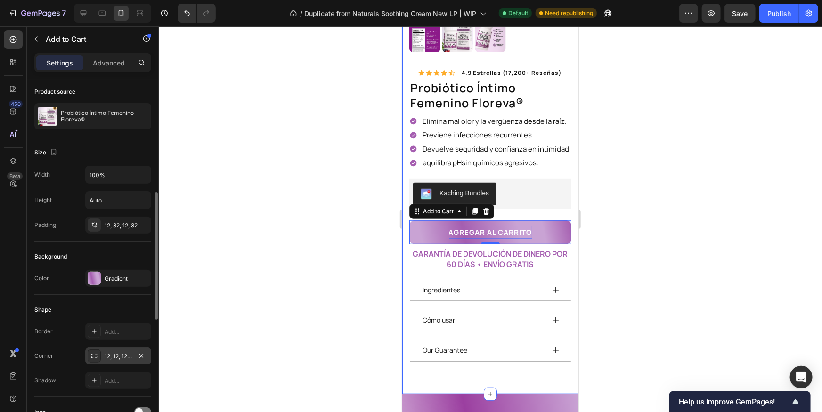
scroll to position [134, 0]
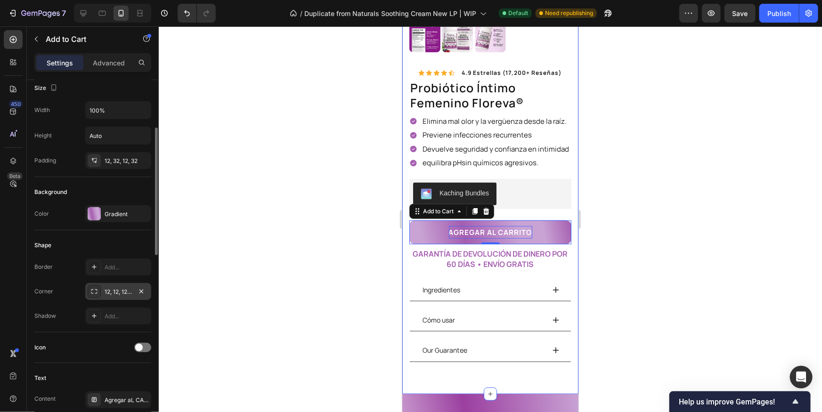
click at [120, 284] on div "12, 12, 12, 12" at bounding box center [118, 291] width 66 height 17
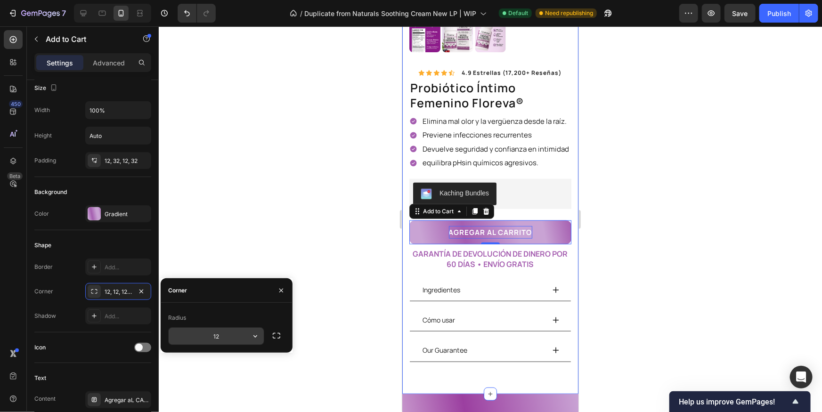
click at [233, 337] on input "12" at bounding box center [216, 336] width 95 height 17
type input "14"
click at [633, 280] on div at bounding box center [490, 219] width 663 height 386
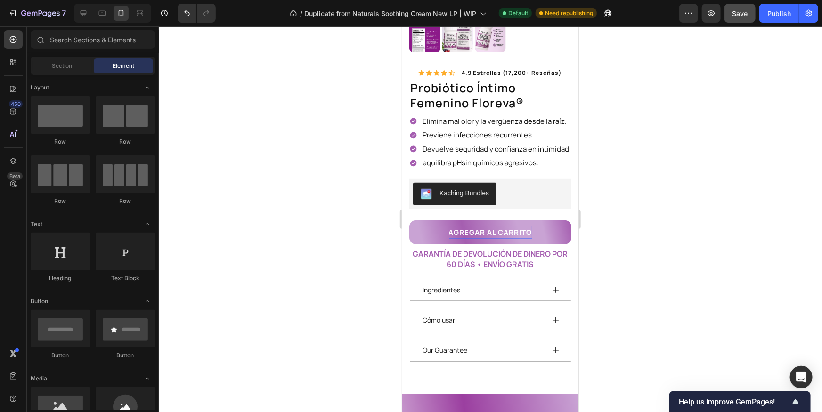
click at [743, 19] on button "Save" at bounding box center [739, 13] width 31 height 19
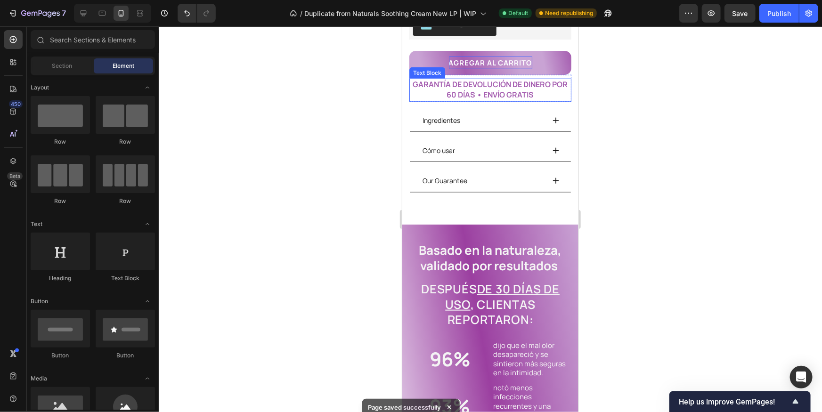
scroll to position [386, 0]
click at [463, 64] on p "agregar aL CARRITO" at bounding box center [489, 62] width 83 height 13
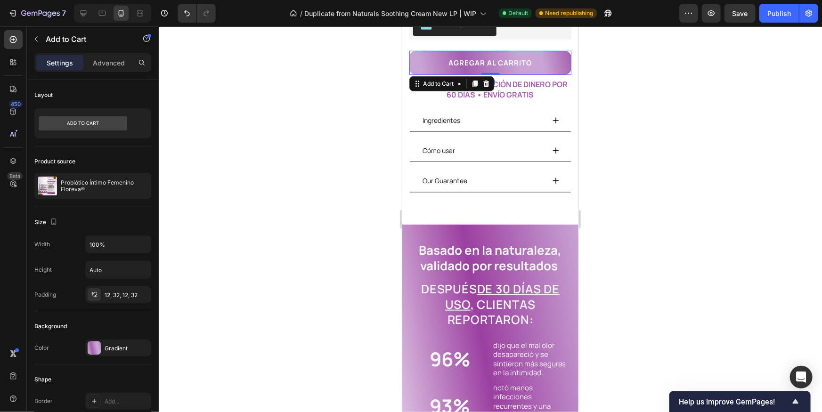
click at [430, 68] on button "agregar aL CARRITO" at bounding box center [490, 62] width 162 height 24
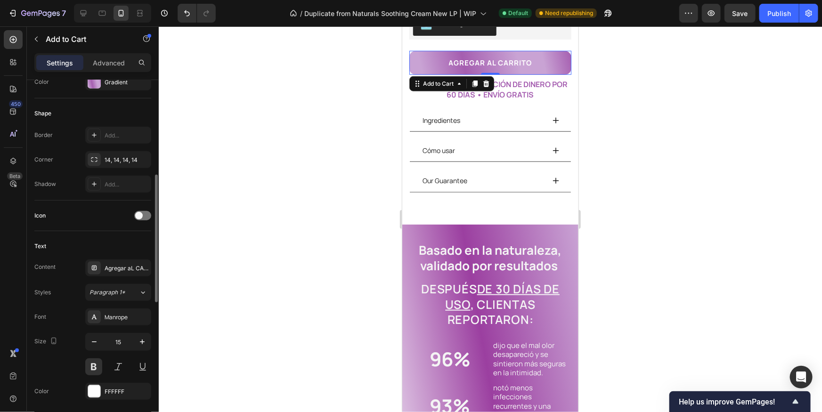
scroll to position [331, 0]
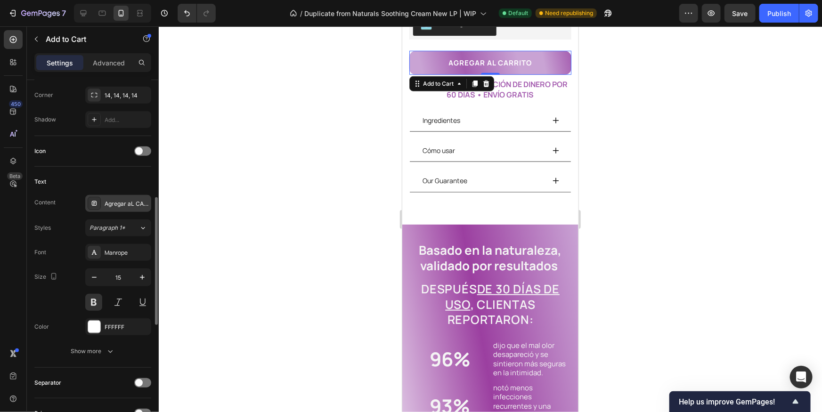
click at [129, 201] on div "Agregar aL CARRITO" at bounding box center [127, 204] width 44 height 8
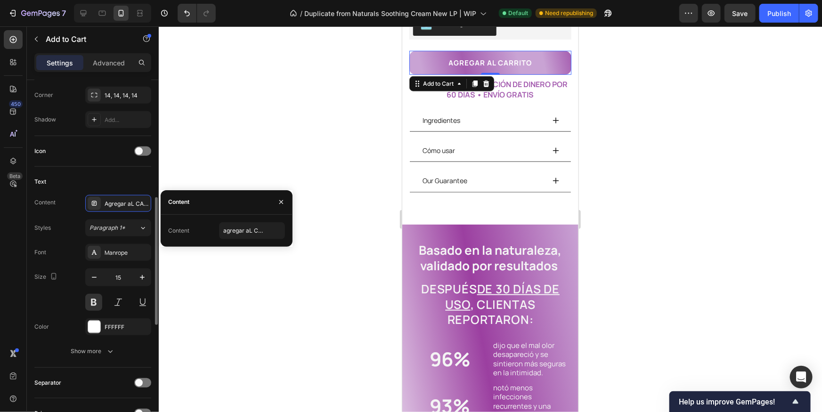
drag, startPoint x: 49, startPoint y: 234, endPoint x: 62, endPoint y: 239, distance: 13.3
click at [49, 234] on div "Styles" at bounding box center [42, 227] width 16 height 15
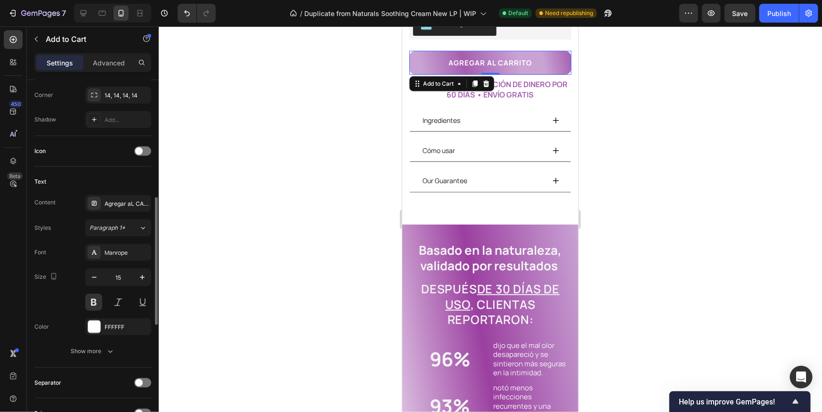
scroll to position [0, 0]
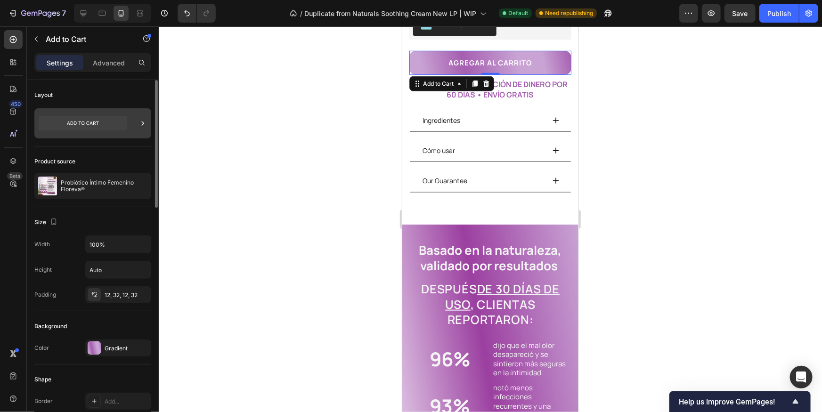
click at [89, 130] on icon at bounding box center [83, 123] width 89 height 14
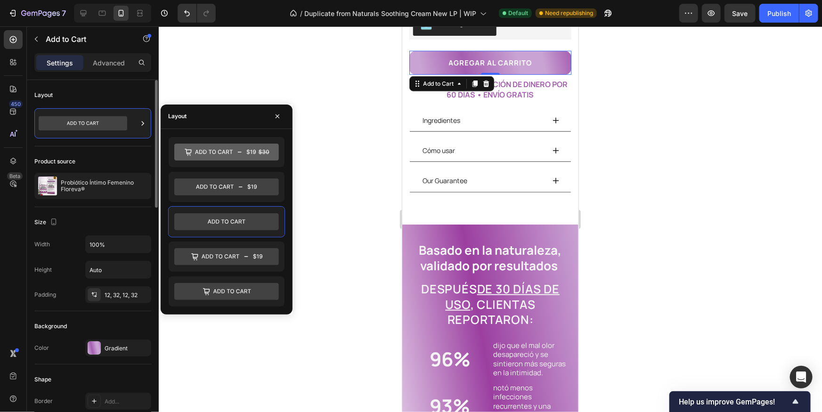
click at [106, 221] on div "Size" at bounding box center [92, 222] width 117 height 15
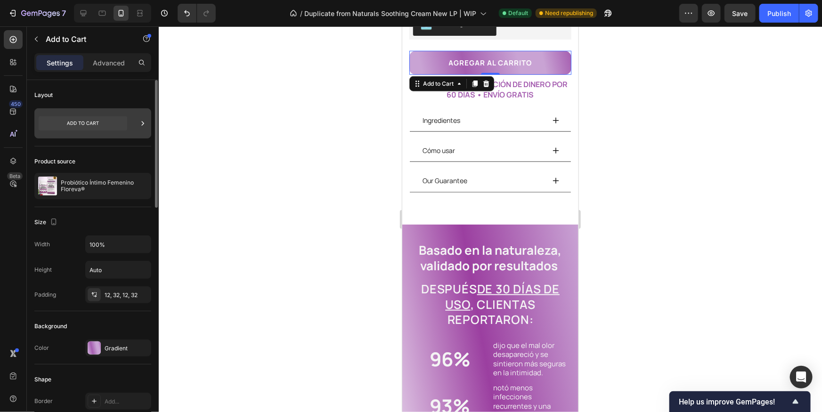
click at [101, 129] on icon at bounding box center [83, 123] width 89 height 14
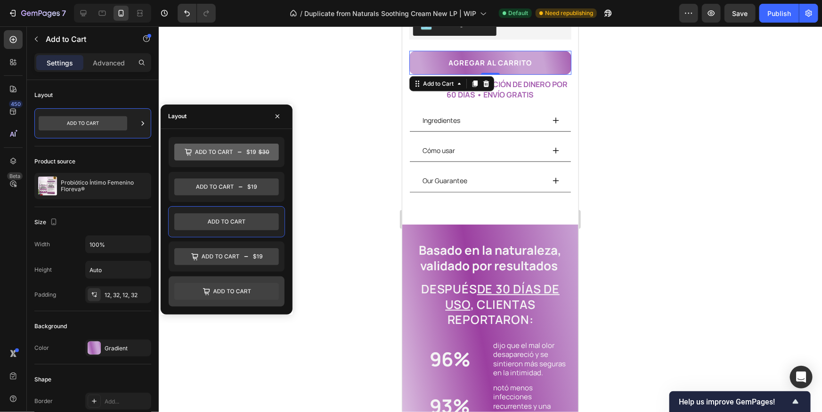
click at [226, 284] on icon at bounding box center [226, 291] width 105 height 17
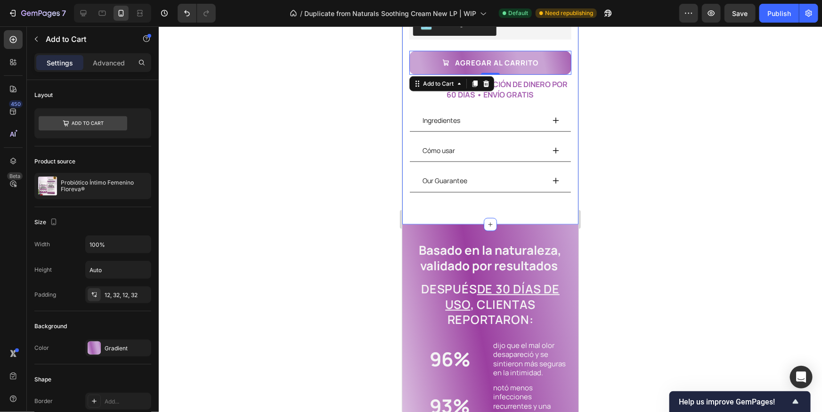
click at [638, 106] on div at bounding box center [490, 219] width 663 height 386
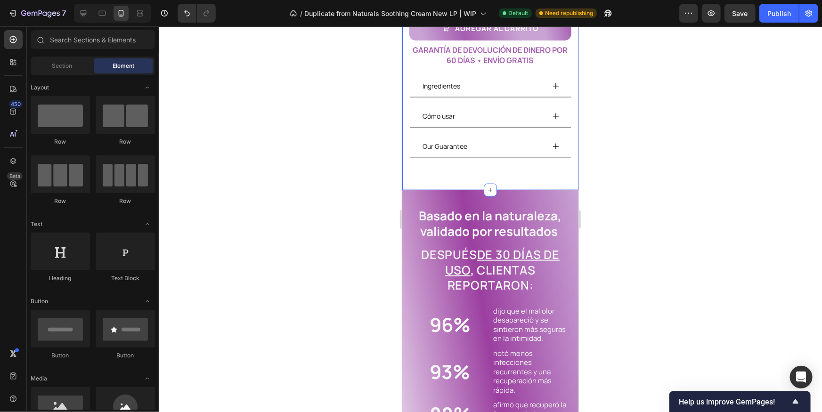
scroll to position [280, 0]
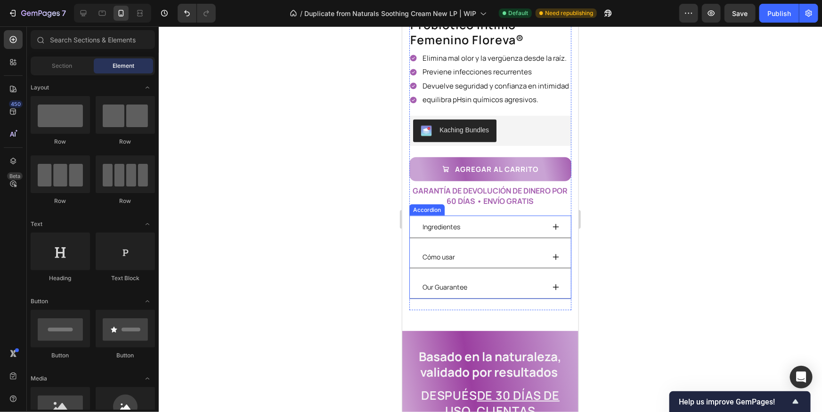
click at [482, 290] on div "Our Guarantee" at bounding box center [482, 286] width 123 height 15
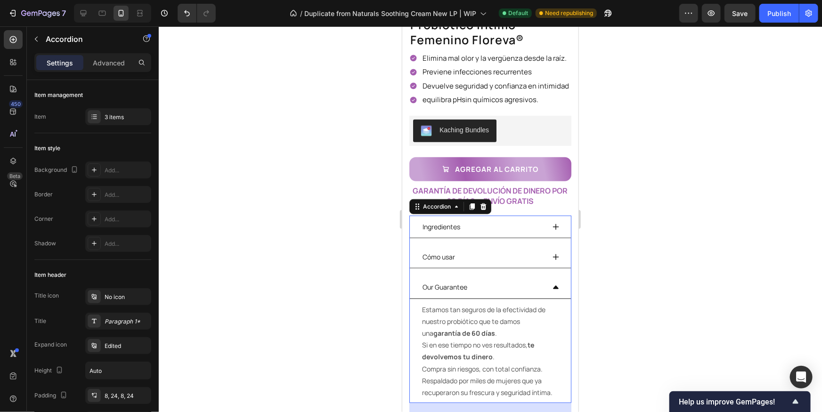
click at [459, 291] on p "Our Guarantee" at bounding box center [444, 287] width 45 height 12
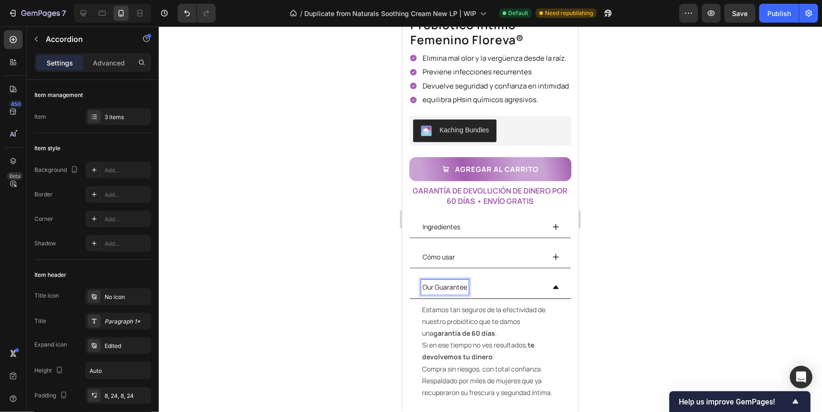
click at [458, 290] on p "Our Guarantee" at bounding box center [444, 287] width 45 height 12
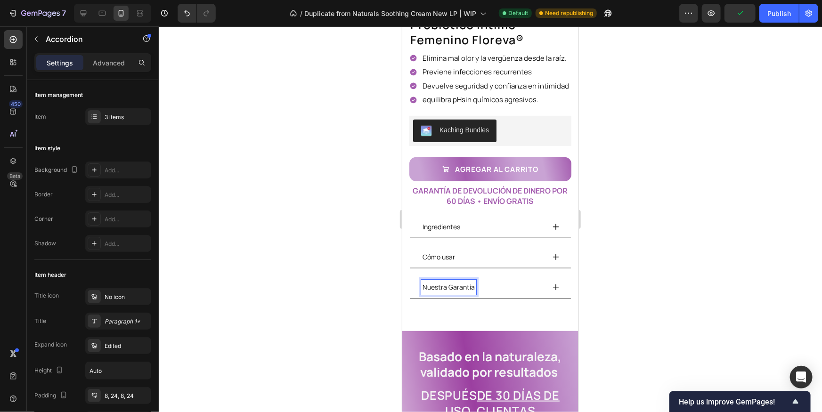
click at [561, 253] on div "Cómo usar" at bounding box center [489, 256] width 161 height 23
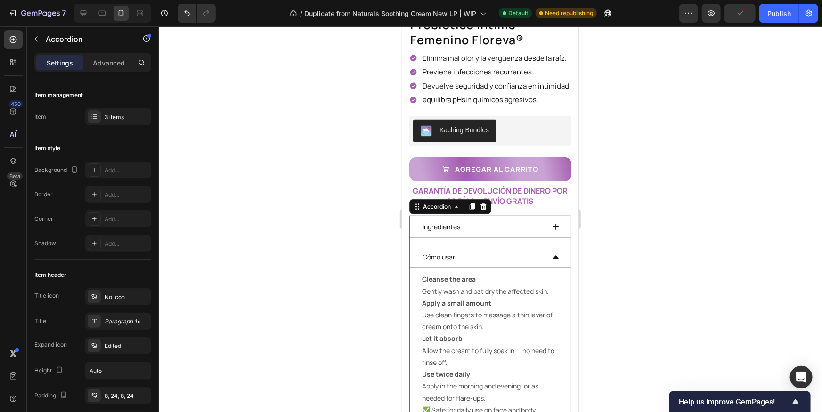
drag, startPoint x: 638, startPoint y: 130, endPoint x: 617, endPoint y: 138, distance: 23.4
click at [637, 130] on div at bounding box center [490, 219] width 663 height 386
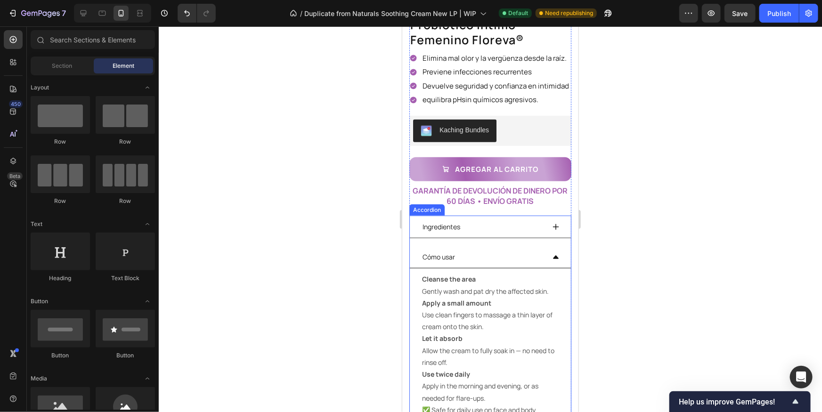
click at [488, 263] on div "Cómo usar" at bounding box center [482, 256] width 123 height 15
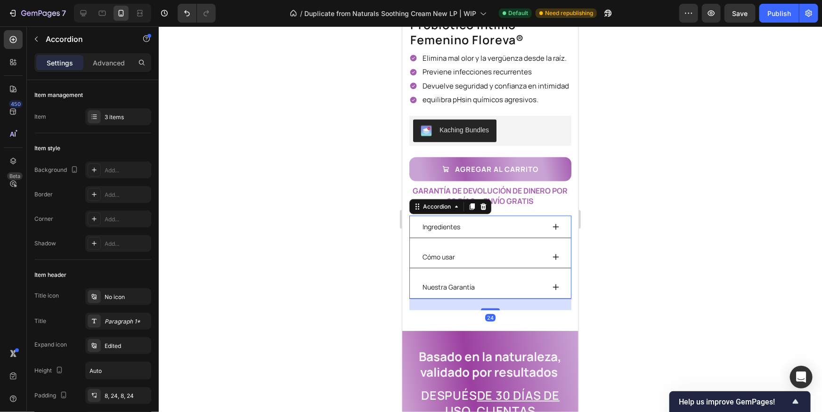
drag, startPoint x: 479, startPoint y: 256, endPoint x: 472, endPoint y: 242, distance: 15.2
click at [479, 256] on div "Cómo usar" at bounding box center [482, 256] width 123 height 15
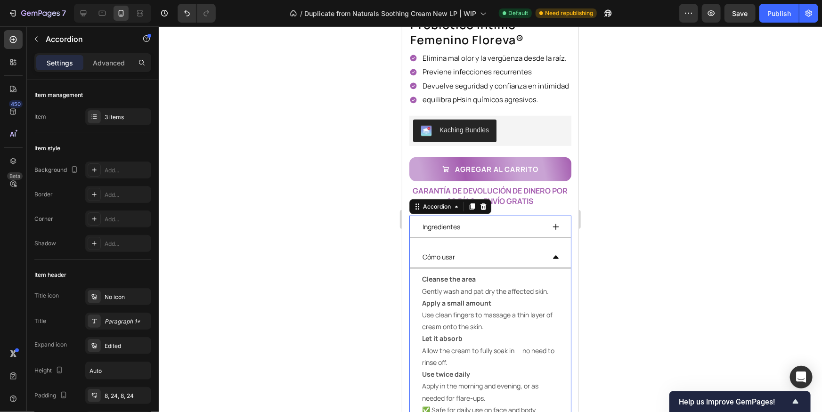
click at [471, 228] on div "Ingredientes" at bounding box center [482, 226] width 123 height 15
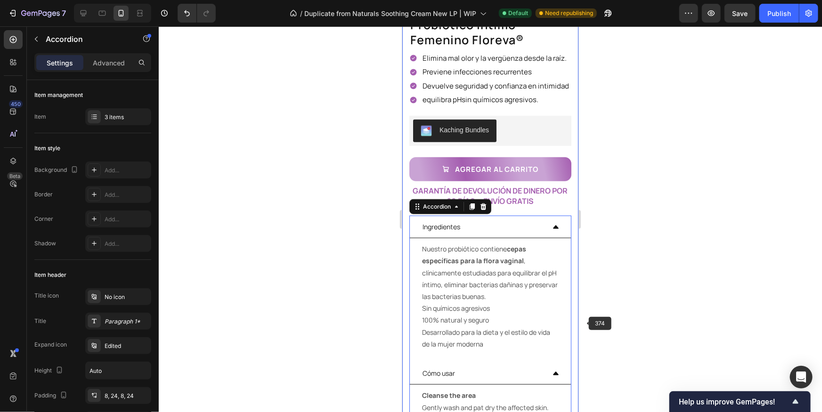
click at [645, 299] on div at bounding box center [490, 219] width 663 height 386
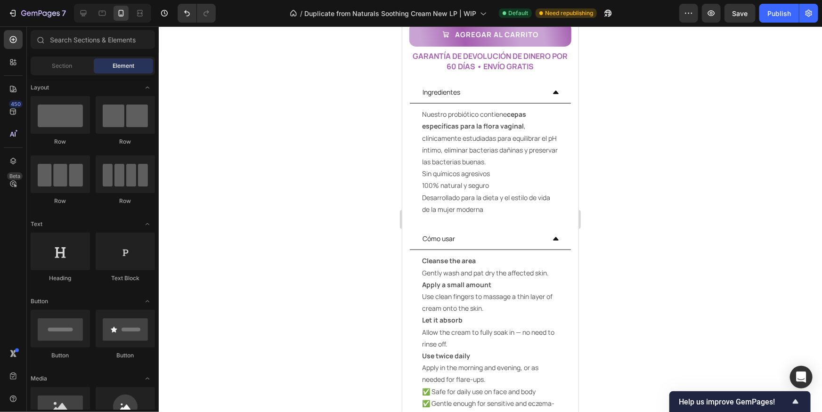
scroll to position [429, 0]
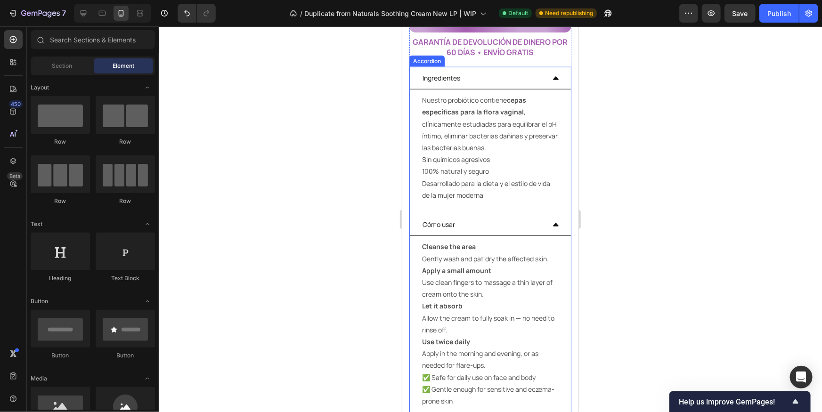
click at [554, 74] on icon at bounding box center [556, 78] width 8 height 8
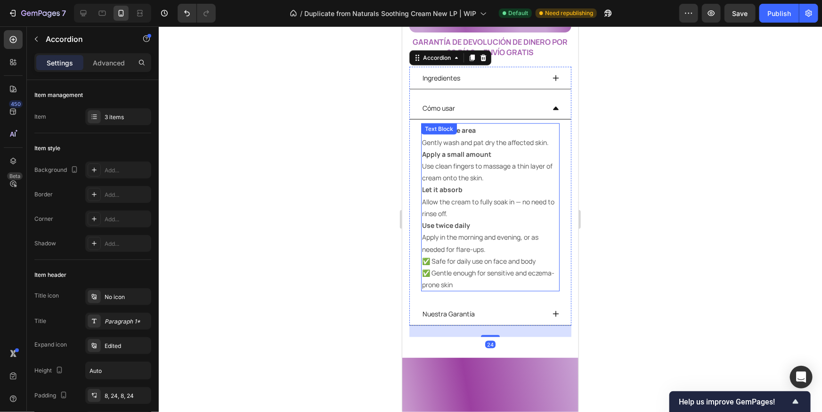
scroll to position [430, 0]
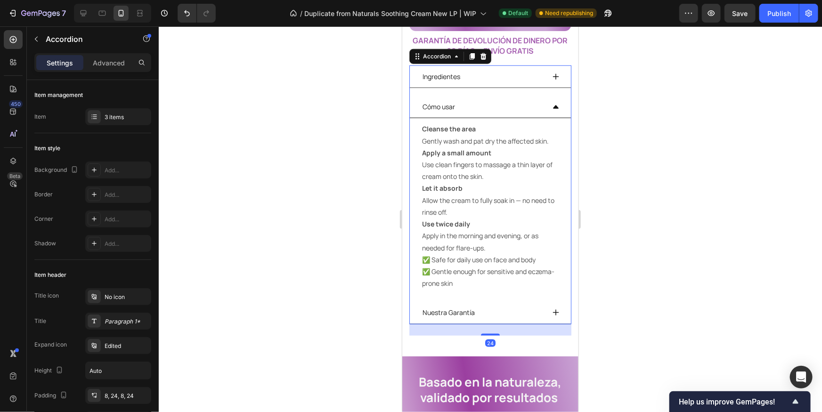
click at [529, 313] on div "Nuestra Garantía" at bounding box center [482, 312] width 123 height 15
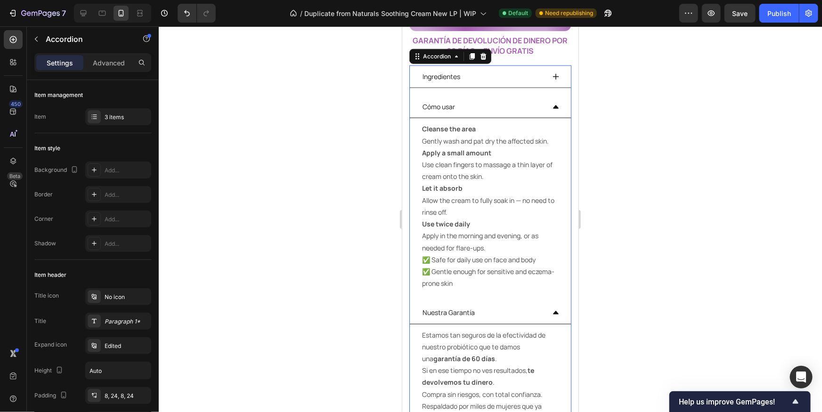
click at [532, 317] on div "Nuestra Garantía" at bounding box center [482, 312] width 123 height 15
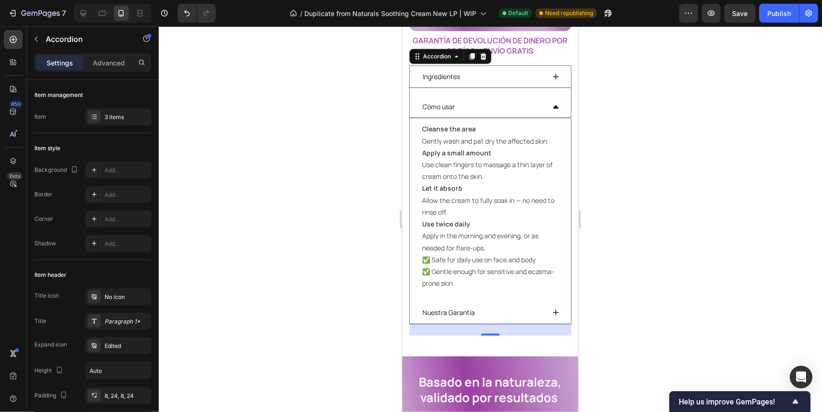
click at [488, 230] on p "Use twice daily Apply in the morning and evening, or as needed for flare-ups." at bounding box center [490, 236] width 137 height 36
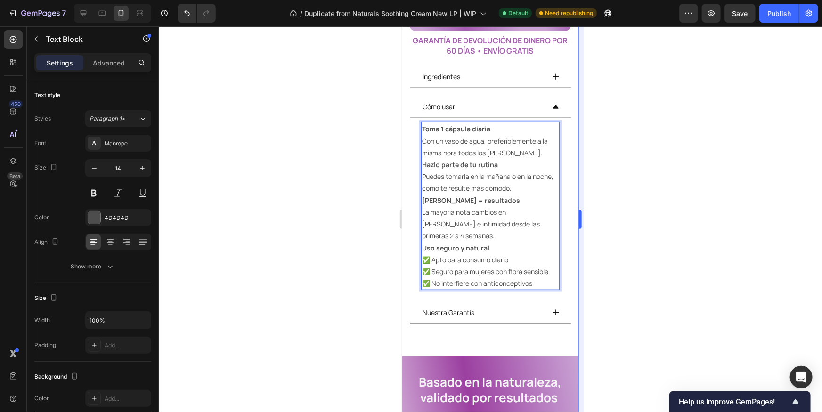
click at [635, 161] on div at bounding box center [490, 219] width 663 height 386
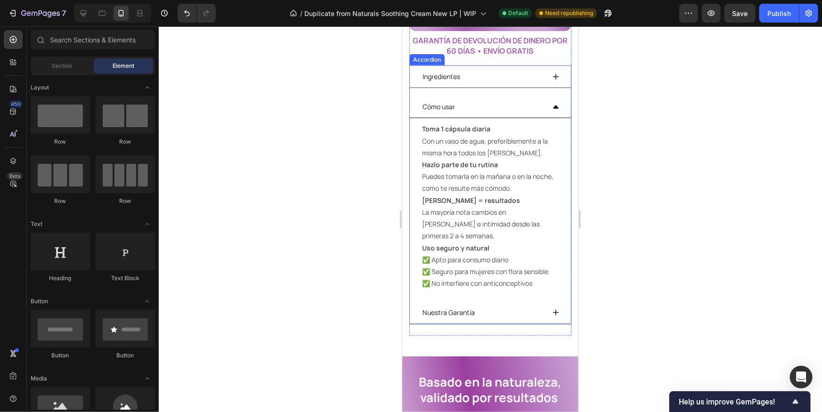
click at [540, 109] on div "Cómo usar" at bounding box center [482, 106] width 123 height 15
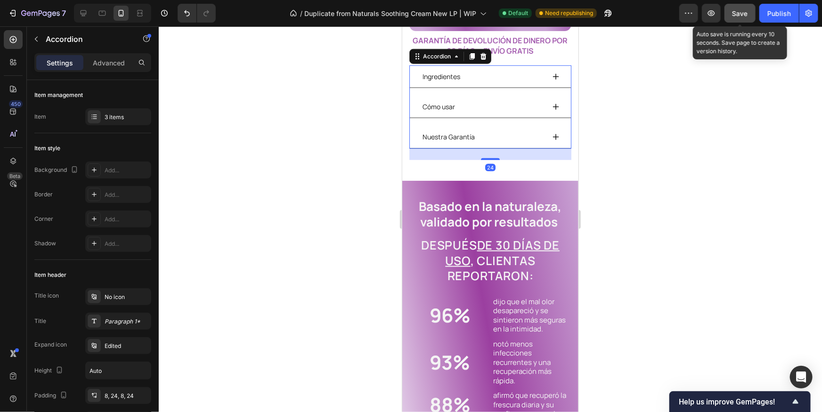
click at [736, 10] on span "Save" at bounding box center [740, 13] width 16 height 8
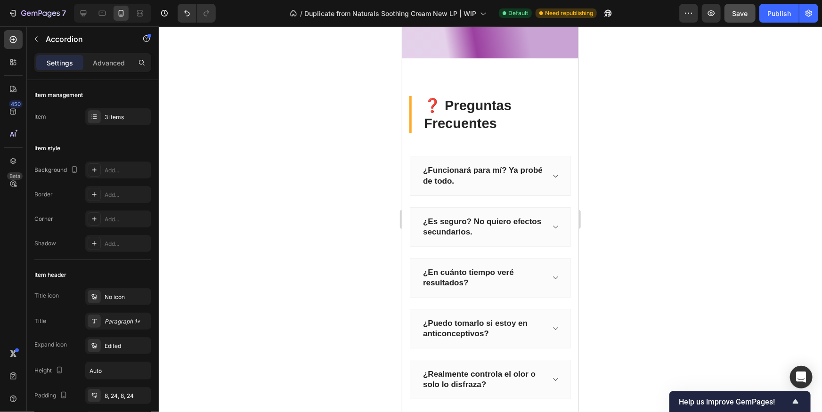
scroll to position [1724, 0]
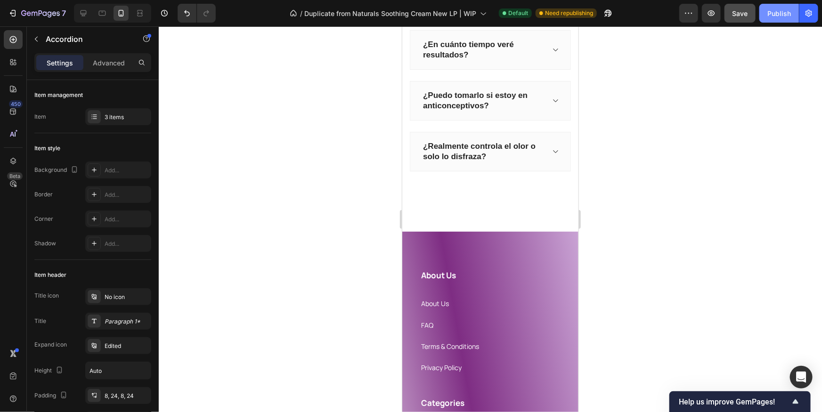
click at [772, 16] on div "Publish" at bounding box center [779, 13] width 24 height 10
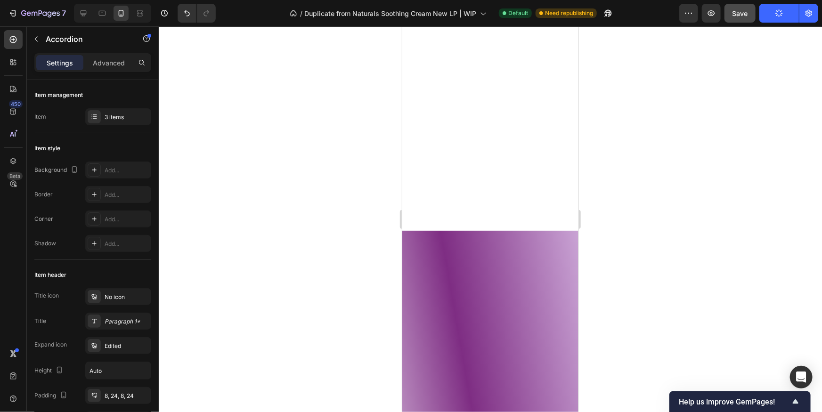
scroll to position [0, 0]
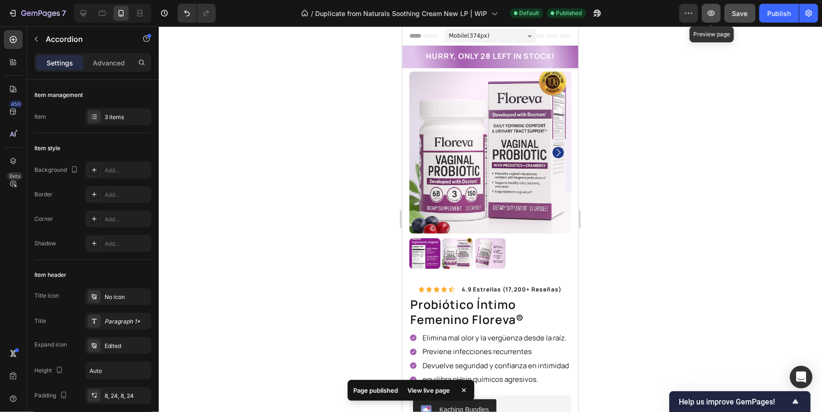
click at [716, 19] on button "button" at bounding box center [711, 13] width 19 height 19
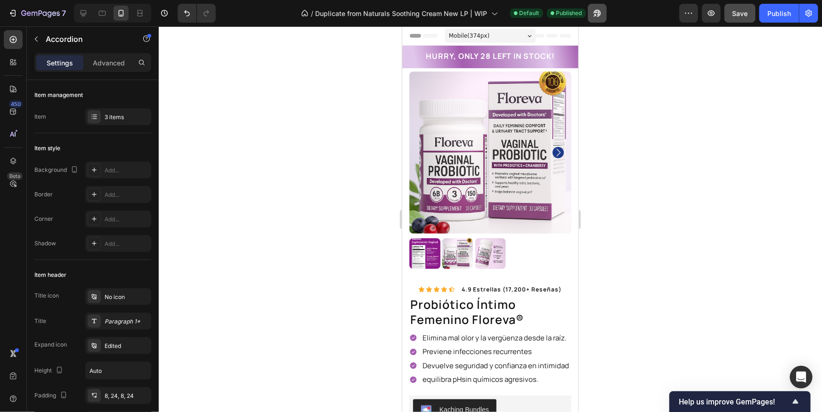
click at [604, 9] on button "button" at bounding box center [597, 13] width 19 height 19
click at [466, 56] on h2 "HURRY, ONLY 28 LEFT IN STOCK!" at bounding box center [489, 56] width 131 height 12
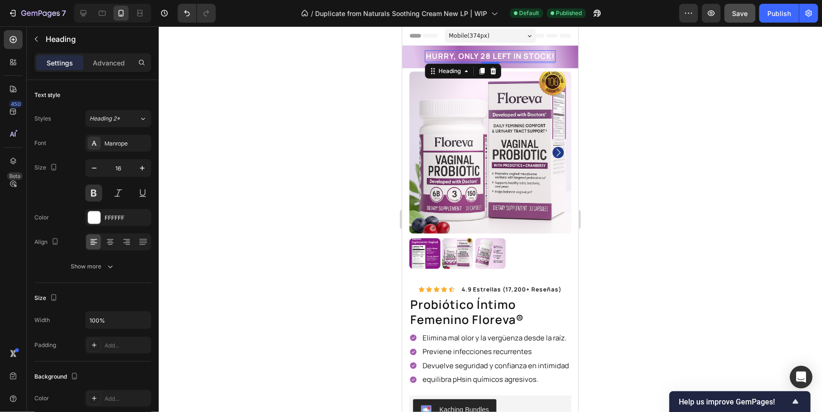
click at [467, 54] on h2 "HURRY, ONLY 28 LEFT IN STOCK!" at bounding box center [489, 56] width 131 height 12
click at [467, 54] on p "HURRY, ONLY 28 LEFT IN STOCK!" at bounding box center [489, 56] width 129 height 10
click at [468, 54] on p "HURRY, ONLY 28 LEFT IN STOCK!" at bounding box center [489, 56] width 129 height 10
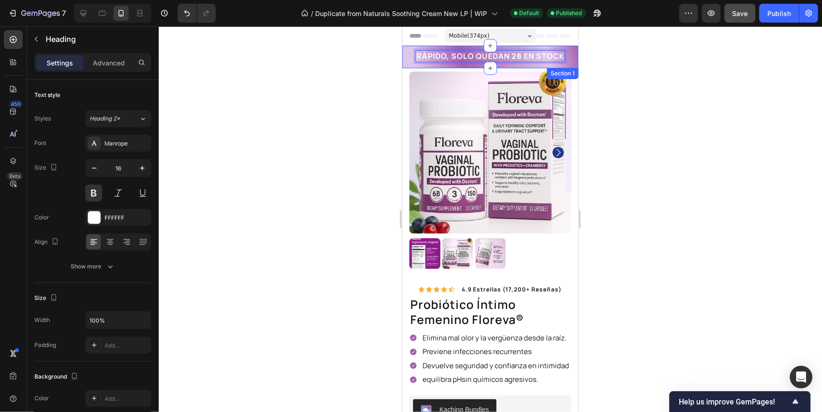
click at [609, 69] on div at bounding box center [490, 219] width 663 height 386
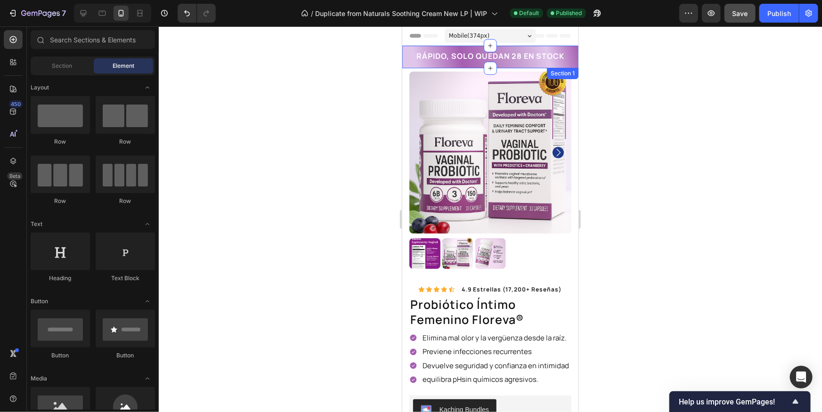
click at [573, 61] on div "RÁPIDO, SOLO QUEDAN 28 EN STOCK Heading Row Section 1" at bounding box center [490, 56] width 176 height 23
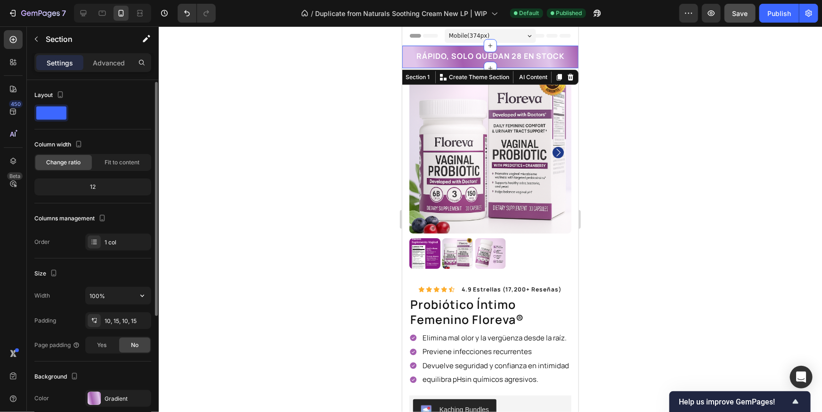
scroll to position [151, 0]
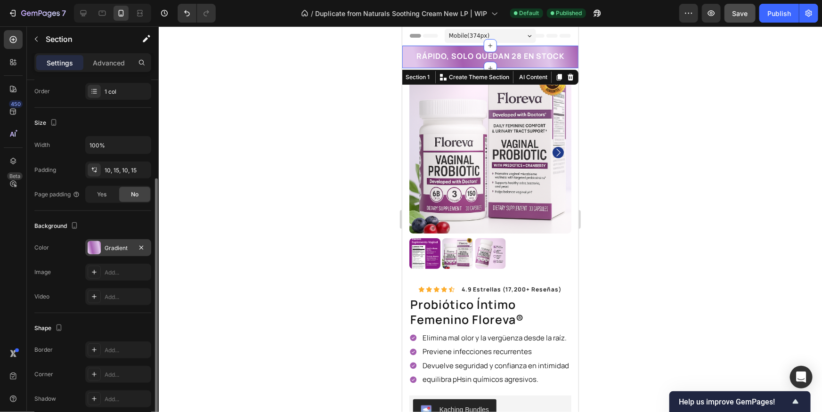
click at [102, 246] on div "Gradient" at bounding box center [118, 247] width 66 height 17
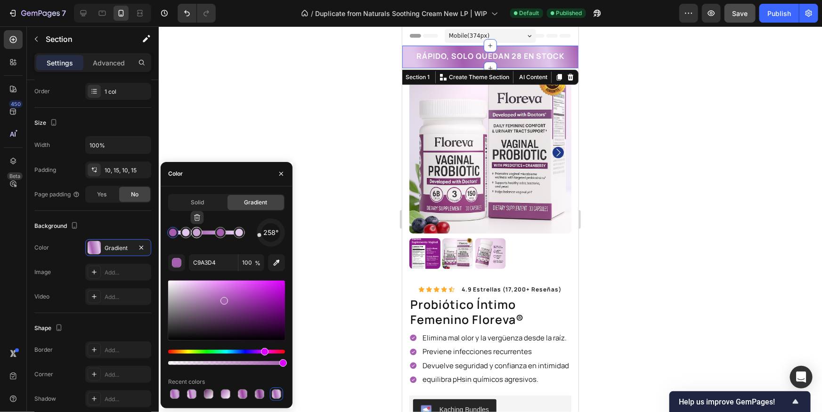
click at [197, 236] on div at bounding box center [197, 233] width 8 height 8
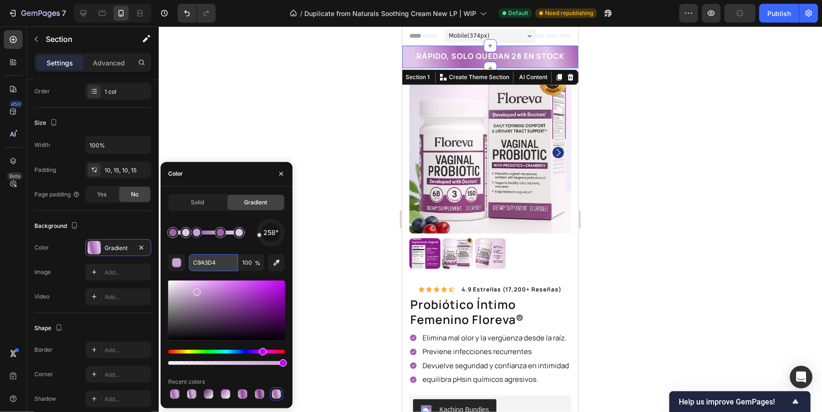
click at [206, 260] on input "C9A3D4" at bounding box center [213, 262] width 49 height 17
click at [228, 251] on div "258° C9A3D4 100 % Recent colors" at bounding box center [226, 310] width 117 height 182
click at [241, 236] on div at bounding box center [240, 233] width 8 height 8
click at [224, 260] on input "E1C6EB" at bounding box center [213, 262] width 49 height 17
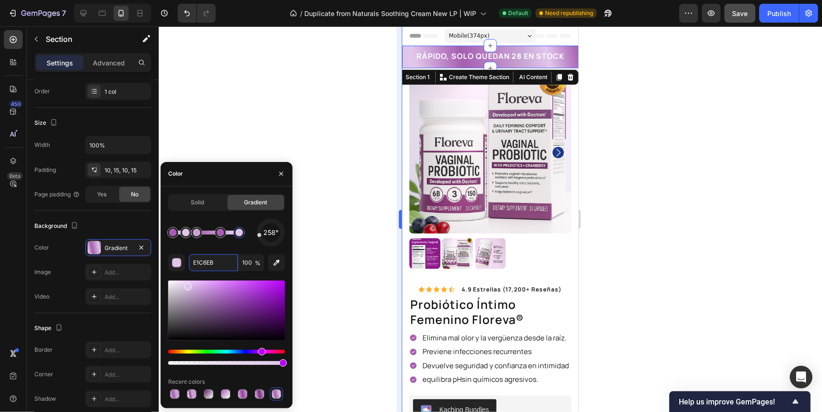
paste input "C9A3D4"
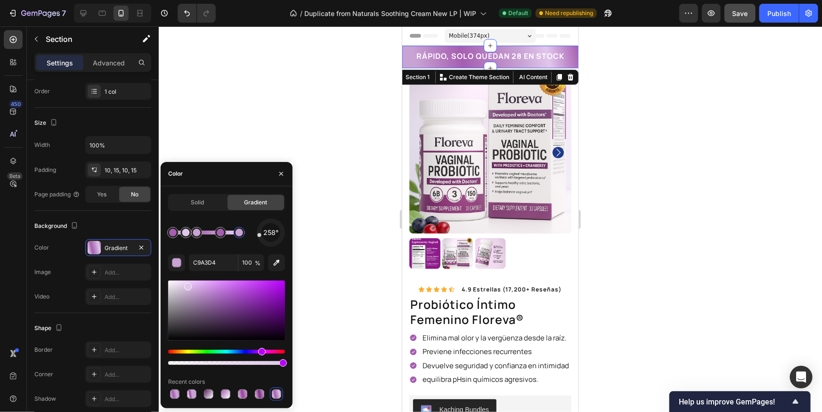
click at [229, 246] on div "258°" at bounding box center [226, 233] width 117 height 28
click at [186, 233] on div at bounding box center [186, 233] width 8 height 8
click at [209, 267] on input "E1C6EB" at bounding box center [213, 262] width 49 height 17
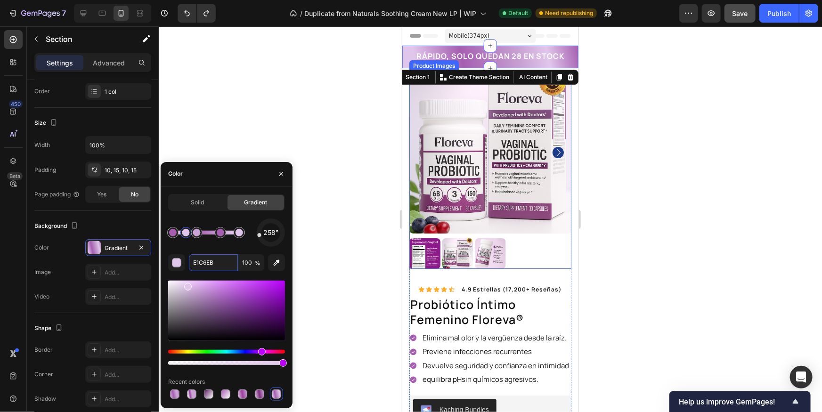
paste input "C9A3D4"
type input "C9A3D4"
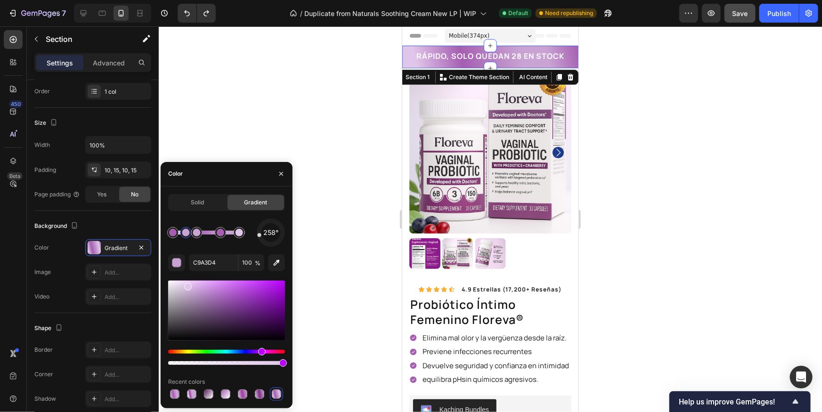
click at [636, 199] on div at bounding box center [490, 219] width 663 height 386
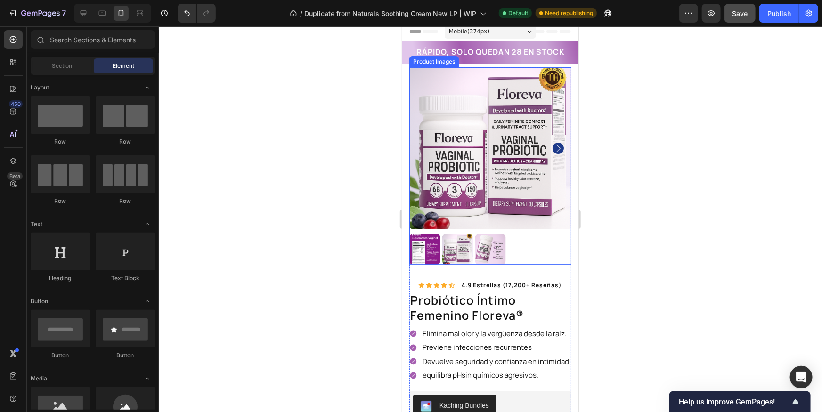
scroll to position [0, 0]
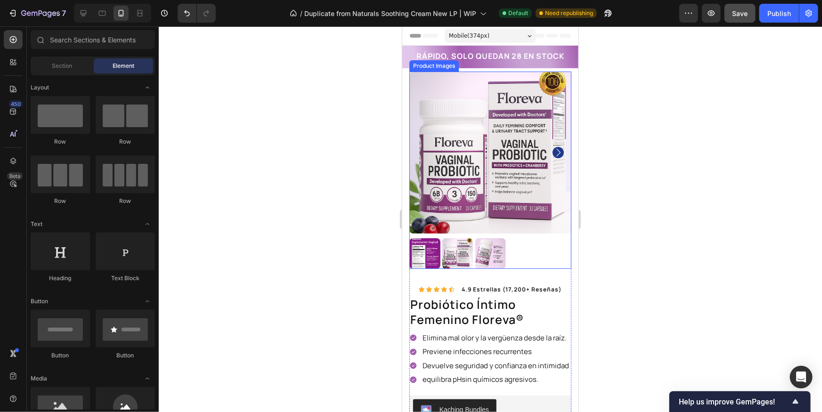
drag, startPoint x: 685, startPoint y: 135, endPoint x: 711, endPoint y: 108, distance: 37.7
click at [685, 135] on div at bounding box center [490, 219] width 663 height 386
click at [778, 7] on button "Publish" at bounding box center [779, 13] width 40 height 19
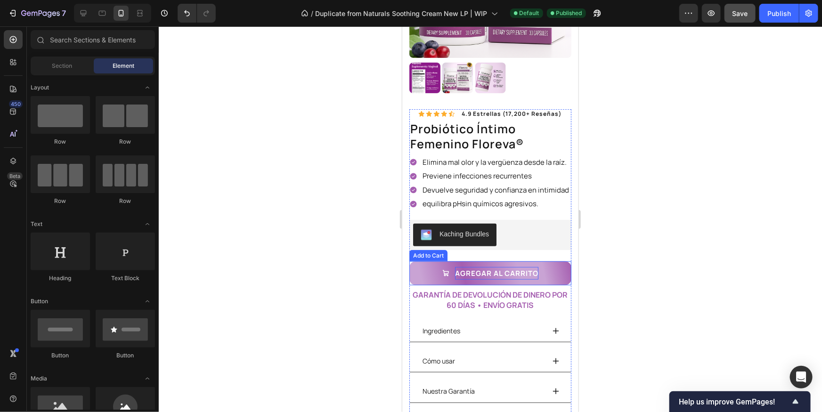
scroll to position [176, 0]
click at [564, 274] on button "agregar aL CARRITO" at bounding box center [490, 272] width 162 height 24
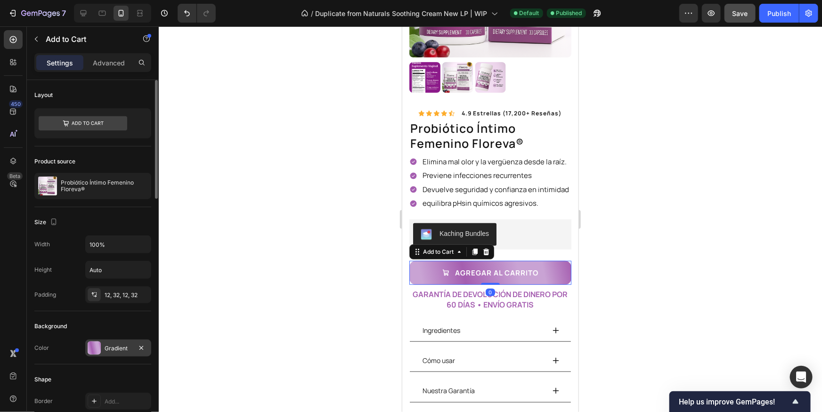
click at [91, 346] on div at bounding box center [94, 347] width 13 height 13
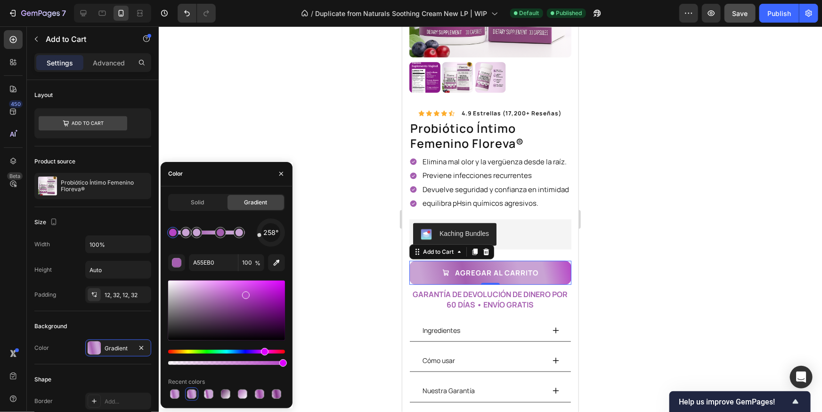
drag, startPoint x: 231, startPoint y: 298, endPoint x: 244, endPoint y: 293, distance: 14.0
click at [244, 293] on div at bounding box center [226, 311] width 117 height 60
click at [187, 234] on div at bounding box center [186, 233] width 8 height 8
click at [236, 292] on div at bounding box center [226, 311] width 117 height 60
click at [193, 231] on div at bounding box center [197, 233] width 8 height 8
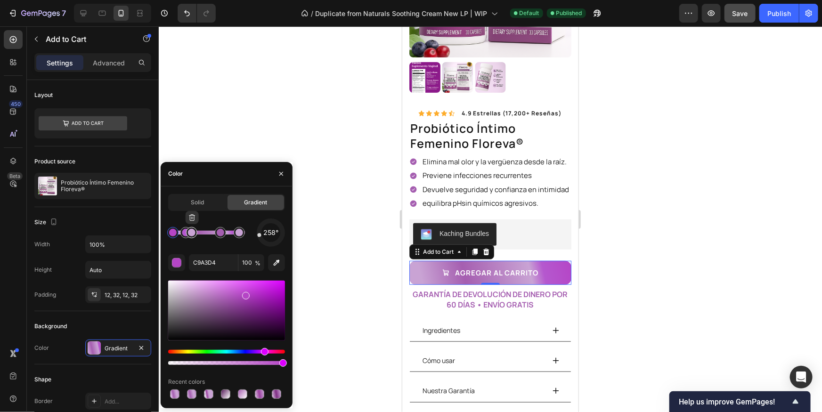
click at [192, 233] on div at bounding box center [192, 233] width 8 height 8
drag, startPoint x: 203, startPoint y: 290, endPoint x: 215, endPoint y: 291, distance: 12.3
click at [215, 291] on div at bounding box center [226, 311] width 117 height 60
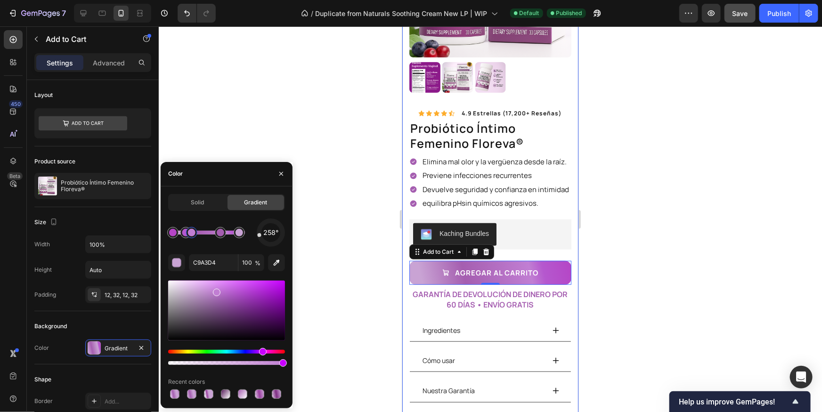
type input "C17ED3"
click at [623, 269] on div at bounding box center [490, 219] width 663 height 386
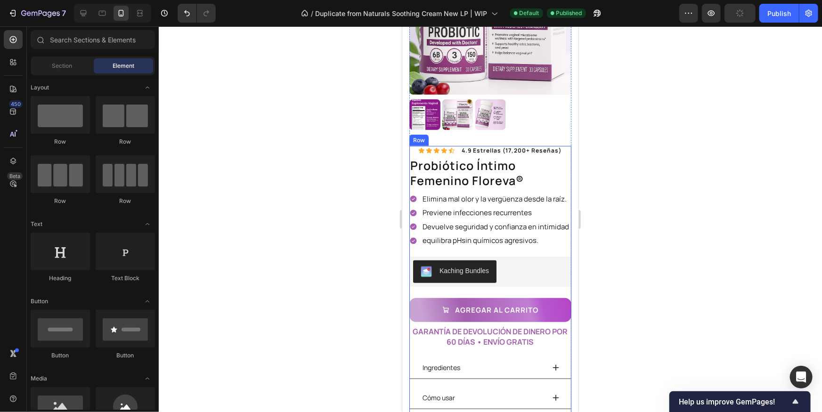
scroll to position [134, 0]
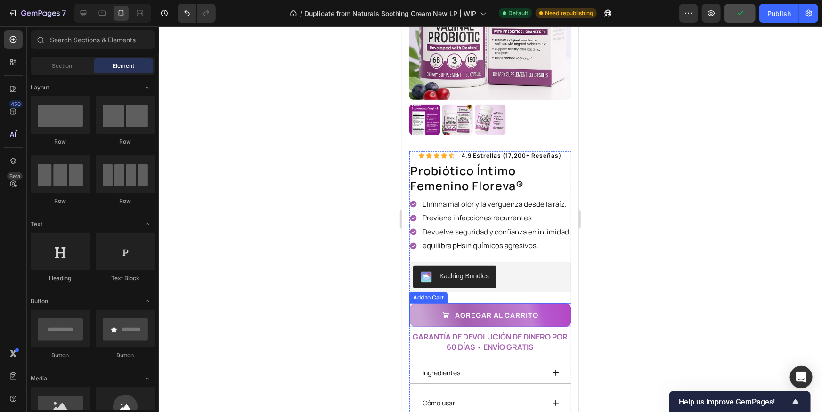
click at [561, 316] on button "agregar aL CARRITO" at bounding box center [490, 315] width 162 height 24
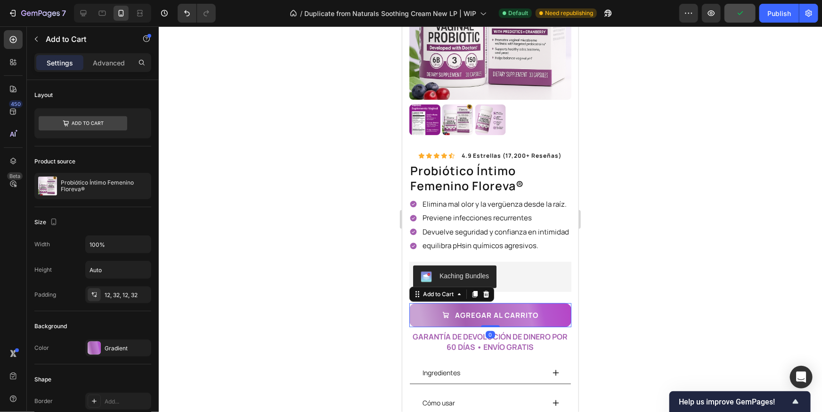
click at [439, 316] on button "agregar aL CARRITO" at bounding box center [490, 315] width 162 height 24
click at [86, 344] on div "Gradient" at bounding box center [118, 348] width 66 height 17
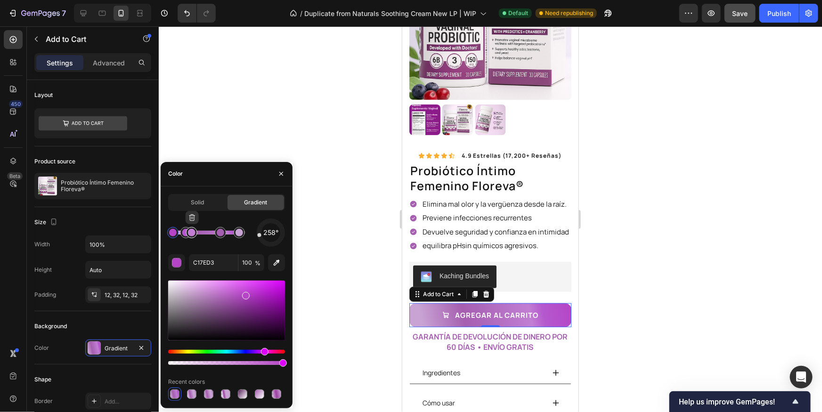
click at [183, 235] on div at bounding box center [191, 232] width 17 height 17
click at [172, 233] on div at bounding box center [173, 233] width 8 height 8
click at [208, 267] on input "B545C6" at bounding box center [213, 262] width 49 height 17
click at [222, 236] on div at bounding box center [221, 233] width 8 height 8
click at [221, 271] on div "258° A55EB0 100 % Recent colors" at bounding box center [226, 310] width 117 height 182
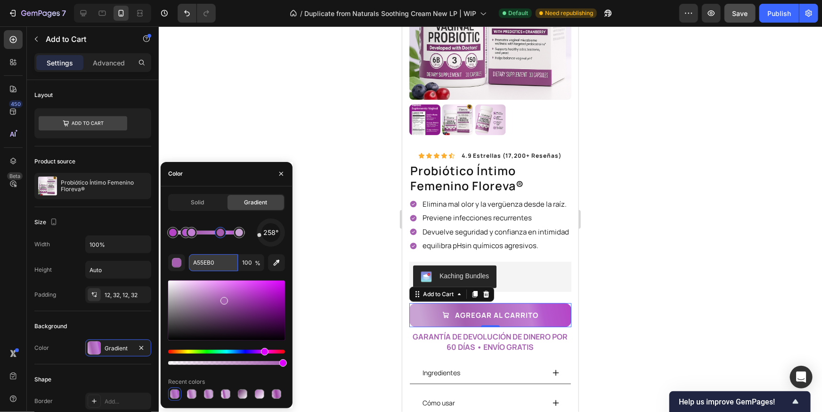
click at [221, 266] on input "A55EB0" at bounding box center [213, 262] width 49 height 17
paste input "B545C6"
type input "B545C6"
click at [688, 247] on div at bounding box center [490, 219] width 663 height 386
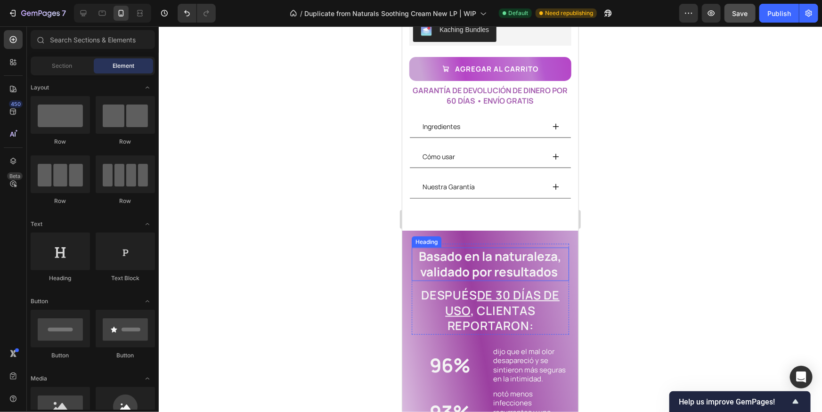
scroll to position [397, 0]
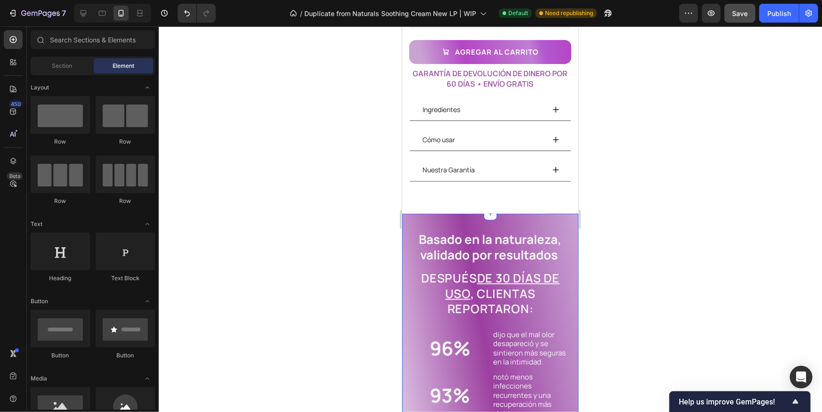
click at [461, 216] on div "Basado en la naturaleza, validado por resultados Heading Después de 30 [PERSON_…" at bounding box center [490, 349] width 176 height 272
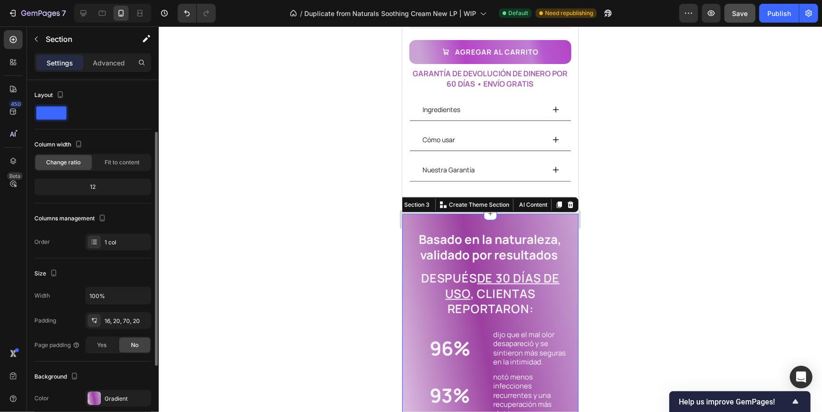
scroll to position [105, 0]
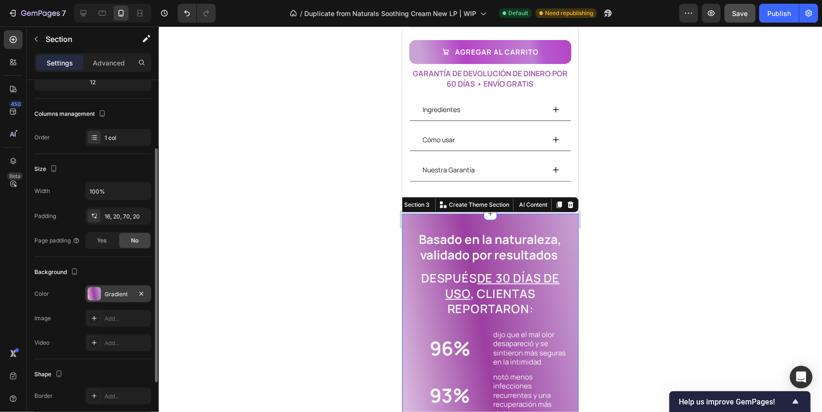
click at [95, 285] on div "Gradient" at bounding box center [118, 293] width 66 height 17
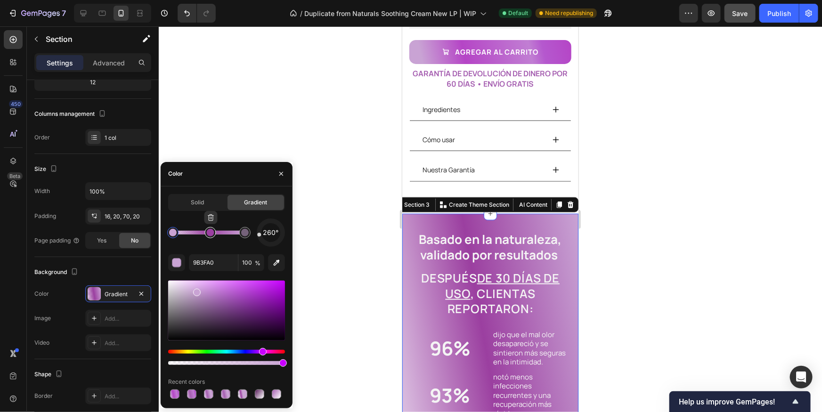
click at [209, 236] on div at bounding box center [211, 233] width 8 height 8
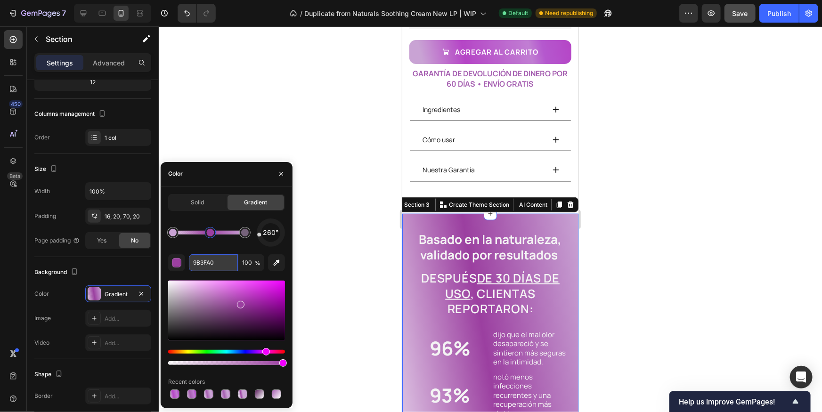
click at [208, 267] on input "9B3FA0" at bounding box center [213, 262] width 49 height 17
paste input "B545C6"
type input "B545C6"
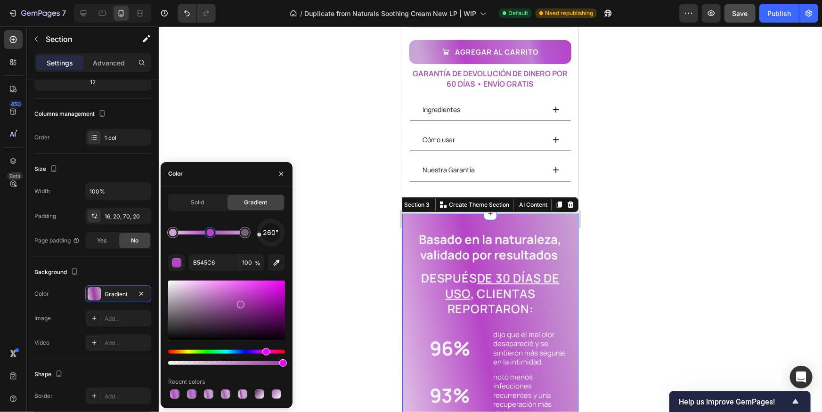
click at [631, 275] on div at bounding box center [490, 219] width 663 height 386
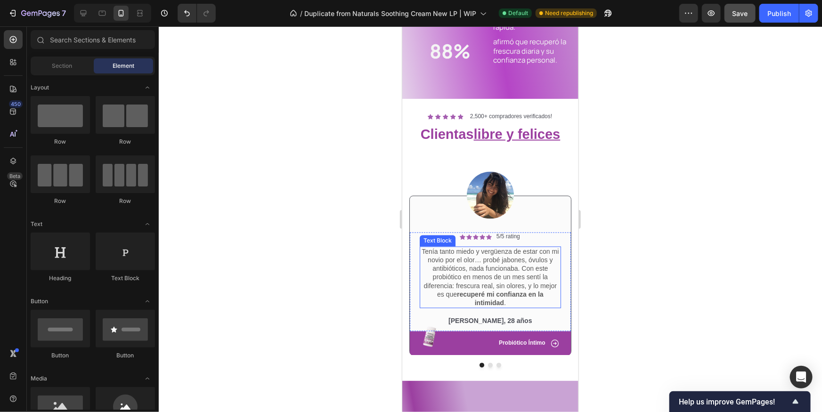
scroll to position [789, 0]
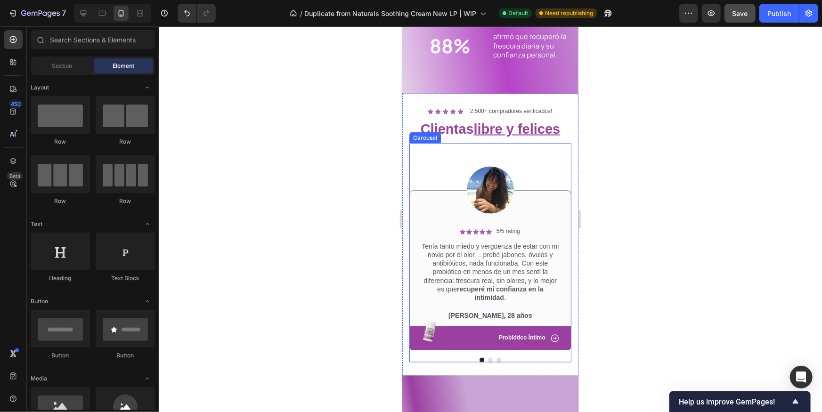
click at [484, 339] on div "Icon Probiótico Íntimo Text Block Row" at bounding box center [490, 337] width 138 height 9
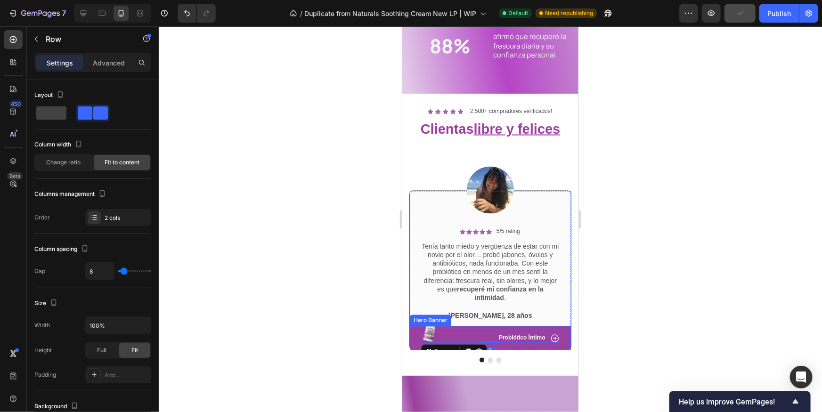
click at [488, 331] on div "Icon Probiótico Íntimo Text Block Row 0" at bounding box center [489, 338] width 161 height 24
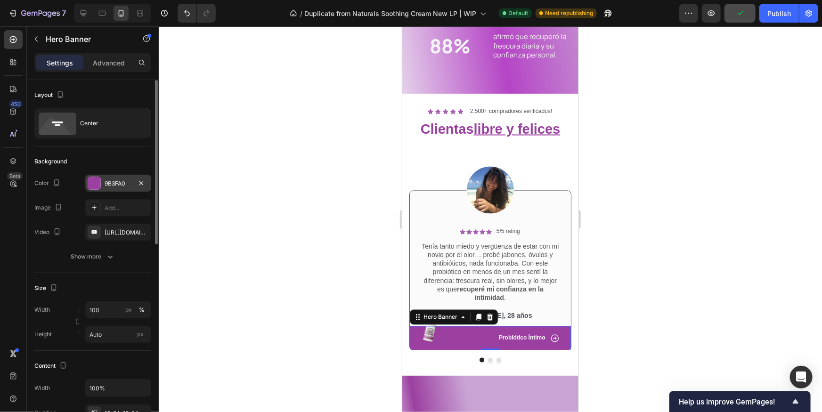
click at [90, 184] on div at bounding box center [94, 183] width 12 height 12
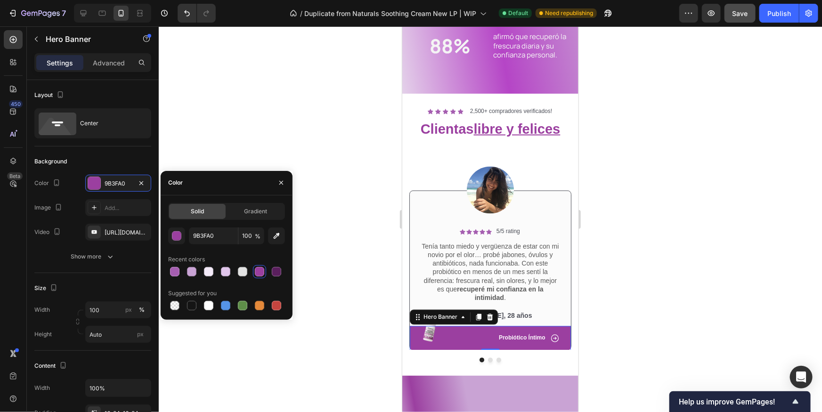
click at [257, 274] on div at bounding box center [259, 271] width 9 height 9
click at [261, 272] on div at bounding box center [259, 271] width 9 height 9
click at [175, 274] on div at bounding box center [174, 271] width 9 height 9
click at [258, 274] on div at bounding box center [259, 271] width 9 height 9
type input "9B3FA0"
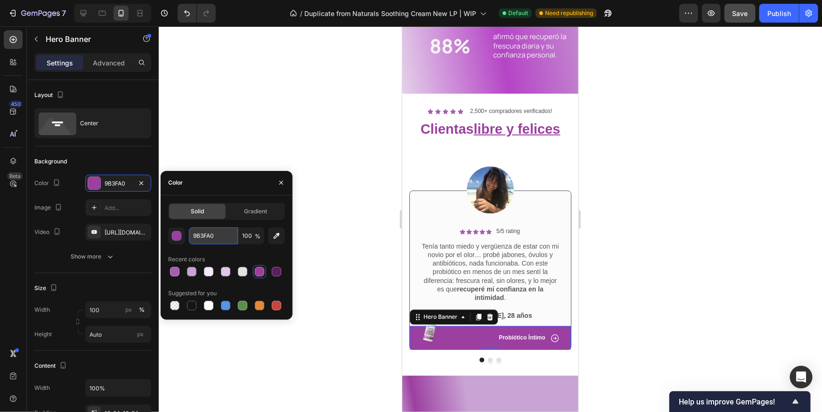
click at [203, 236] on input "9B3FA0" at bounding box center [213, 236] width 49 height 17
click at [203, 235] on input "9B3FA0" at bounding box center [213, 236] width 49 height 17
click at [180, 234] on div "button" at bounding box center [176, 236] width 9 height 9
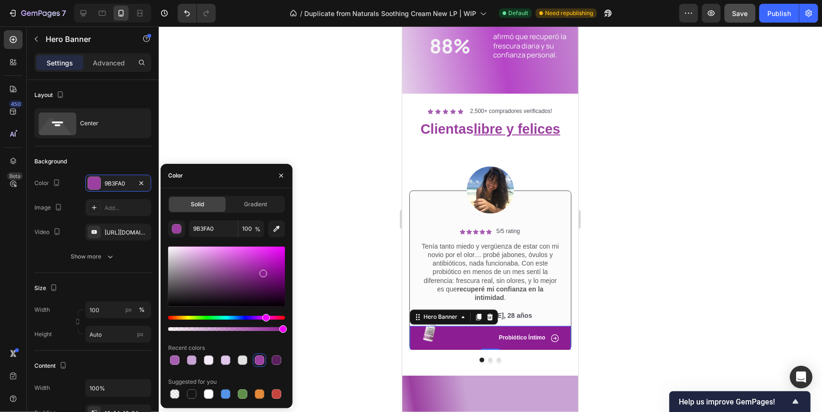
drag, startPoint x: 244, startPoint y: 271, endPoint x: 388, endPoint y: 263, distance: 144.4
click at [262, 271] on div at bounding box center [264, 274] width 8 height 8
click at [637, 251] on div at bounding box center [490, 219] width 663 height 386
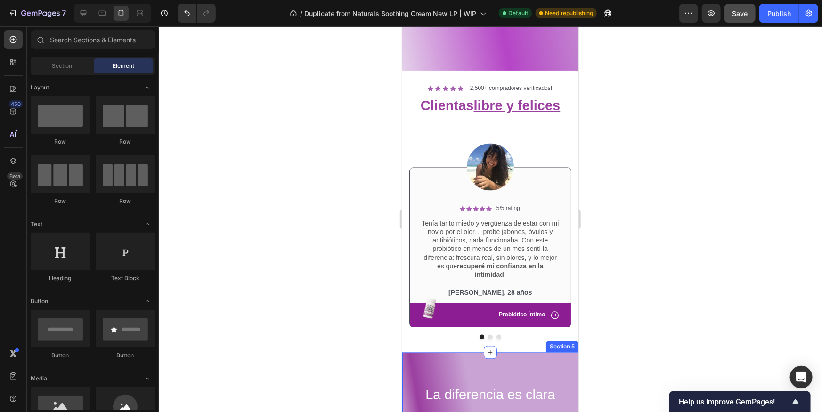
scroll to position [916, 0]
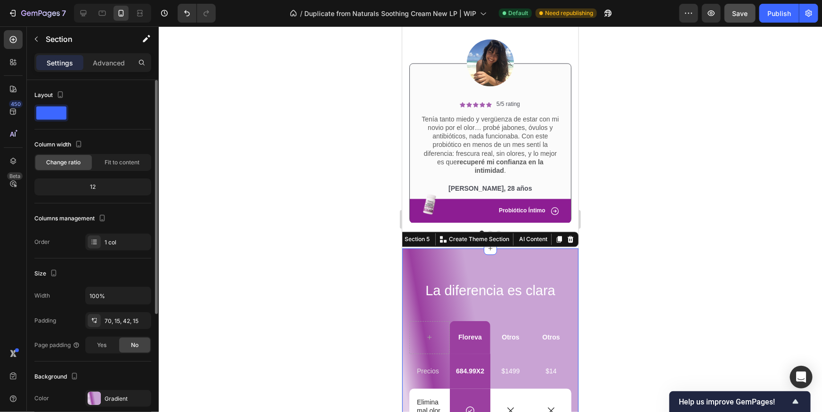
scroll to position [151, 0]
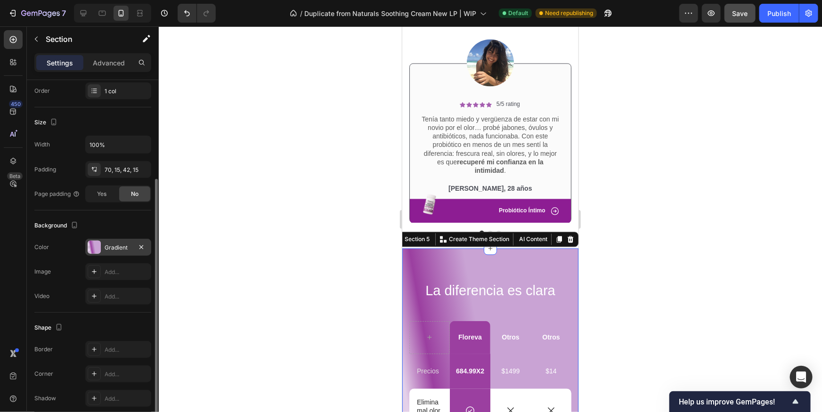
click at [94, 250] on div at bounding box center [94, 247] width 13 height 13
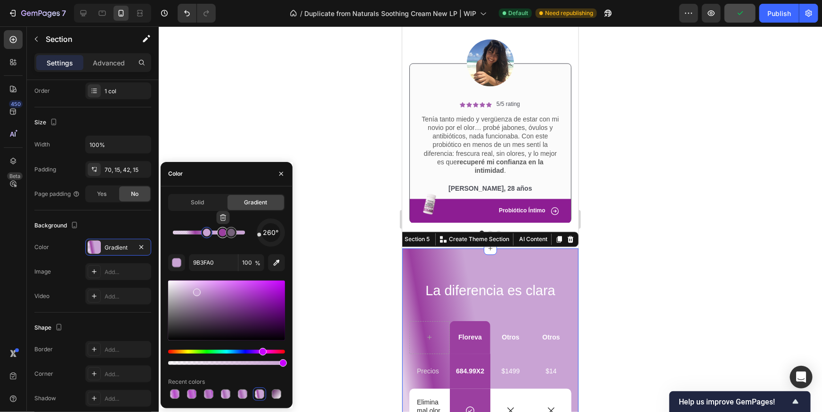
click at [220, 235] on div at bounding box center [223, 233] width 8 height 8
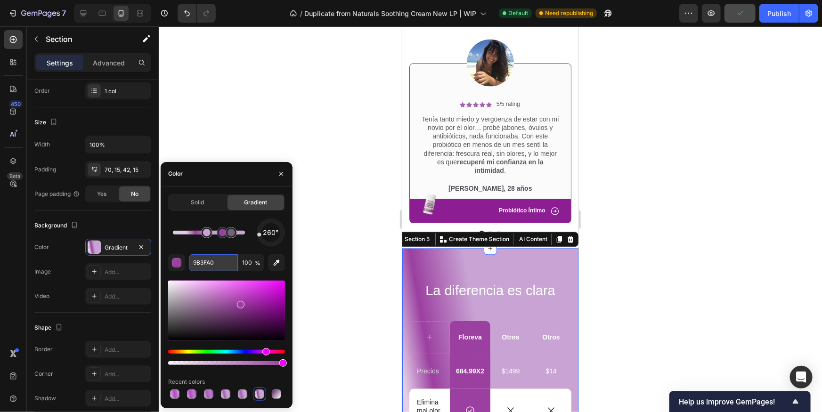
click at [218, 260] on input "9B3FA0" at bounding box center [213, 262] width 49 height 17
paste input "B545C6"
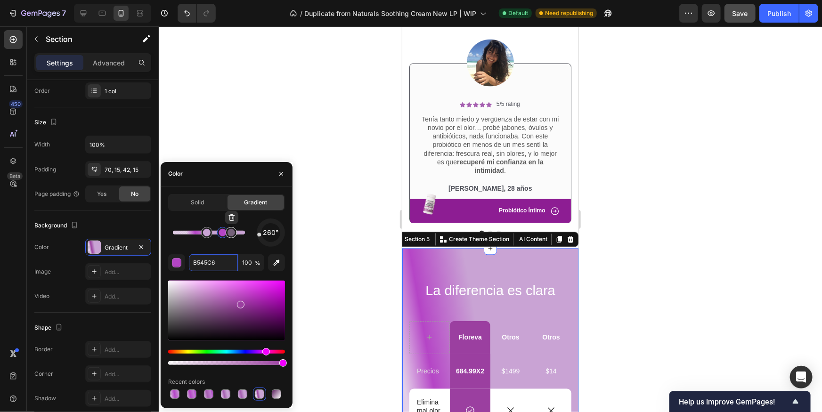
type input "C9A3D4"
type input "50"
click at [231, 233] on div at bounding box center [232, 233] width 8 height 8
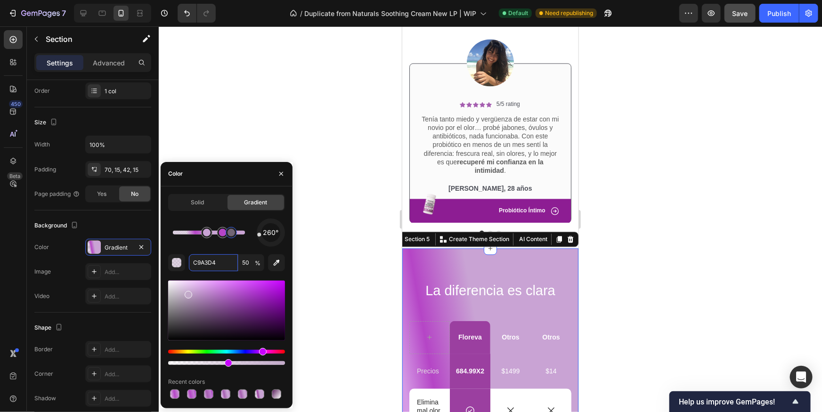
type input "C2A9C9"
drag, startPoint x: 218, startPoint y: 295, endPoint x: 231, endPoint y: 288, distance: 14.5
drag, startPoint x: 231, startPoint y: 288, endPoint x: 238, endPoint y: 289, distance: 7.6
click at [238, 289] on div at bounding box center [226, 311] width 117 height 60
drag, startPoint x: 725, startPoint y: 296, endPoint x: 585, endPoint y: 277, distance: 140.6
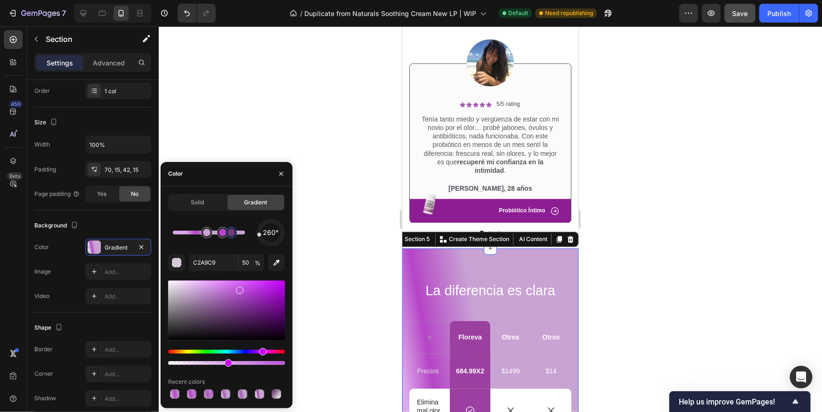
click at [724, 295] on div at bounding box center [490, 219] width 663 height 386
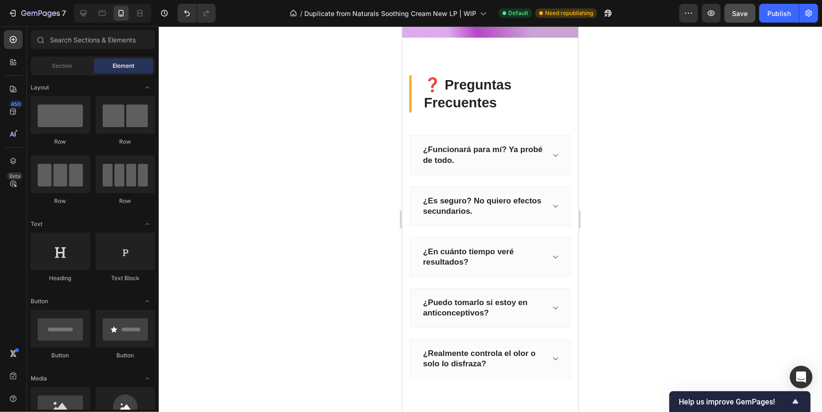
scroll to position [1798, 0]
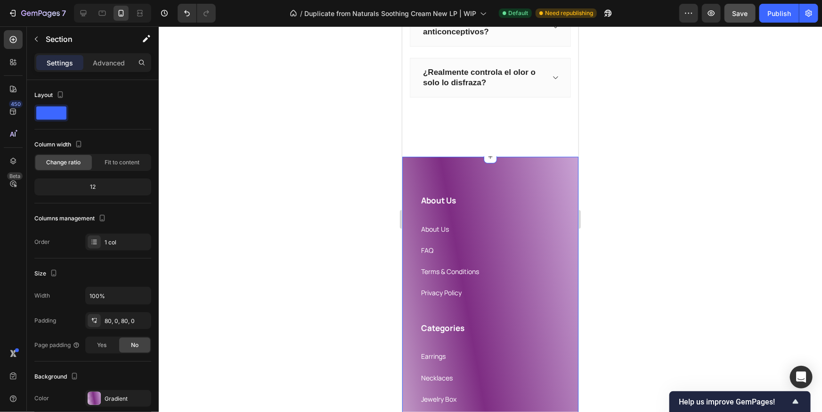
click at [532, 192] on div "About Us Heading About Us Text block FAQ Text block Terms & Conditions Text blo…" at bounding box center [490, 408] width 176 height 505
click at [459, 172] on div "About Us Heading About Us Text block FAQ Text block Terms & Conditions Text blo…" at bounding box center [490, 409] width 176 height 505
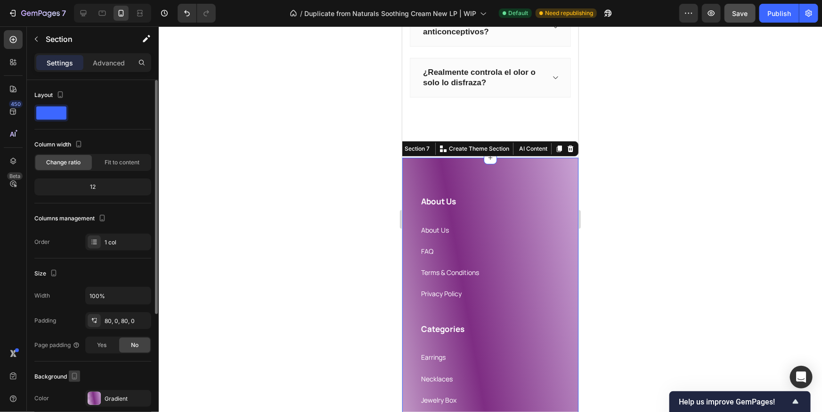
scroll to position [28, 0]
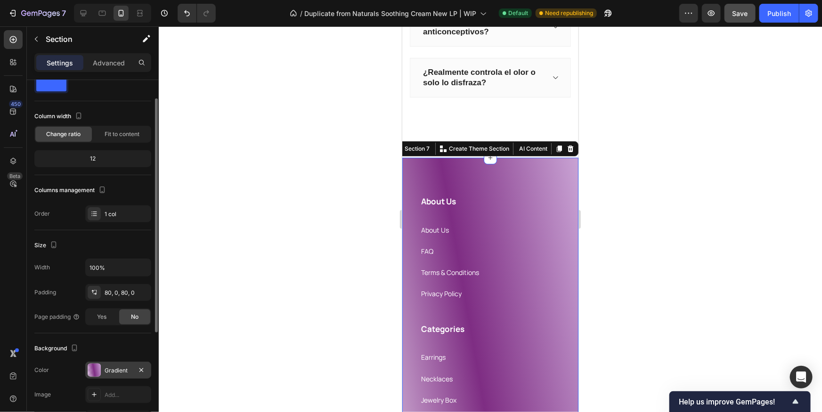
drag, startPoint x: 98, startPoint y: 360, endPoint x: 97, endPoint y: 365, distance: 5.3
click at [98, 360] on div "Background The changes might be hidden by the video. Color Gradient Image Add..…" at bounding box center [92, 384] width 117 height 102
click at [97, 369] on div at bounding box center [94, 370] width 13 height 13
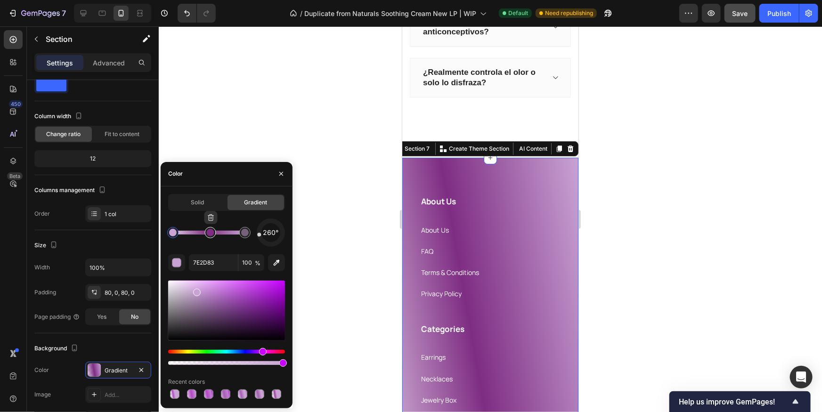
click at [212, 231] on div at bounding box center [211, 233] width 8 height 8
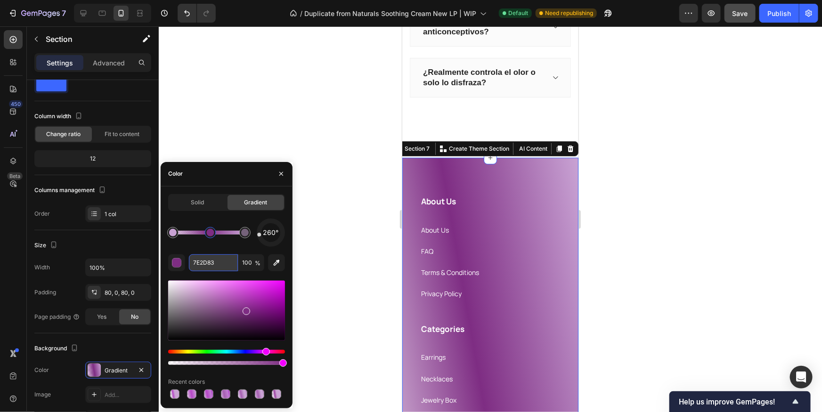
click at [215, 262] on input "7E2D83" at bounding box center [213, 262] width 49 height 17
paste input "B545C6"
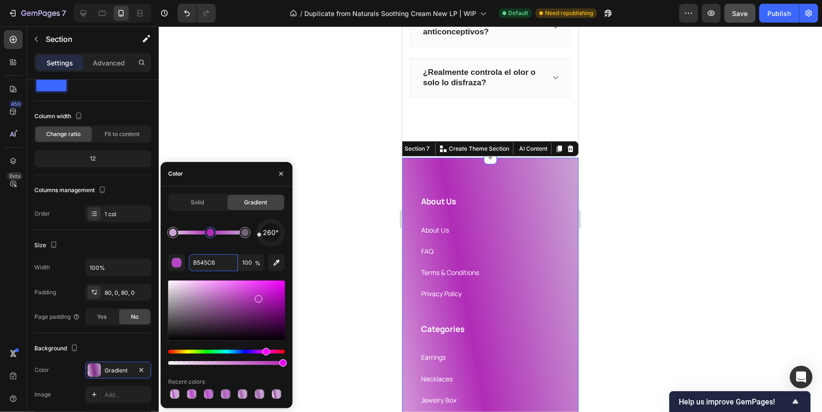
drag, startPoint x: 234, startPoint y: 307, endPoint x: 258, endPoint y: 297, distance: 26.0
click at [258, 297] on div at bounding box center [259, 299] width 8 height 8
click at [225, 397] on div at bounding box center [225, 394] width 9 height 9
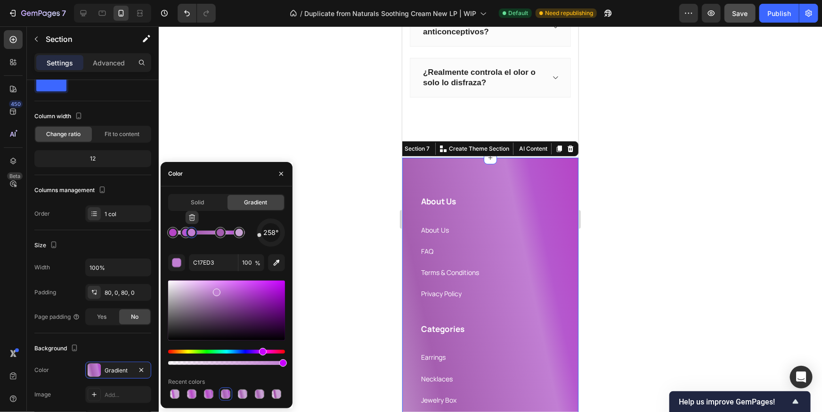
click at [184, 232] on div at bounding box center [191, 232] width 17 height 17
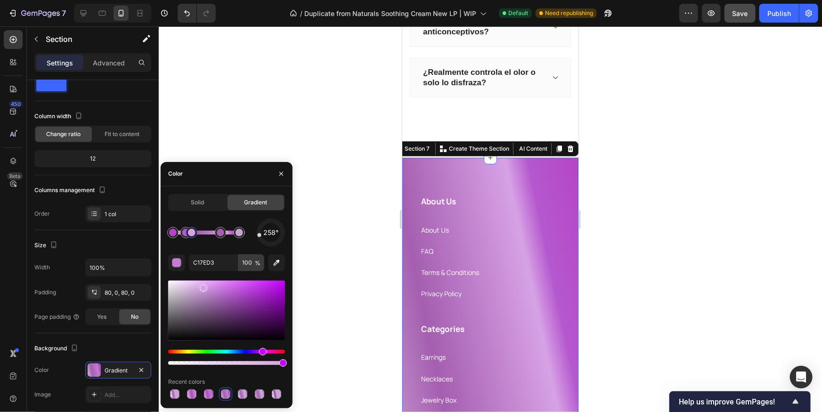
drag, startPoint x: 250, startPoint y: 296, endPoint x: 246, endPoint y: 267, distance: 29.4
click at [202, 286] on div at bounding box center [226, 311] width 117 height 60
drag, startPoint x: 234, startPoint y: 293, endPoint x: 257, endPoint y: 292, distance: 22.6
click at [257, 292] on div at bounding box center [226, 311] width 117 height 60
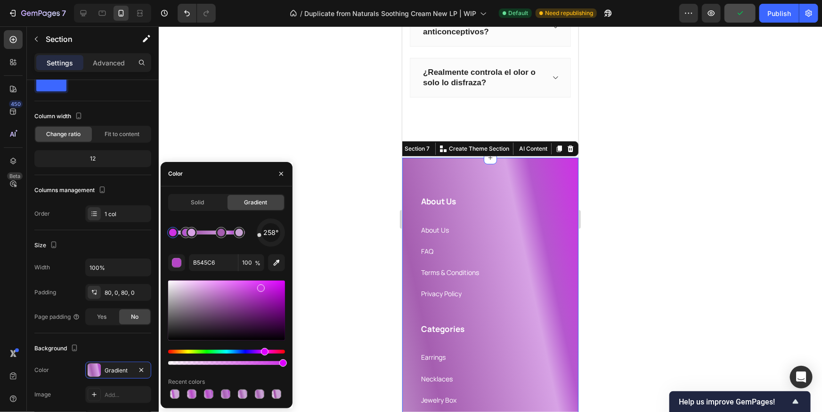
drag, startPoint x: 260, startPoint y: 293, endPoint x: 235, endPoint y: 275, distance: 30.7
click at [260, 286] on div at bounding box center [261, 289] width 8 height 8
click at [183, 236] on div at bounding box center [191, 232] width 17 height 17
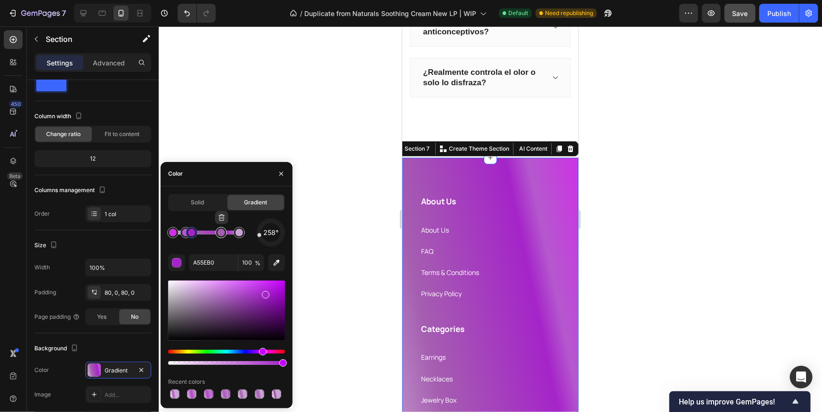
click at [223, 237] on div at bounding box center [220, 232] width 11 height 11
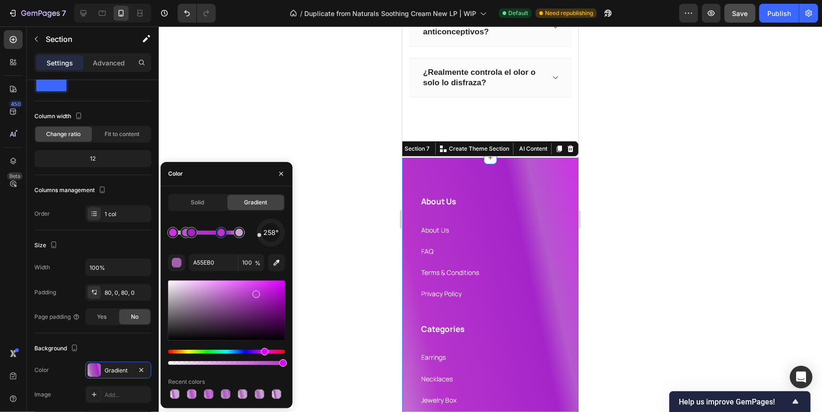
drag, startPoint x: 263, startPoint y: 289, endPoint x: 392, endPoint y: 286, distance: 129.1
click at [256, 292] on div at bounding box center [226, 311] width 117 height 60
click at [226, 394] on div at bounding box center [225, 394] width 9 height 9
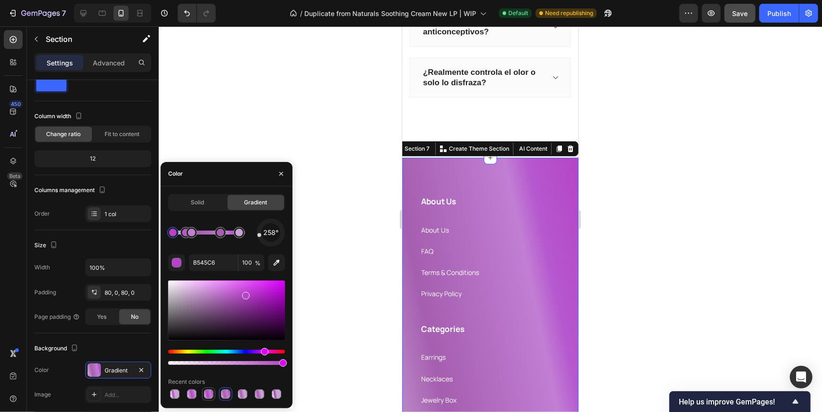
click at [213, 396] on div at bounding box center [208, 394] width 9 height 9
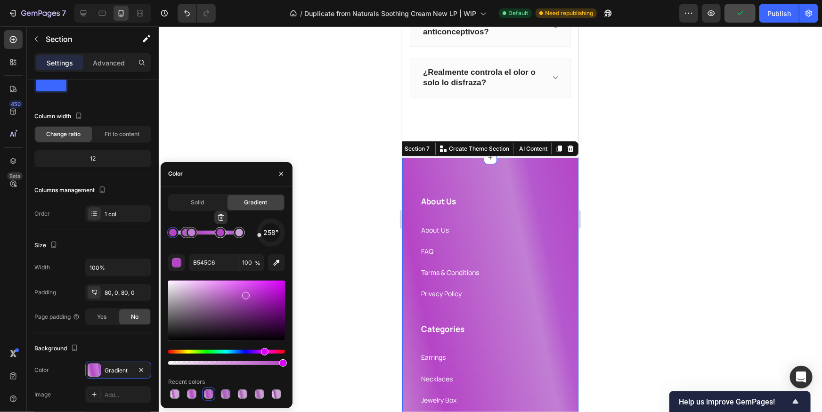
click at [217, 233] on div at bounding box center [221, 233] width 8 height 8
click at [189, 229] on div at bounding box center [192, 233] width 8 height 8
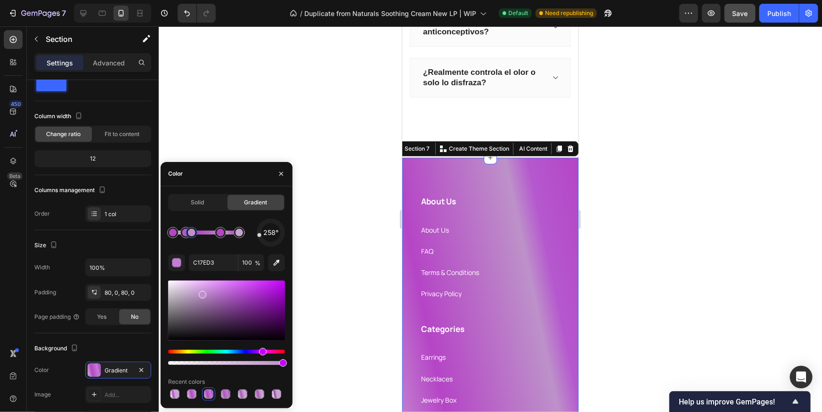
drag, startPoint x: 221, startPoint y: 294, endPoint x: 213, endPoint y: 290, distance: 8.8
click at [202, 293] on div at bounding box center [203, 295] width 8 height 8
type input "BD91C9"
drag, startPoint x: 714, startPoint y: 228, endPoint x: 720, endPoint y: 211, distance: 18.0
click at [715, 224] on div at bounding box center [490, 219] width 663 height 386
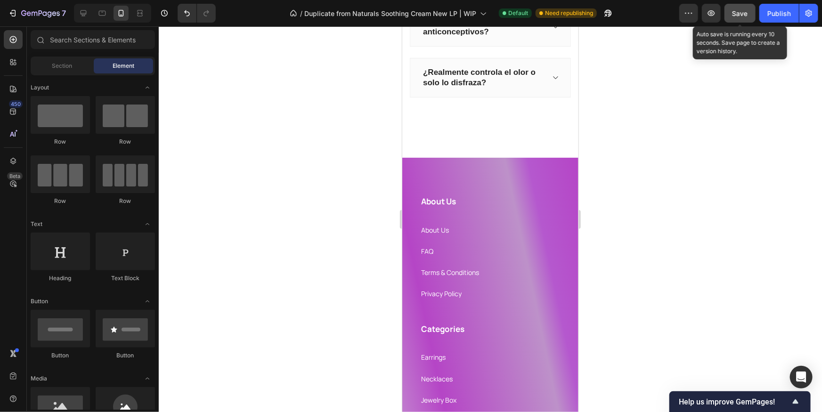
click at [746, 17] on div "Save" at bounding box center [740, 13] width 16 height 10
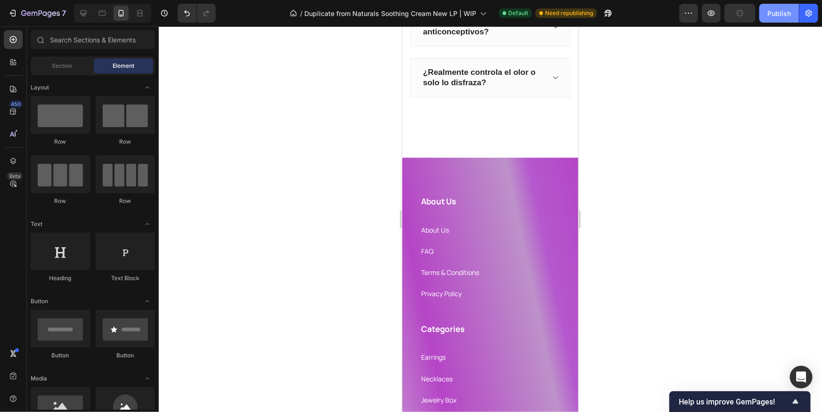
click at [793, 17] on button "Publish" at bounding box center [779, 13] width 40 height 19
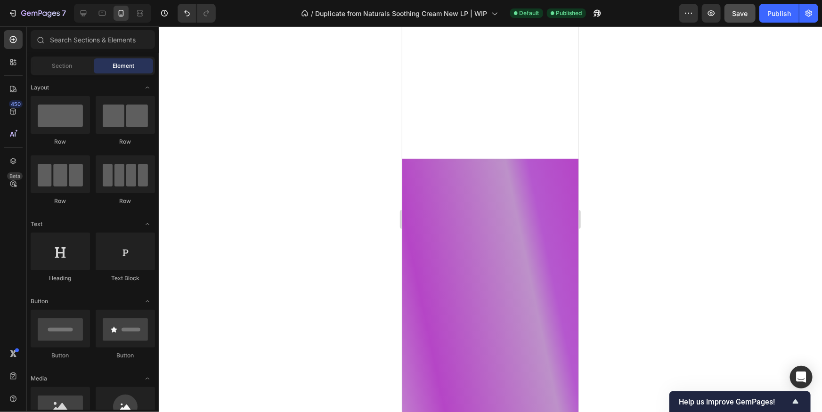
scroll to position [0, 0]
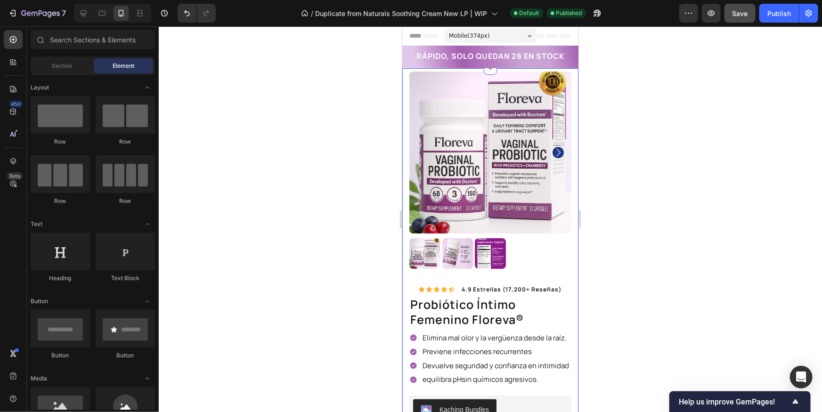
click at [467, 53] on h2 "RÁPIDO, SOLO QUEDAN 28 EN STOCK" at bounding box center [490, 56] width 150 height 12
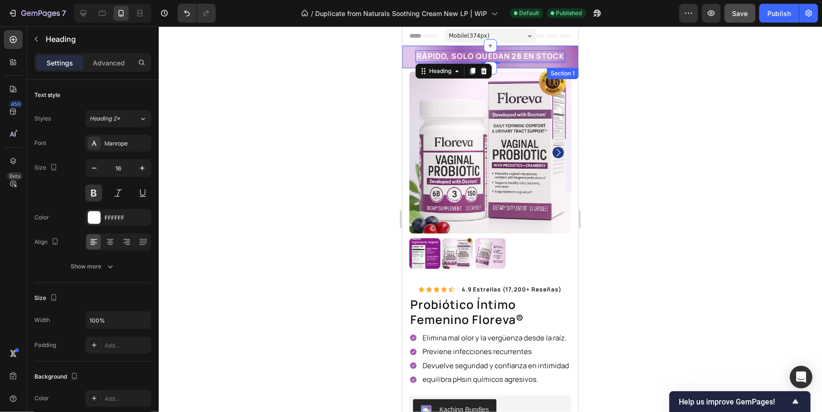
click at [455, 49] on div "RÁPIDO, SOLO QUEDAN 28 EN STOCK Heading 3 Row Section 1" at bounding box center [490, 56] width 176 height 23
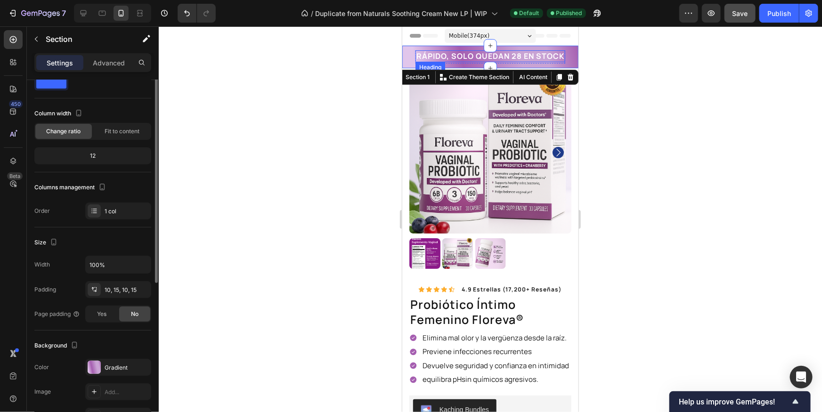
scroll to position [143, 0]
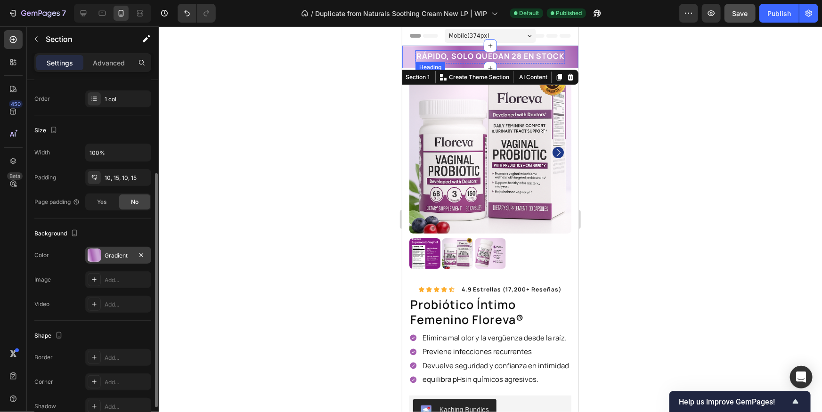
click at [95, 250] on div at bounding box center [94, 255] width 13 height 13
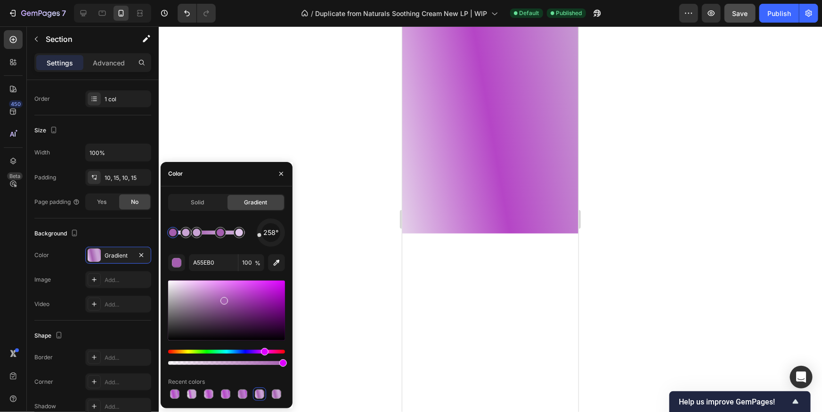
scroll to position [2030, 0]
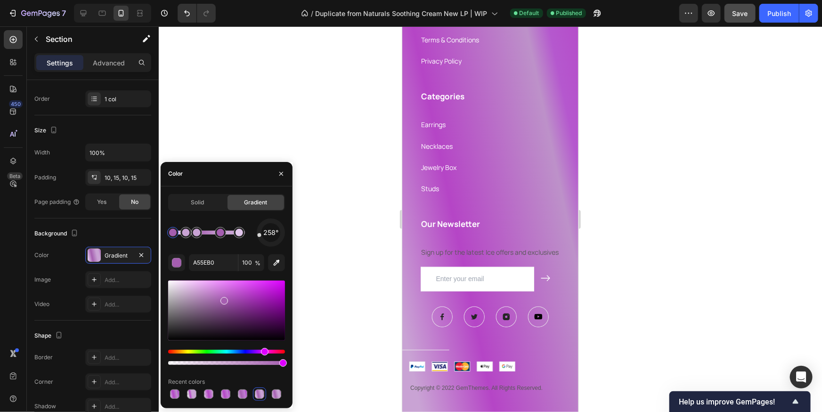
click at [642, 187] on div at bounding box center [490, 219] width 663 height 386
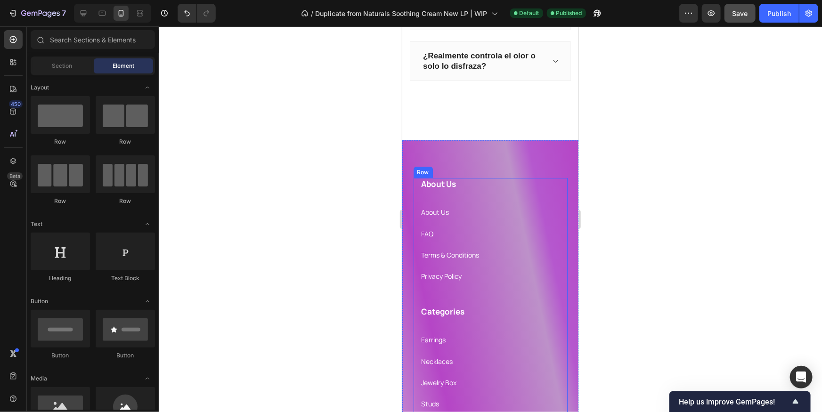
scroll to position [1624, 0]
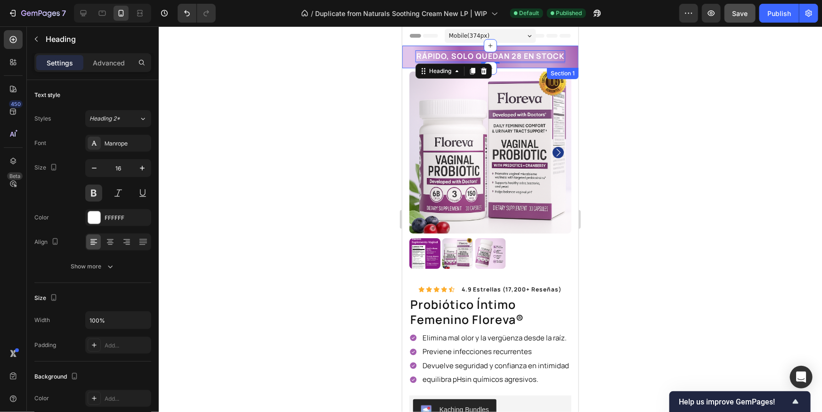
click at [404, 60] on div "RÁPIDO, SOLO QUEDAN 28 EN STOCK Heading 3 Row Section 1" at bounding box center [490, 56] width 176 height 23
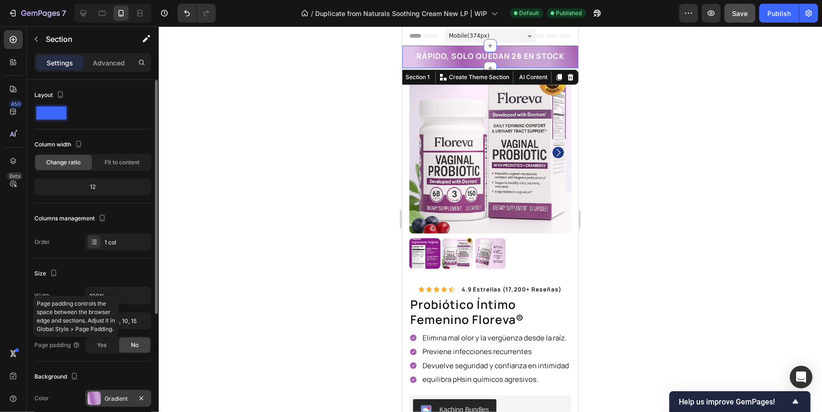
click at [87, 399] on div "Gradient" at bounding box center [118, 398] width 66 height 17
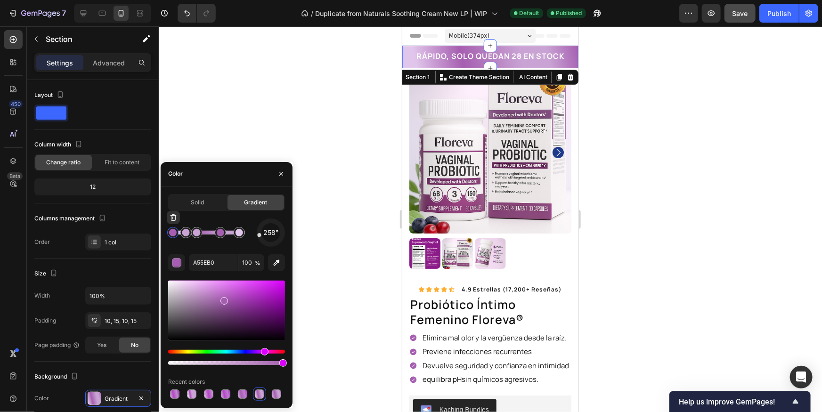
click at [175, 235] on div at bounding box center [173, 233] width 8 height 8
click at [162, 231] on div "Solid Gradient 258° A55EB0 100 % Recent colors" at bounding box center [227, 297] width 132 height 207
drag, startPoint x: 206, startPoint y: 254, endPoint x: 211, endPoint y: 260, distance: 7.7
click at [206, 254] on input "A55EB0" at bounding box center [213, 262] width 49 height 17
paste input "8B1DAA"
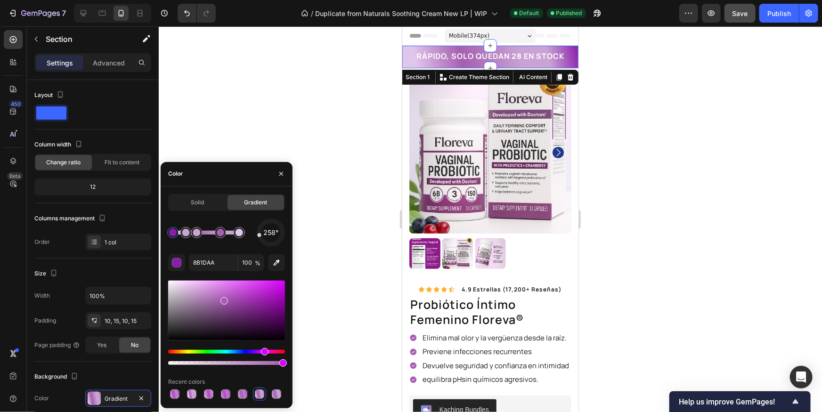
click at [195, 250] on div "258° 8B1DAA 100 % Recent colors" at bounding box center [226, 310] width 117 height 182
click at [220, 236] on div at bounding box center [221, 233] width 8 height 8
click at [216, 262] on input "A55EB0" at bounding box center [213, 262] width 49 height 17
paste input "8B1DAA"
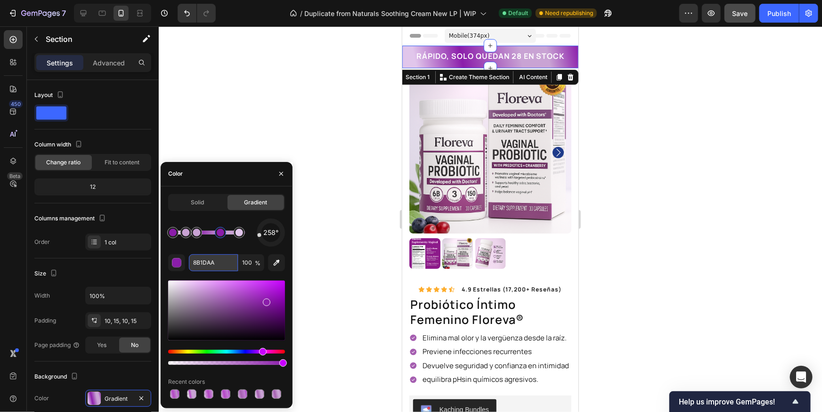
click at [212, 259] on input "8B1DAA" at bounding box center [213, 262] width 49 height 17
paste input "C04DDC"
click at [223, 244] on div "258°" at bounding box center [226, 233] width 117 height 28
click at [198, 234] on div at bounding box center [197, 233] width 8 height 8
click at [209, 261] on input "C9A3D4" at bounding box center [213, 262] width 49 height 17
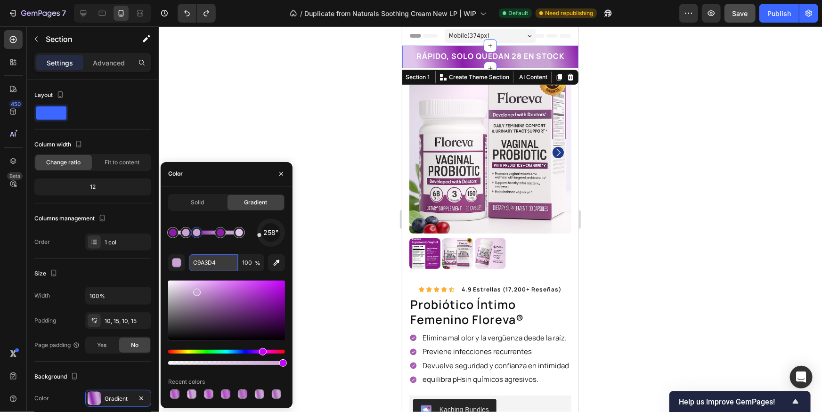
paste input "04DDC"
click at [220, 246] on div "258°" at bounding box center [226, 233] width 117 height 28
click at [211, 267] on input "C9A3D4" at bounding box center [213, 262] width 49 height 17
paste input "04DDC"
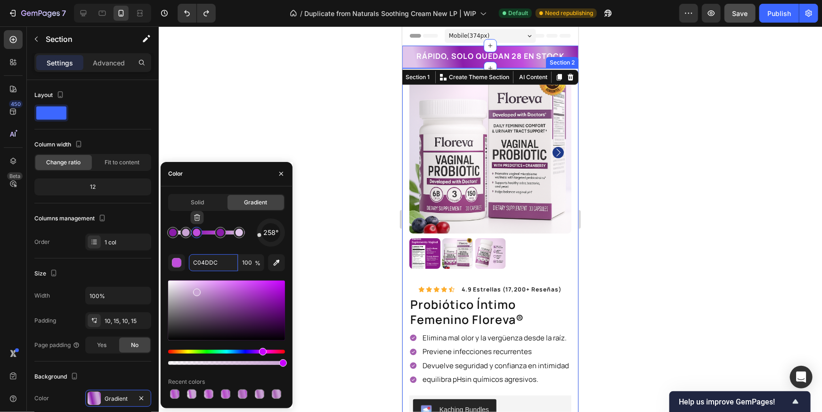
click at [195, 234] on div at bounding box center [197, 233] width 8 height 8
click at [203, 244] on div "258°" at bounding box center [226, 233] width 117 height 28
drag, startPoint x: 245, startPoint y: 292, endPoint x: 240, endPoint y: 292, distance: 5.2
click at [240, 292] on div at bounding box center [241, 294] width 8 height 8
click at [198, 245] on div "258°" at bounding box center [226, 233] width 117 height 28
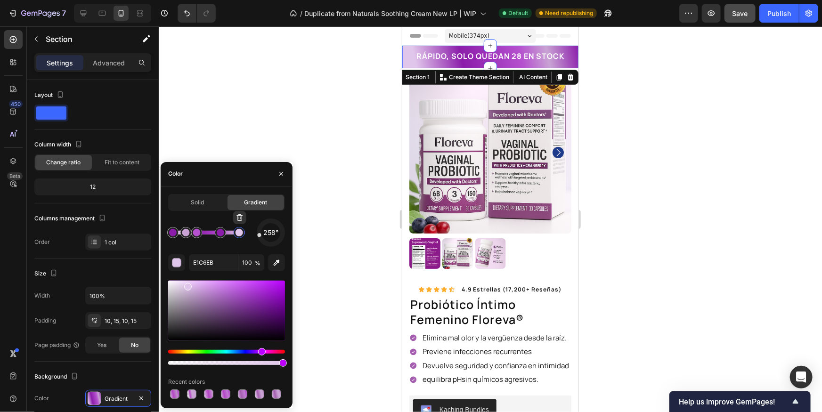
click at [235, 235] on div at bounding box center [239, 232] width 11 height 11
click at [214, 261] on input "E1C6EB" at bounding box center [213, 262] width 49 height 17
paste input "7BEEF"
click at [213, 250] on div "258° E7BEEF 100 % Recent colors" at bounding box center [226, 310] width 117 height 182
click at [182, 233] on div at bounding box center [186, 233] width 8 height 8
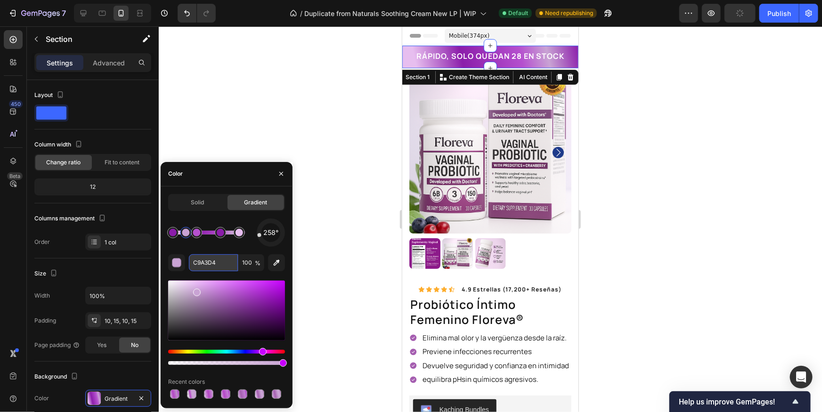
click at [216, 262] on input "C9A3D4" at bounding box center [213, 262] width 49 height 17
paste input "FAEAFE"
click at [211, 259] on input "FAEAFE" at bounding box center [213, 262] width 49 height 17
paste input "E7BEEF"
click at [219, 252] on div "258° E7BEEF 100 % Recent colors" at bounding box center [226, 310] width 117 height 182
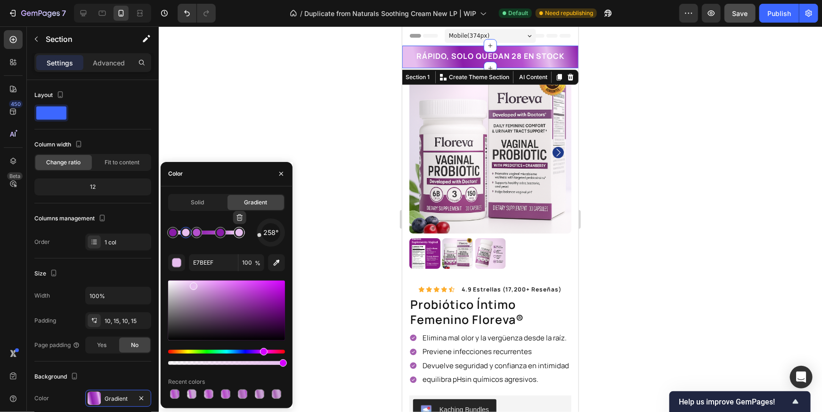
click at [240, 231] on div at bounding box center [240, 233] width 8 height 8
click at [219, 263] on input "E7BEEF" at bounding box center [213, 262] width 49 height 17
paste input "D39AD9"
type input "D39AD9"
click at [224, 252] on div "258° D39AD9 100 % Recent colors" at bounding box center [226, 310] width 117 height 182
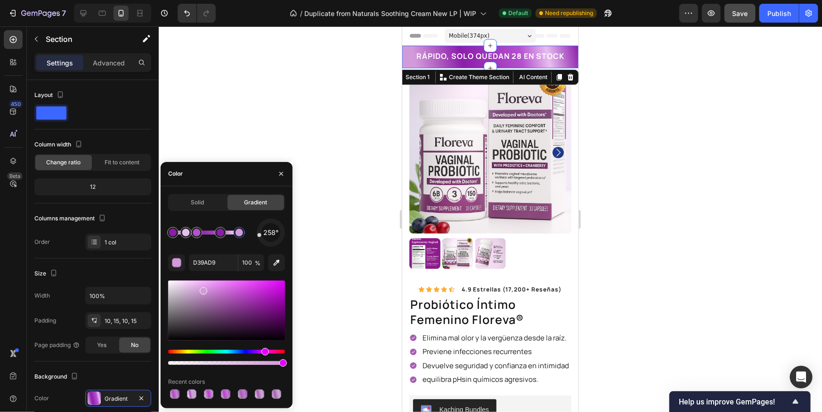
click at [673, 211] on div at bounding box center [490, 219] width 663 height 386
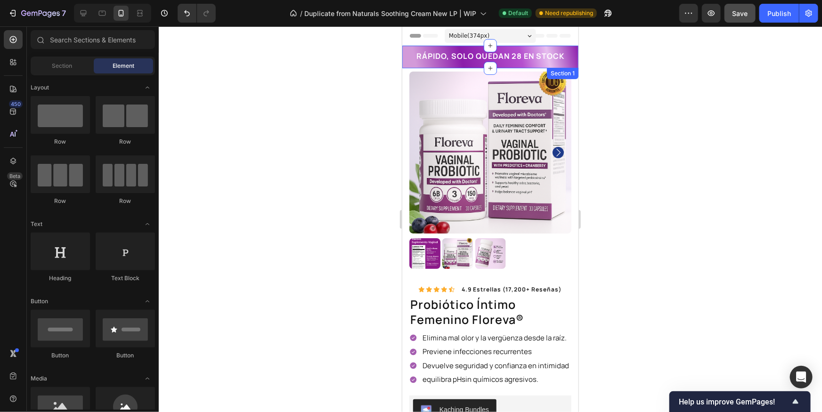
click at [402, 61] on div "RÁPIDO, SOLO QUEDAN 28 EN STOCK Heading Row Section 1" at bounding box center [490, 56] width 176 height 23
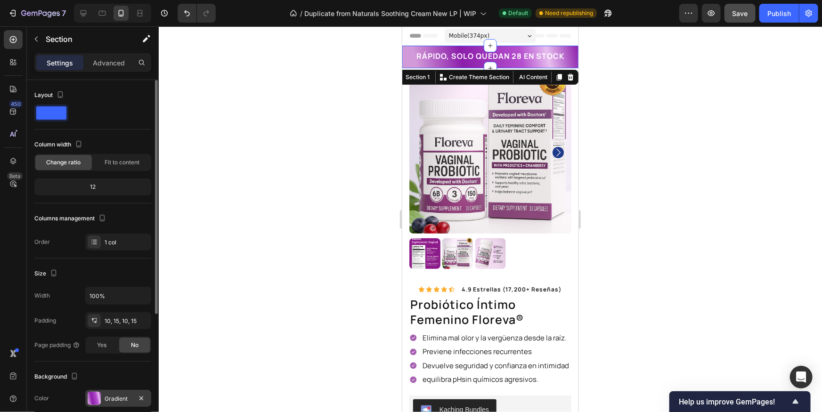
click at [97, 397] on div at bounding box center [94, 398] width 13 height 13
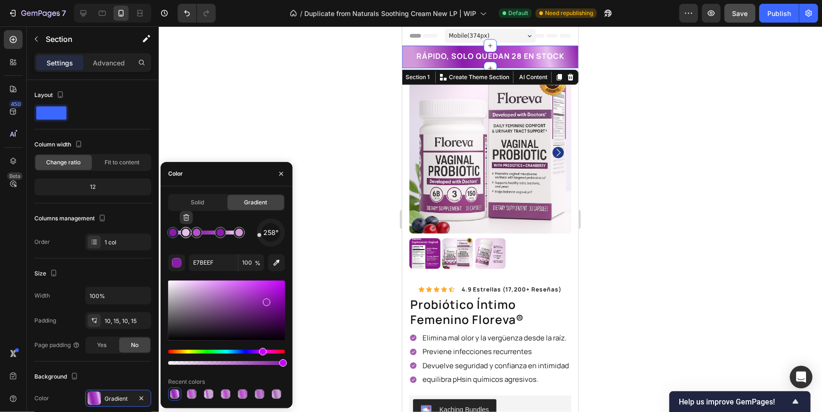
click at [183, 233] on div at bounding box center [186, 233] width 8 height 8
click at [218, 260] on input "E7BEEF" at bounding box center [213, 262] width 49 height 17
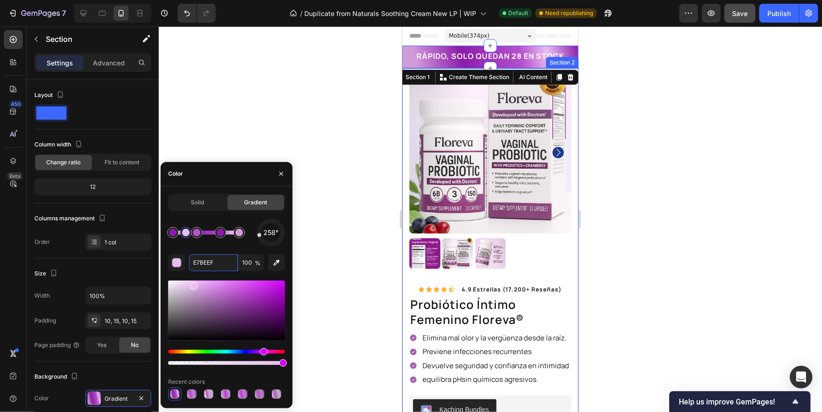
paste input "D39AD9"
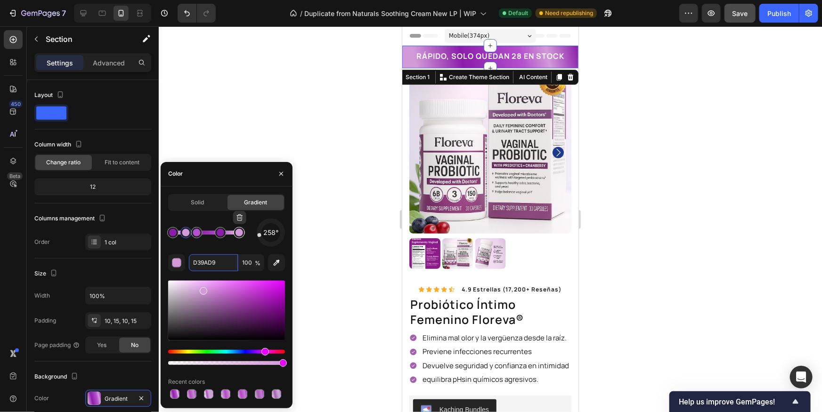
click at [239, 233] on div at bounding box center [240, 233] width 8 height 8
click at [222, 260] on input "D39AD9" at bounding box center [213, 262] width 49 height 17
paste input "E7BEEF"
type input "E7BEEF"
drag, startPoint x: 722, startPoint y: 167, endPoint x: 728, endPoint y: 158, distance: 11.0
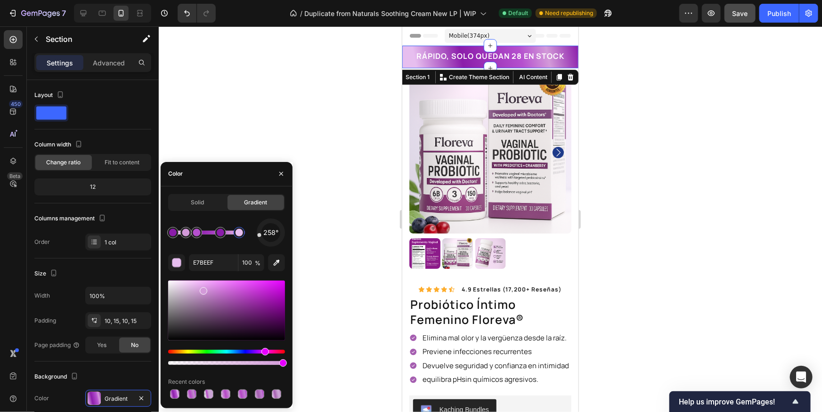
click at [723, 167] on div at bounding box center [490, 219] width 663 height 386
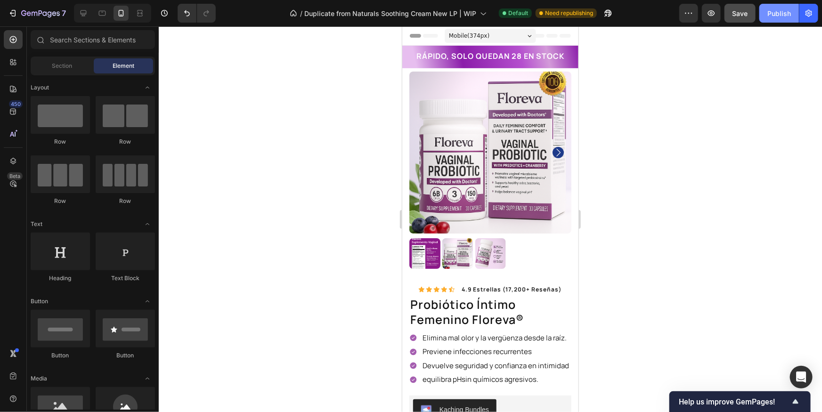
click at [772, 18] on div "Publish" at bounding box center [779, 13] width 24 height 10
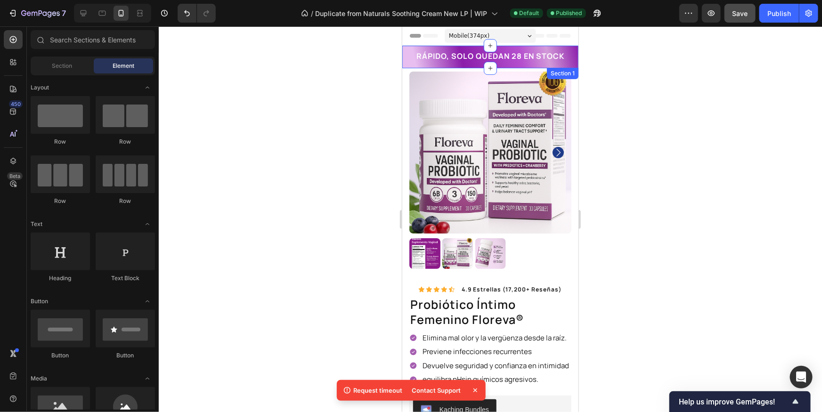
click at [451, 62] on div "RÁPIDO, SOLO QUEDAN 28 EN STOCK Heading" at bounding box center [490, 56] width 150 height 13
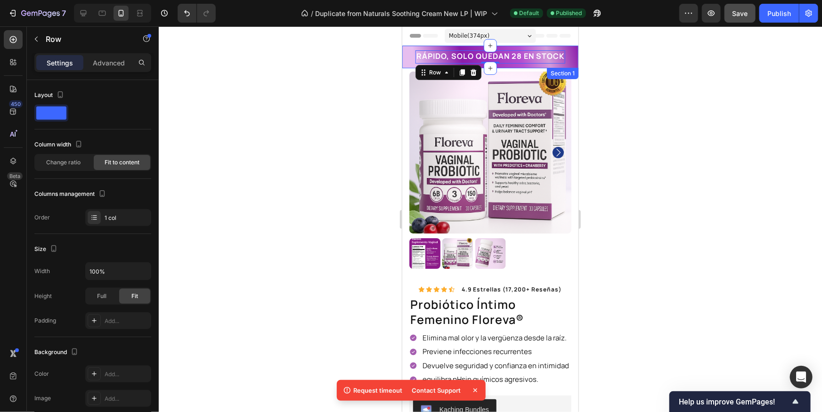
click at [404, 65] on div "RÁPIDO, SOLO QUEDAN 28 EN STOCK Heading Row 0 Section 1" at bounding box center [490, 56] width 176 height 23
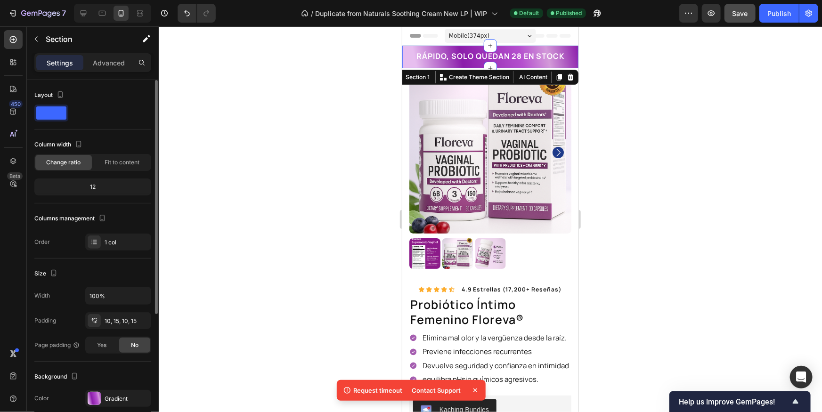
scroll to position [33, 0]
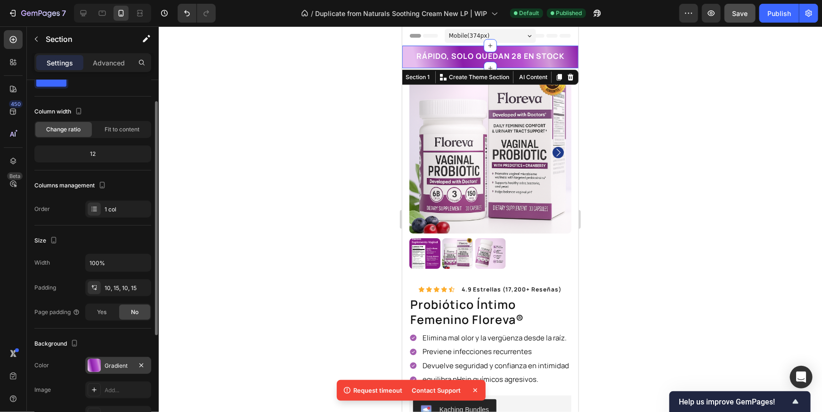
click at [85, 363] on div "Color Gradient" at bounding box center [92, 365] width 117 height 17
click at [91, 364] on div at bounding box center [94, 365] width 13 height 13
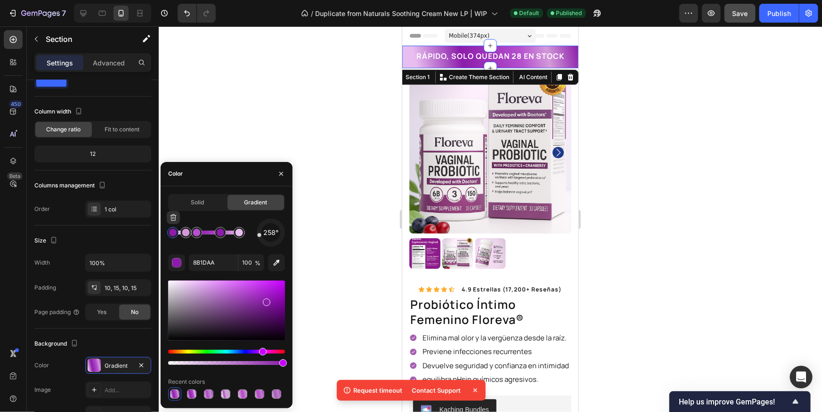
click at [174, 232] on div at bounding box center [173, 233] width 8 height 8
click at [198, 235] on div at bounding box center [197, 233] width 8 height 8
click at [220, 235] on div at bounding box center [221, 233] width 8 height 8
click at [219, 269] on input "8B1DAA" at bounding box center [213, 262] width 49 height 17
paste input "9A1DC0"
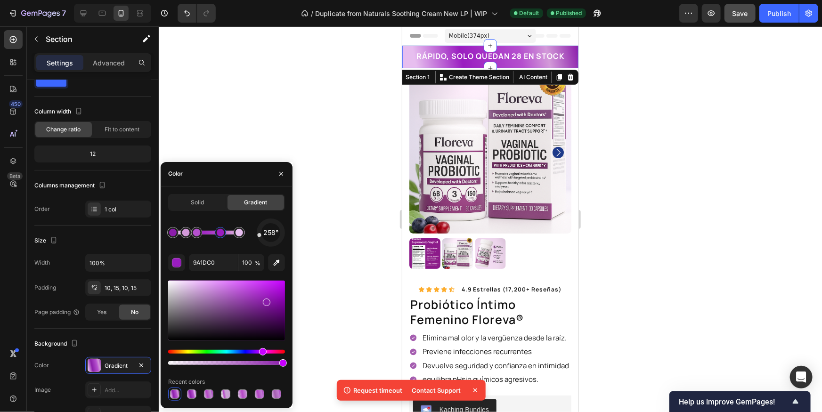
drag, startPoint x: 208, startPoint y: 251, endPoint x: 170, endPoint y: 241, distance: 39.5
click at [208, 251] on div "258° 9A1DC0 100 % Recent colors" at bounding box center [226, 310] width 117 height 182
click at [171, 235] on div at bounding box center [173, 233] width 8 height 8
click at [213, 263] on input "8B1DAA" at bounding box center [213, 262] width 49 height 17
paste input "9A1DC0"
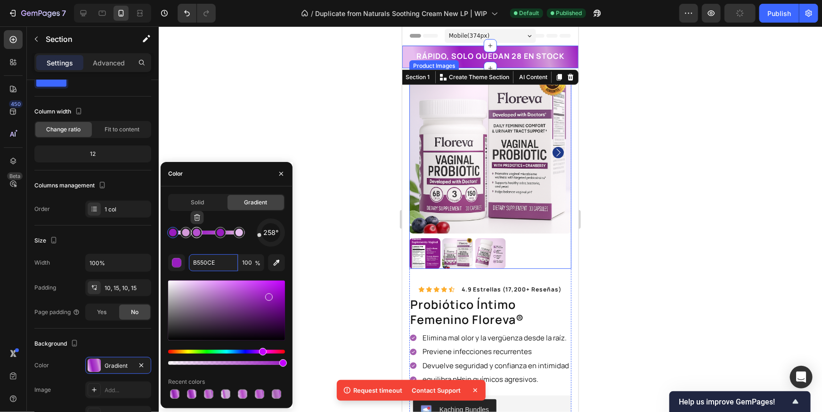
click at [196, 233] on div at bounding box center [197, 233] width 8 height 8
click at [210, 258] on input "B550CE" at bounding box center [213, 262] width 49 height 17
paste input "D55DF0"
click at [216, 251] on div "258° D55DF0 100 % Recent colors" at bounding box center [226, 310] width 117 height 182
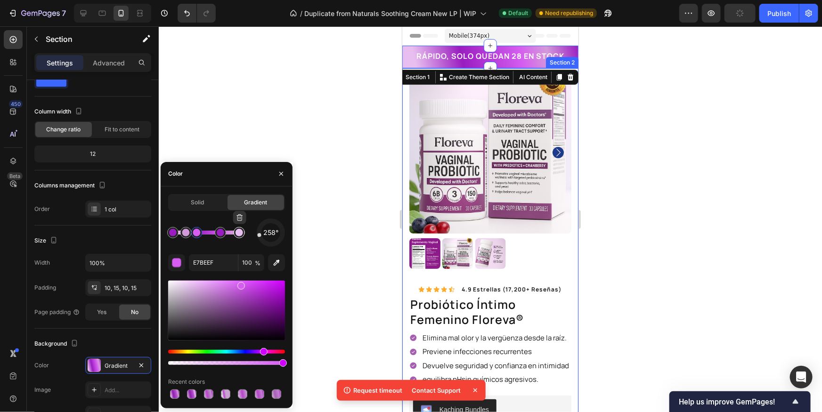
click at [238, 234] on div at bounding box center [240, 233] width 8 height 8
click at [207, 260] on input "E7BEEF" at bounding box center [213, 262] width 49 height 17
paste input "DBFF4"
click at [233, 250] on div "258° EDBFF4 100 % Recent colors" at bounding box center [226, 310] width 117 height 182
click at [238, 234] on div at bounding box center [240, 233] width 8 height 8
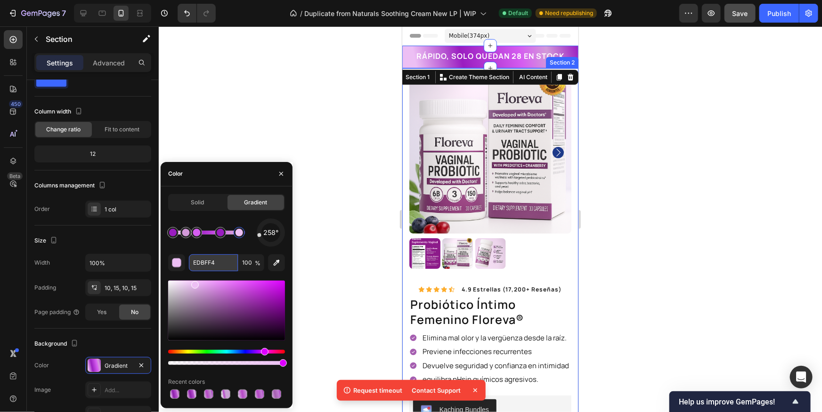
click at [224, 263] on input "EDBFF4" at bounding box center [213, 262] width 49 height 17
paste input "DC9FE1"
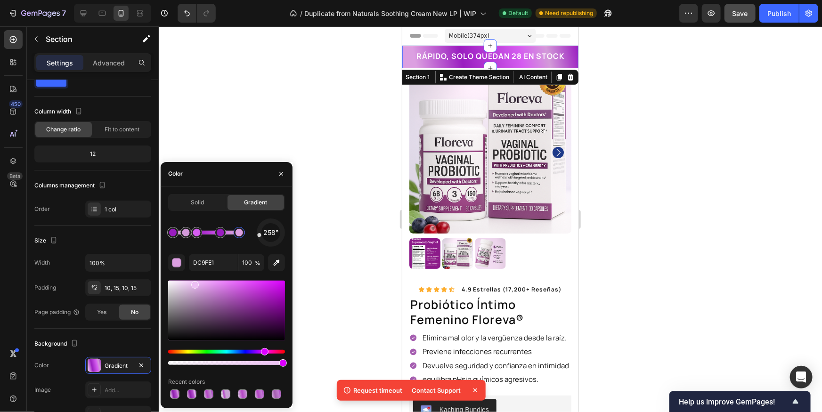
click at [228, 247] on div "258° DC9FE1 100 % Recent colors" at bounding box center [226, 310] width 117 height 182
click at [185, 234] on div at bounding box center [186, 233] width 8 height 8
click at [209, 261] on input "D39AD9" at bounding box center [213, 262] width 49 height 17
paste input "C9FE1"
type input "DC9FE1"
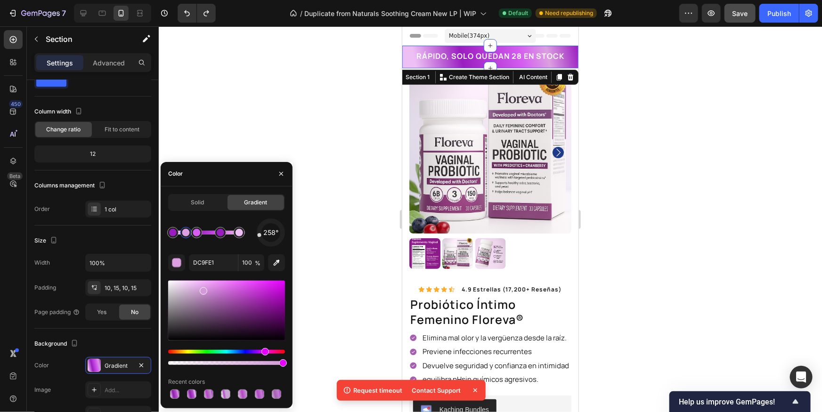
click at [222, 247] on div "258° DC9FE1 100 % Recent colors" at bounding box center [226, 310] width 117 height 182
click at [685, 201] on div at bounding box center [490, 219] width 663 height 386
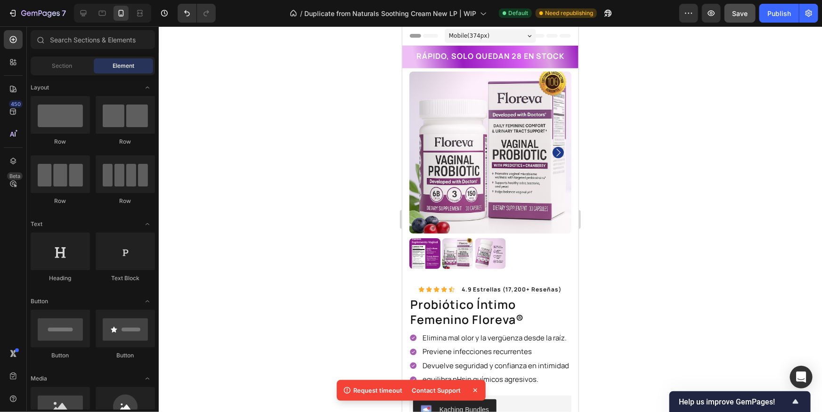
click at [686, 200] on div at bounding box center [490, 219] width 663 height 386
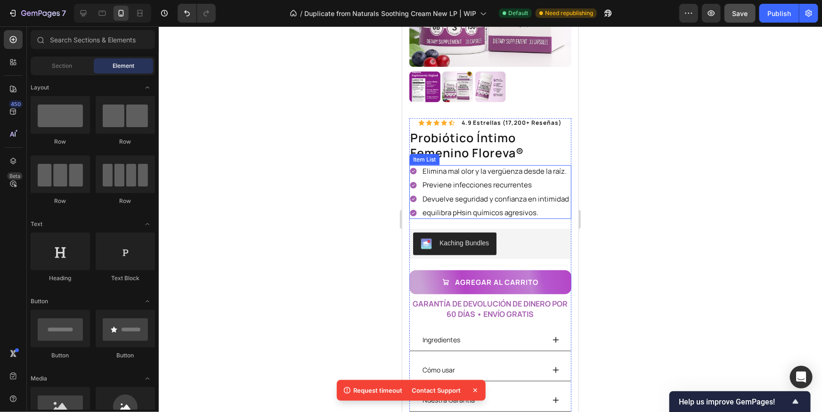
scroll to position [164, 0]
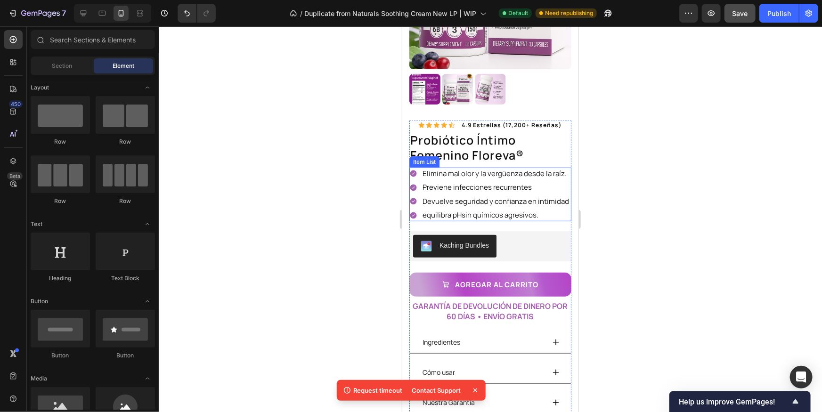
click at [413, 171] on icon at bounding box center [413, 173] width 7 height 7
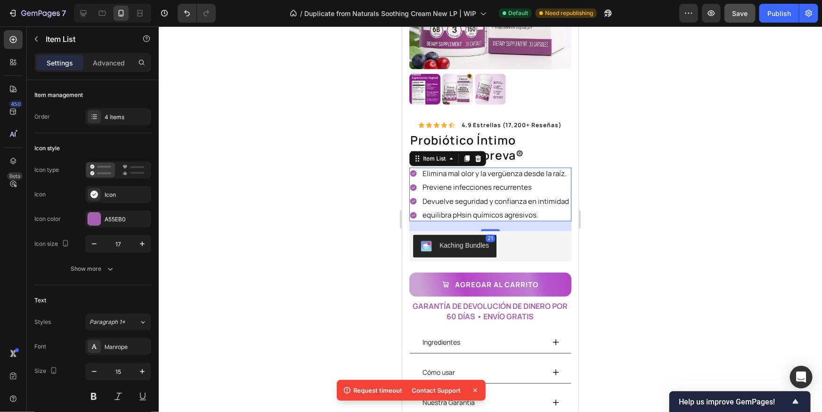
click at [414, 174] on icon at bounding box center [413, 173] width 7 height 7
click at [112, 219] on div "A55EB0" at bounding box center [118, 219] width 27 height 8
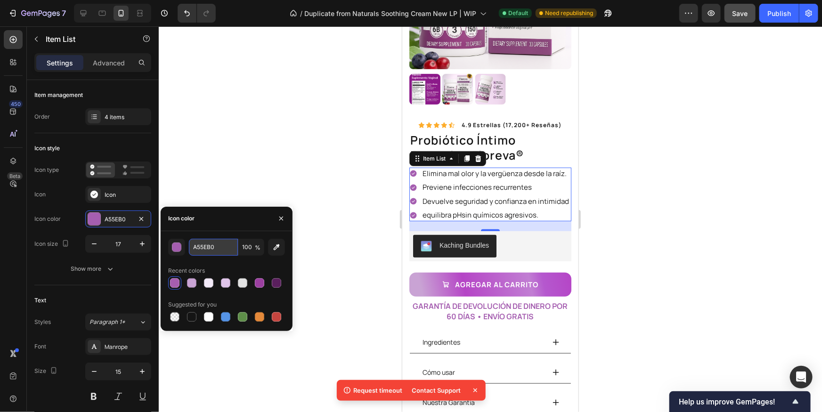
click at [220, 248] on input "A55EB0" at bounding box center [213, 247] width 49 height 17
click at [213, 247] on input "A55EB0" at bounding box center [213, 247] width 49 height 17
paste input "9A1DC"
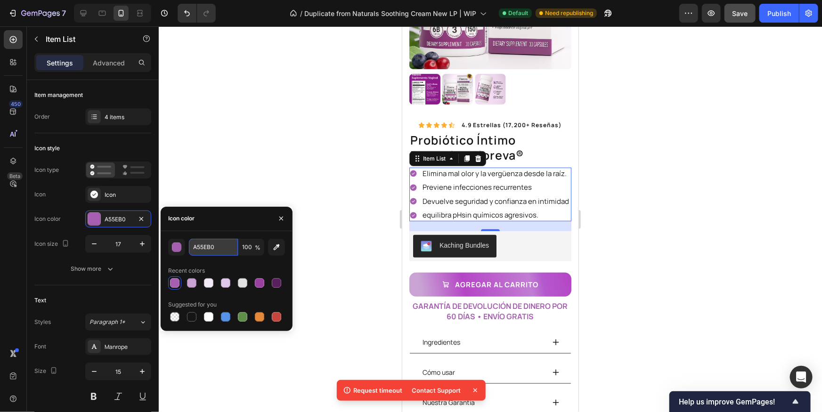
type input "9A1DC0"
click at [209, 176] on div at bounding box center [490, 219] width 663 height 386
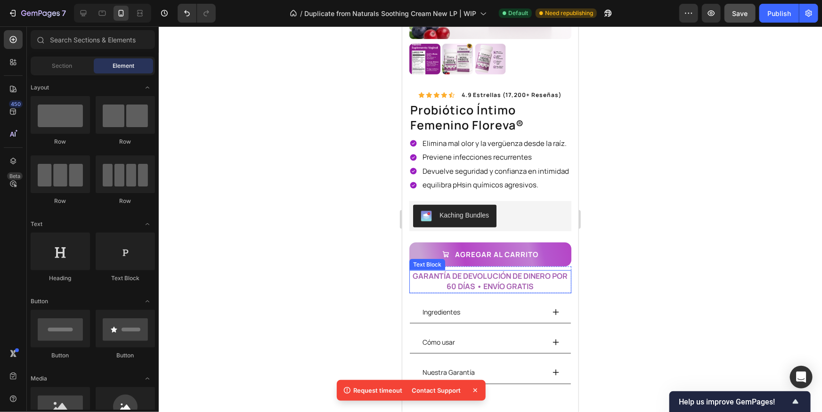
scroll to position [225, 0]
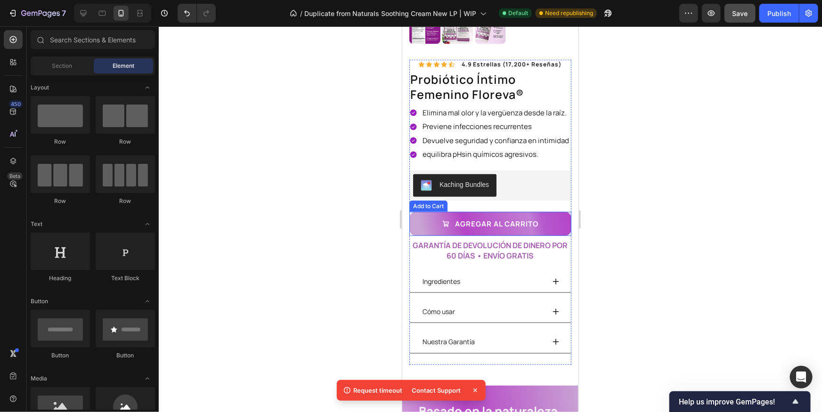
click at [561, 220] on button "agregar aL CARRITO" at bounding box center [490, 223] width 162 height 24
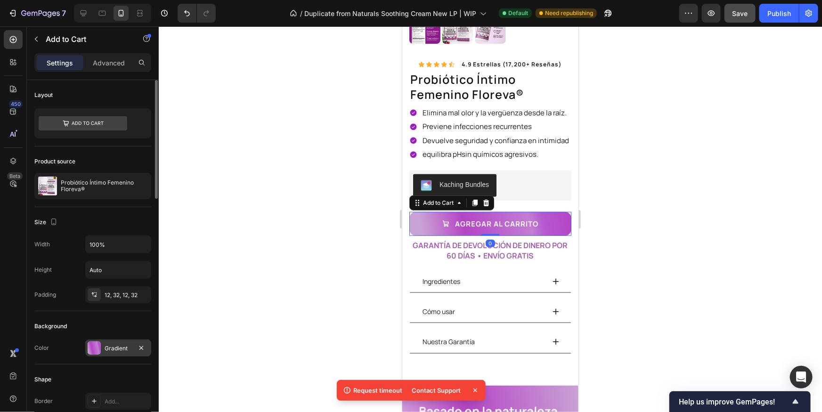
scroll to position [22, 0]
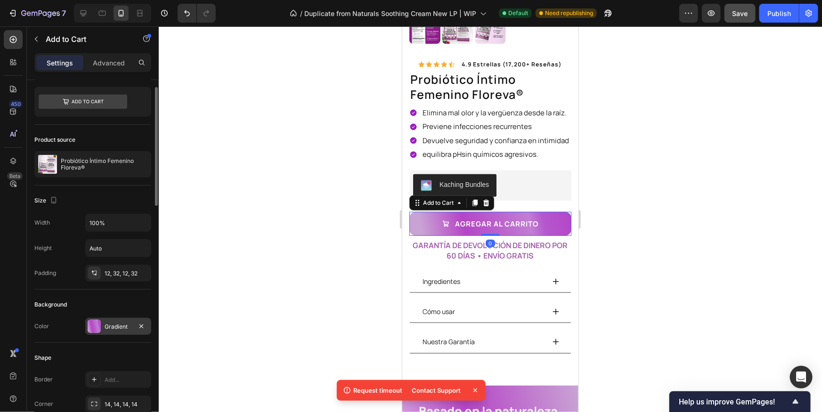
click at [93, 321] on div at bounding box center [94, 326] width 13 height 13
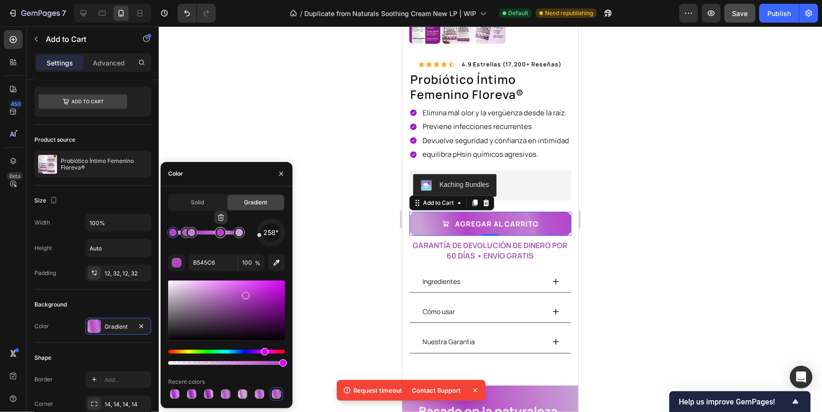
click at [219, 234] on div at bounding box center [221, 233] width 8 height 8
drag, startPoint x: 212, startPoint y: 267, endPoint x: 218, endPoint y: 268, distance: 5.7
click at [212, 267] on input "B545C6" at bounding box center [213, 262] width 49 height 17
paste input "9A1DC0"
click at [182, 235] on div at bounding box center [185, 232] width 11 height 11
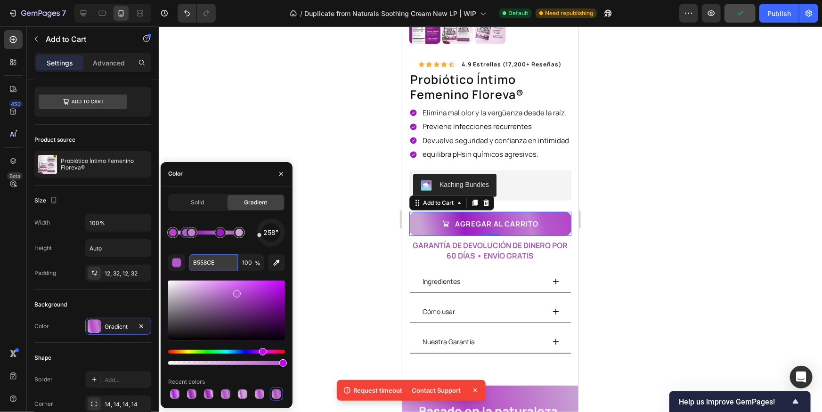
click at [214, 264] on input "B558CE" at bounding box center [213, 262] width 49 height 17
paste input "9A1DC0"
click at [210, 249] on div "258° 9A1DC0 100 % Recent colors" at bounding box center [226, 310] width 117 height 182
click at [170, 232] on div at bounding box center [173, 233] width 8 height 8
click at [203, 256] on input "B545C6" at bounding box center [213, 262] width 49 height 17
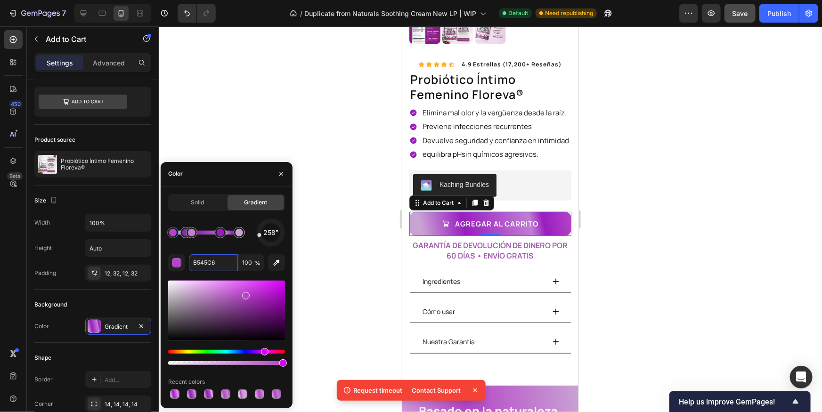
paste input "D55DF0"
click at [190, 231] on div at bounding box center [192, 233] width 8 height 8
click at [213, 263] on input "C17ED3" at bounding box center [213, 262] width 49 height 17
paste input "DC9FE1"
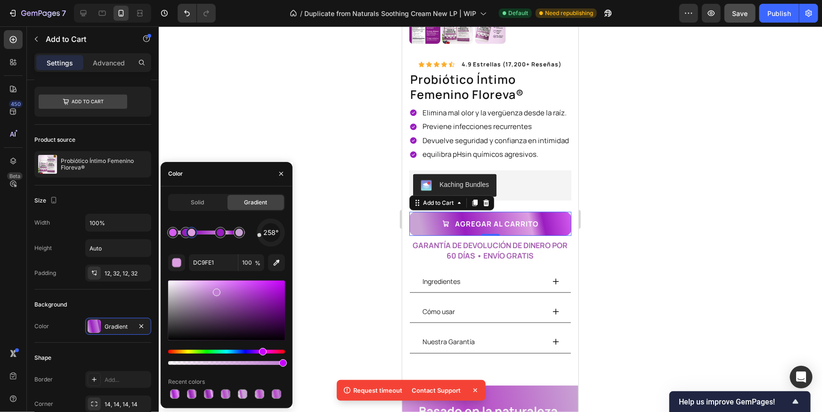
click at [208, 251] on div "258° DC9FE1 100 % Recent colors" at bounding box center [226, 310] width 117 height 182
click at [236, 231] on div at bounding box center [240, 233] width 8 height 8
click at [207, 263] on input "C9A3D4" at bounding box center [213, 262] width 49 height 17
paste input "EDBFF"
type input "EDBFF4"
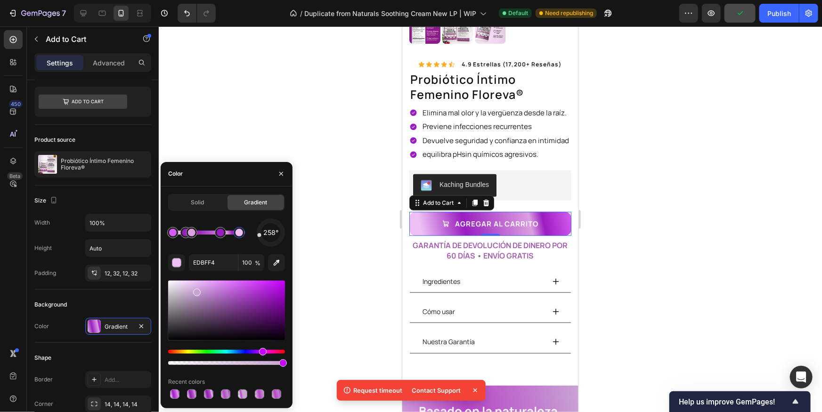
click at [211, 249] on div "258° EDBFF4 100 % Recent colors" at bounding box center [226, 310] width 117 height 182
click at [764, 246] on div at bounding box center [490, 219] width 663 height 386
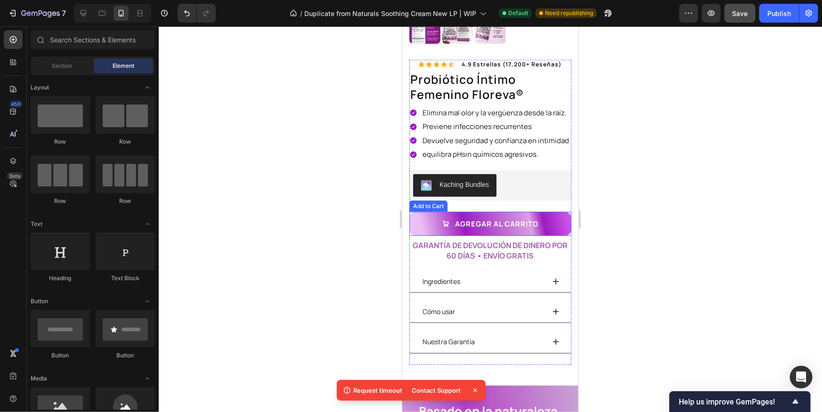
click at [563, 220] on button "agregar aL CARRITO" at bounding box center [490, 223] width 162 height 24
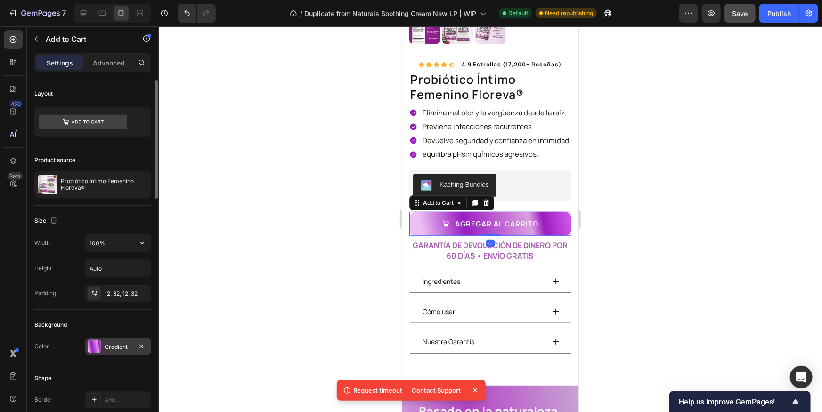
scroll to position [50, 0]
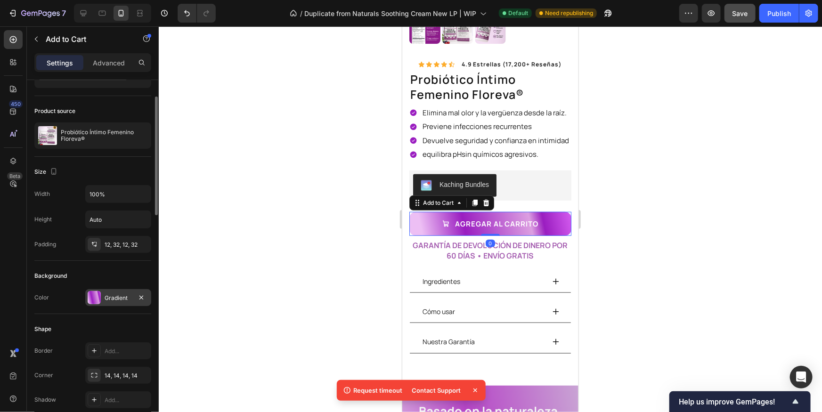
click at [97, 301] on div at bounding box center [94, 297] width 13 height 13
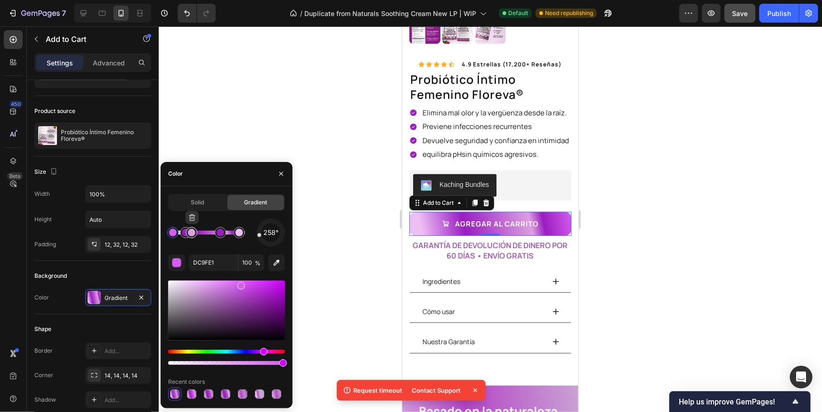
click at [191, 235] on div at bounding box center [192, 233] width 8 height 8
click at [210, 267] on input "DC9FE1" at bounding box center [213, 262] width 49 height 17
paste input "EDBFF4"
click at [235, 246] on div "258°" at bounding box center [226, 233] width 117 height 28
click at [213, 259] on input "DC9FE1" at bounding box center [213, 262] width 49 height 17
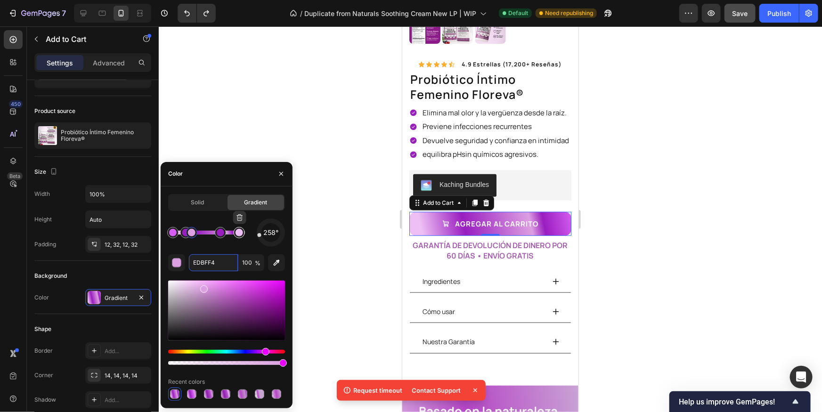
click at [236, 233] on div at bounding box center [240, 233] width 8 height 8
click at [218, 260] on input "EDBFF4" at bounding box center [213, 262] width 49 height 17
paste input "DC9FE1"
click at [190, 232] on div at bounding box center [192, 233] width 8 height 8
click at [209, 263] on input "DC9FE1" at bounding box center [213, 262] width 49 height 17
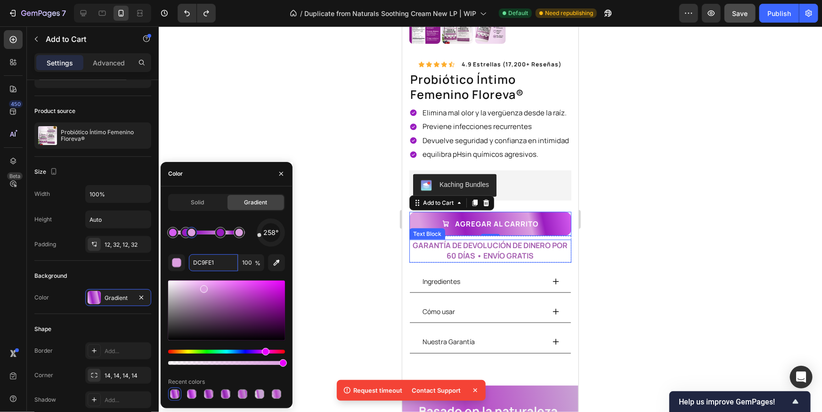
paste input "EDBFF4"
type input "EDBFF4"
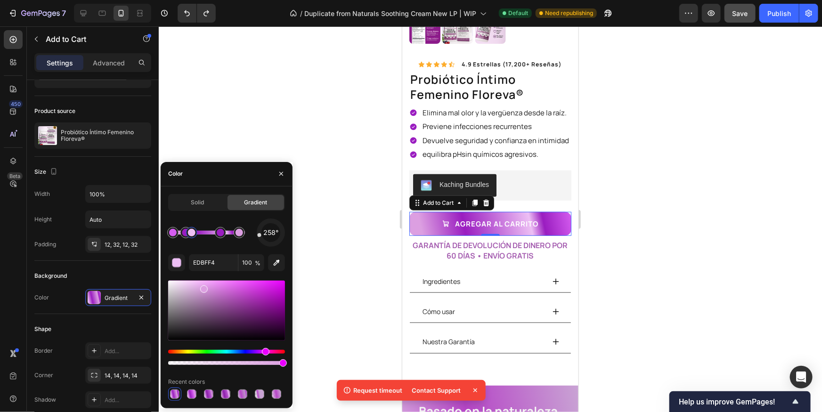
click at [650, 242] on div at bounding box center [490, 219] width 663 height 386
click at [652, 243] on div at bounding box center [490, 219] width 663 height 386
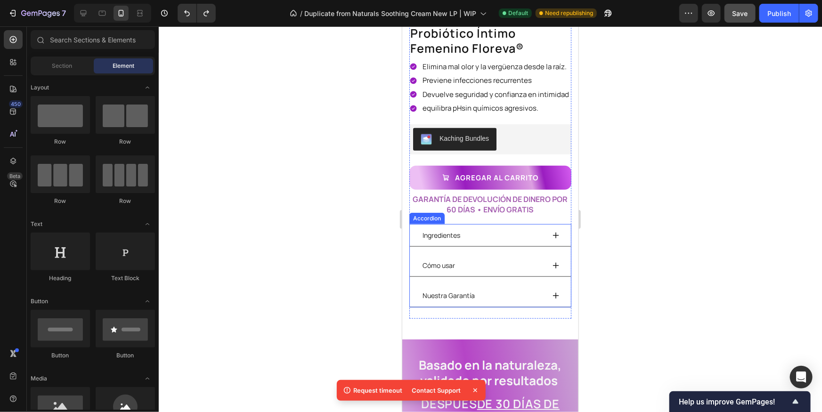
scroll to position [288, 0]
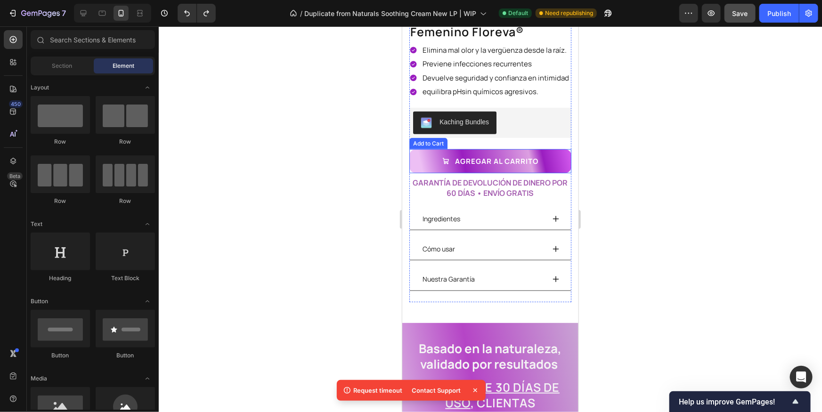
click at [555, 156] on button "agregar aL CARRITO" at bounding box center [490, 161] width 162 height 24
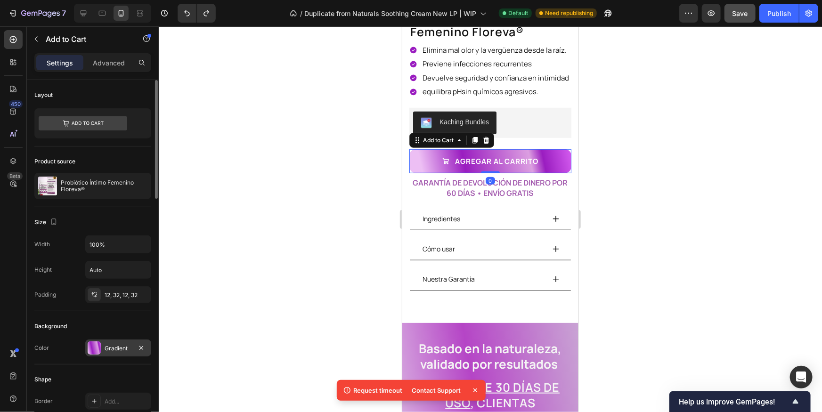
click at [98, 346] on div at bounding box center [94, 347] width 13 height 13
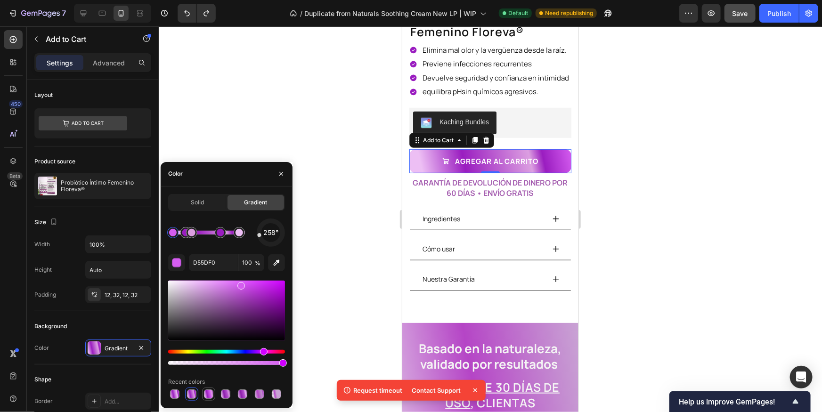
click at [211, 394] on div at bounding box center [208, 394] width 9 height 9
click at [225, 394] on div at bounding box center [225, 394] width 9 height 9
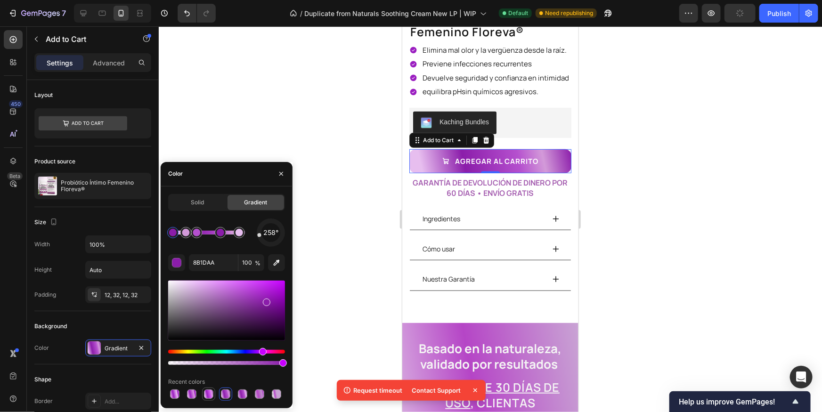
click at [211, 395] on div at bounding box center [208, 394] width 9 height 9
click at [244, 394] on div at bounding box center [242, 394] width 9 height 9
click at [255, 393] on div at bounding box center [259, 394] width 9 height 9
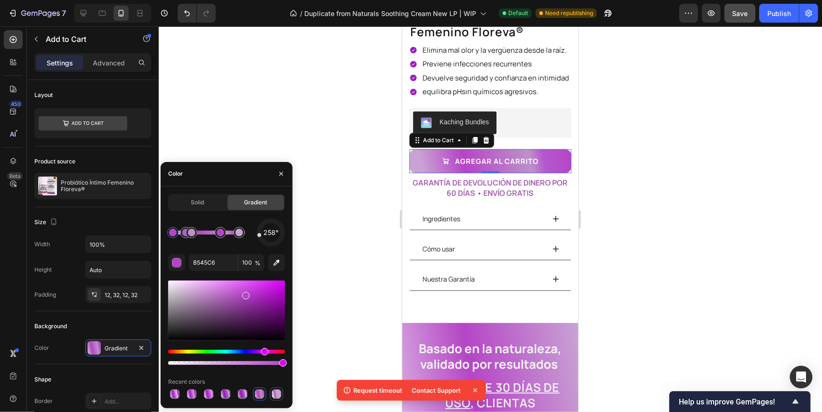
click at [271, 393] on div at bounding box center [276, 394] width 11 height 11
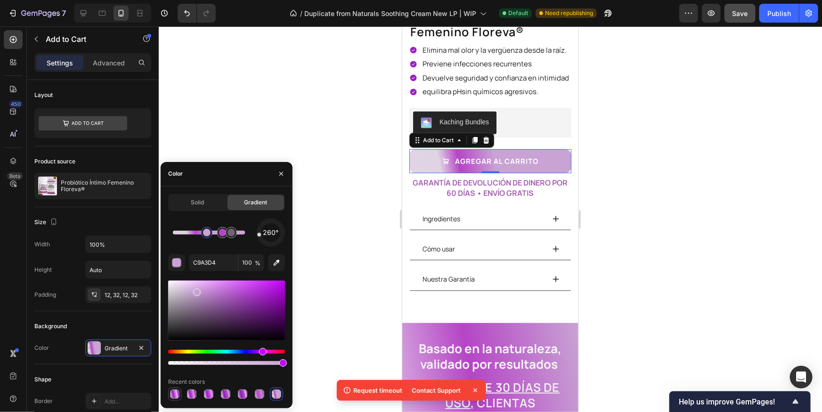
click at [178, 396] on div at bounding box center [174, 394] width 9 height 9
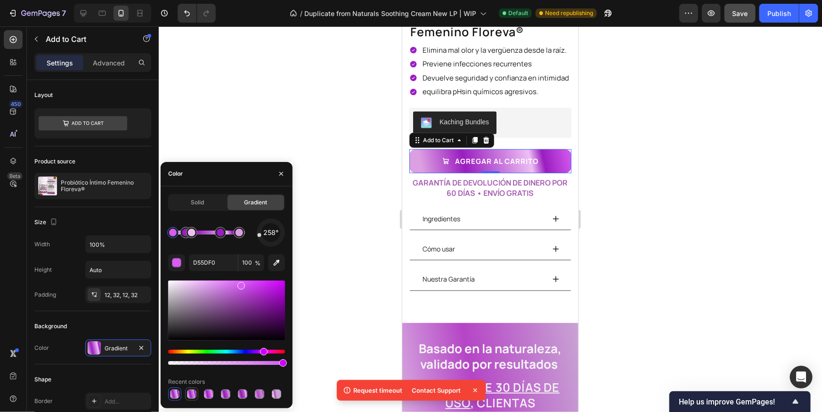
click at [190, 397] on div at bounding box center [191, 394] width 9 height 9
click at [212, 395] on div at bounding box center [208, 394] width 9 height 9
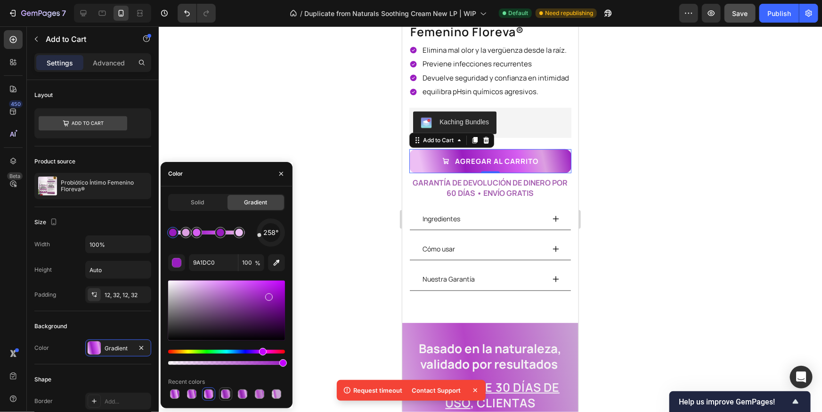
click at [230, 394] on div at bounding box center [225, 394] width 9 height 9
click at [208, 394] on div at bounding box center [208, 394] width 9 height 9
click at [255, 397] on div at bounding box center [259, 394] width 9 height 9
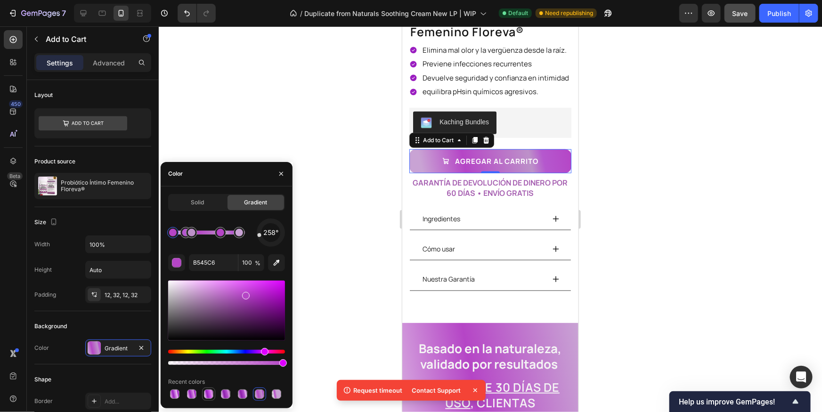
click at [210, 395] on div at bounding box center [208, 394] width 9 height 9
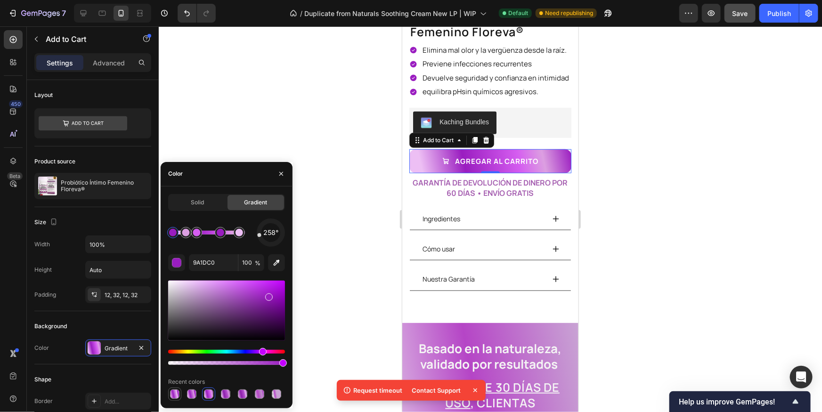
click at [179, 397] on div at bounding box center [174, 394] width 9 height 9
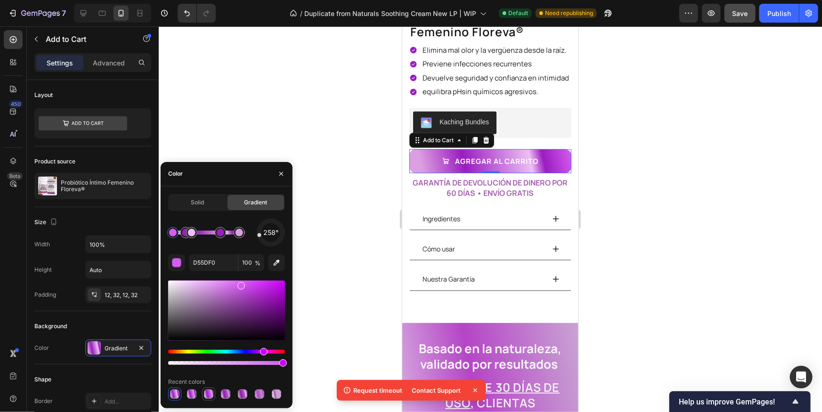
click at [209, 396] on div at bounding box center [208, 394] width 9 height 9
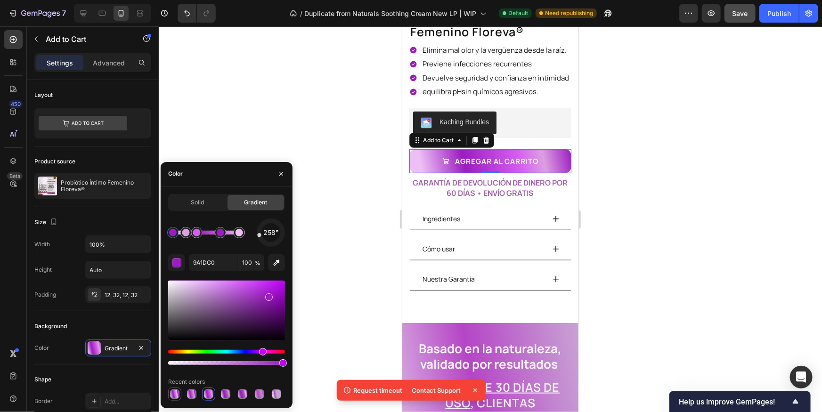
click at [172, 390] on div at bounding box center [174, 394] width 9 height 9
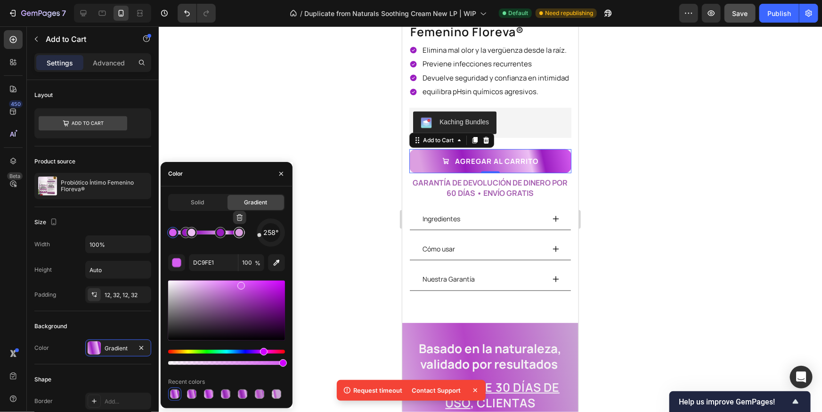
click at [240, 231] on div at bounding box center [240, 233] width 8 height 8
click at [227, 244] on div "258°" at bounding box center [226, 233] width 117 height 28
click at [209, 246] on div "258°" at bounding box center [226, 233] width 117 height 28
drag, startPoint x: 193, startPoint y: 234, endPoint x: 199, endPoint y: 234, distance: 6.1
click at [199, 234] on div at bounding box center [199, 233] width 8 height 8
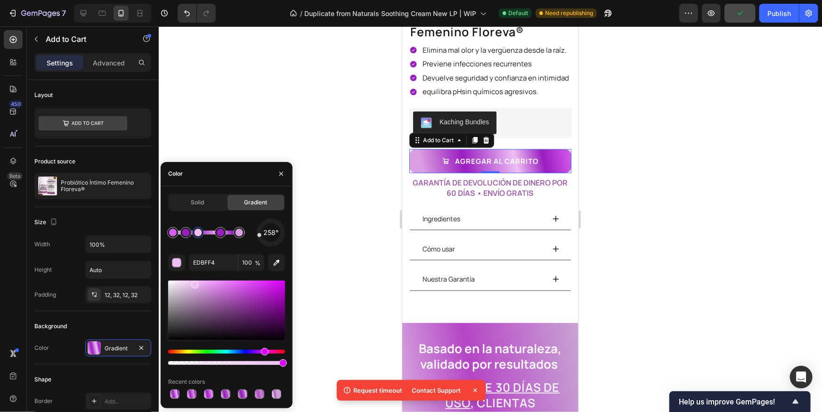
click at [199, 234] on div at bounding box center [199, 233] width 8 height 8
click at [208, 264] on input "EDBFF4" at bounding box center [213, 262] width 49 height 17
click at [237, 235] on div at bounding box center [240, 233] width 8 height 8
click at [211, 261] on input "DC9FE1" at bounding box center [213, 262] width 49 height 17
click at [197, 235] on div at bounding box center [199, 233] width 8 height 8
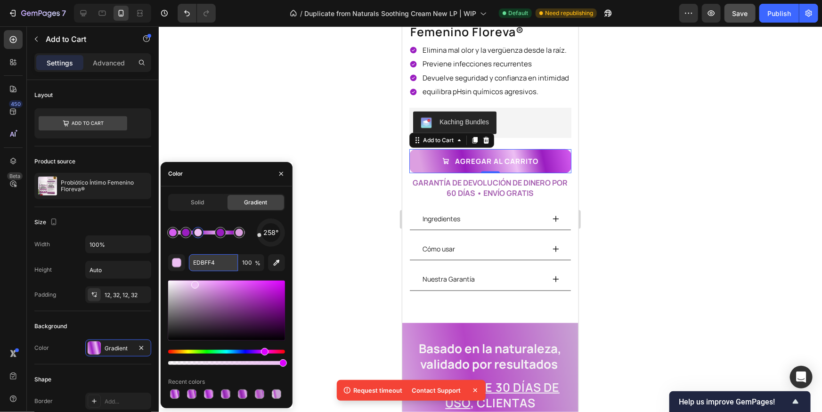
click at [204, 265] on input "EDBFF4" at bounding box center [213, 262] width 49 height 17
paste input "DC9FE1"
type input "DC9FE1"
click at [640, 242] on div at bounding box center [490, 219] width 663 height 386
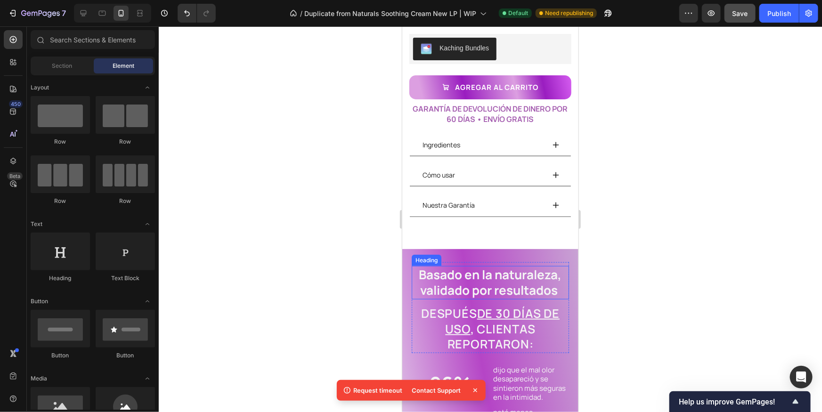
scroll to position [366, 0]
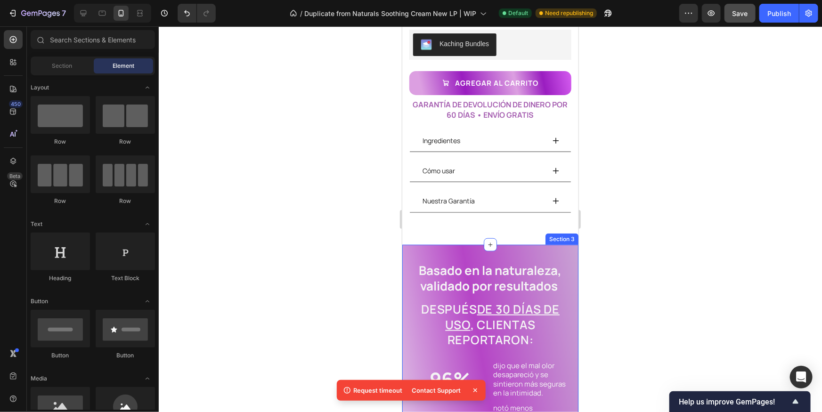
click at [509, 248] on div "Basado en la naturaleza, validado por resultados Heading Después de 30 [PERSON_…" at bounding box center [490, 380] width 176 height 272
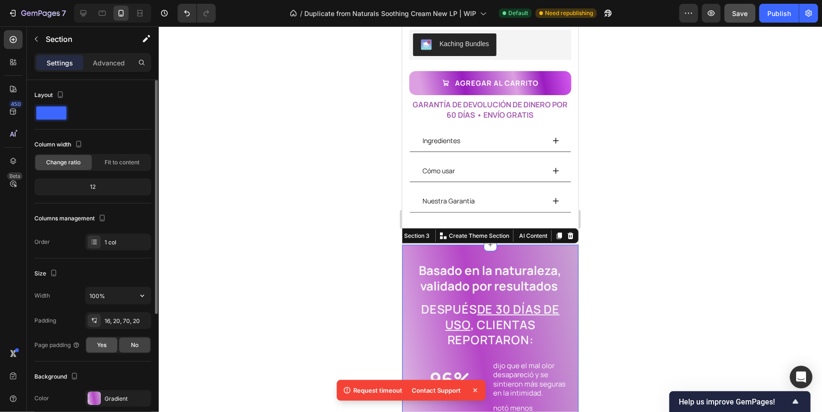
scroll to position [27, 0]
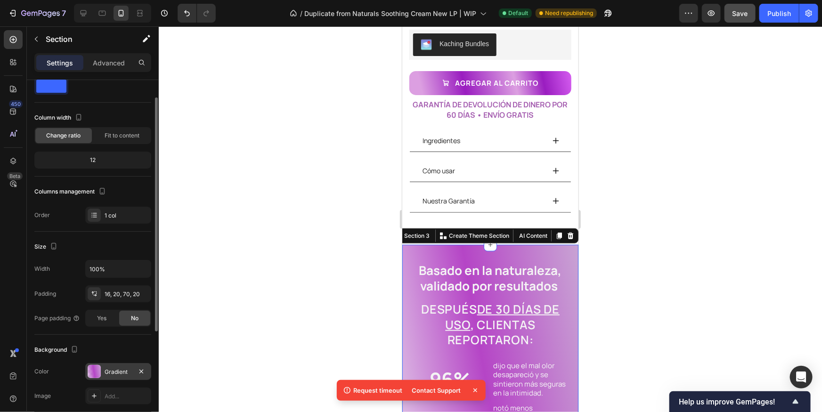
click at [100, 366] on div at bounding box center [94, 371] width 13 height 13
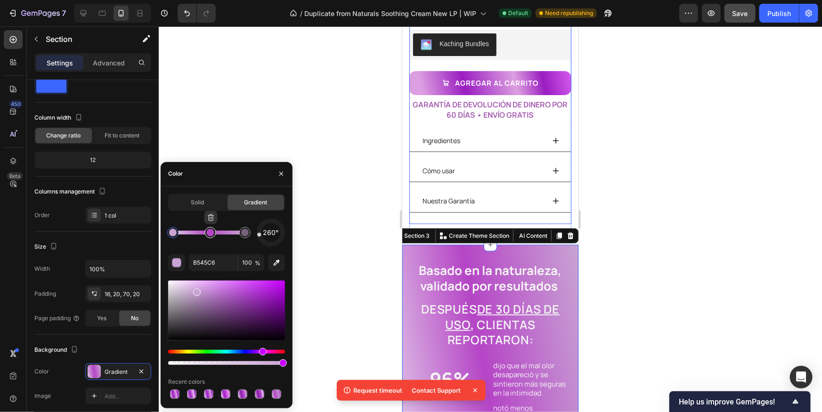
click at [208, 232] on div at bounding box center [211, 233] width 8 height 8
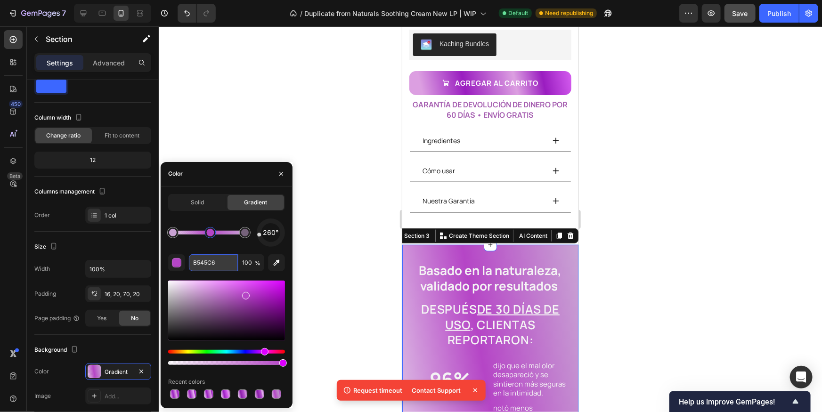
click at [223, 263] on input "B545C6" at bounding box center [213, 262] width 49 height 17
paste input "9A1DC0"
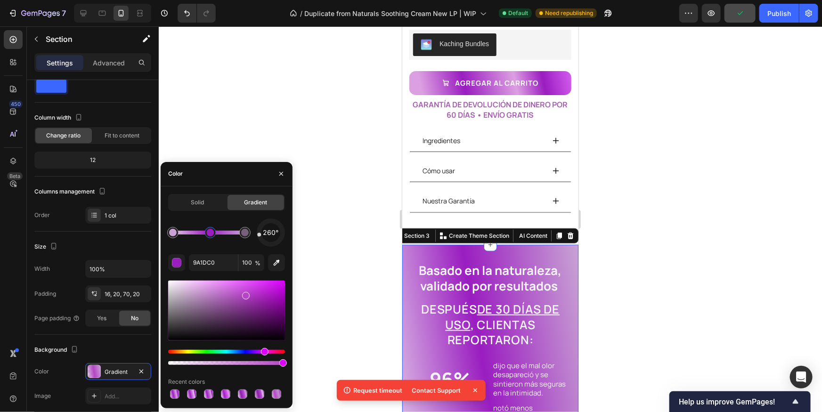
click at [208, 246] on div "260°" at bounding box center [226, 233] width 117 height 28
click at [172, 234] on div at bounding box center [173, 233] width 8 height 8
click at [211, 259] on input "C9A3D4" at bounding box center [213, 262] width 49 height 17
paste input "EDBFF"
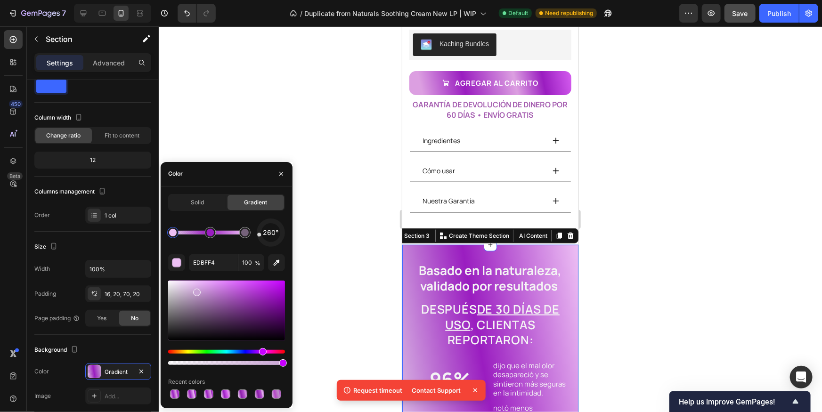
click at [207, 250] on div "260° EDBFF4 100 % Recent colors" at bounding box center [226, 310] width 117 height 182
type input "C9A3D4"
type input "50"
click at [241, 233] on div at bounding box center [245, 233] width 8 height 8
click at [230, 260] on input "C9A3D4" at bounding box center [213, 262] width 49 height 17
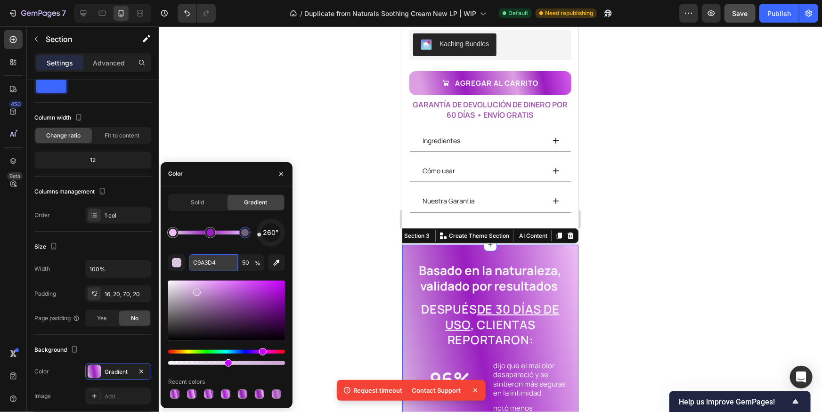
paste input "EDBFF"
type input "EDBFF4"
click at [705, 276] on div at bounding box center [490, 219] width 663 height 386
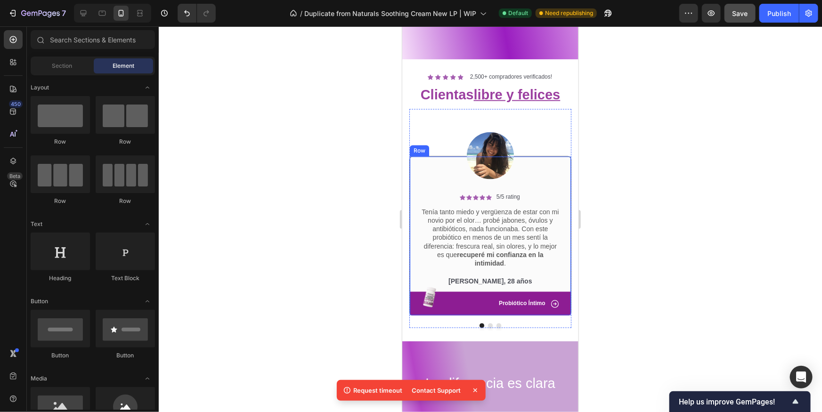
scroll to position [660, 0]
